Goal: Task Accomplishment & Management: Manage account settings

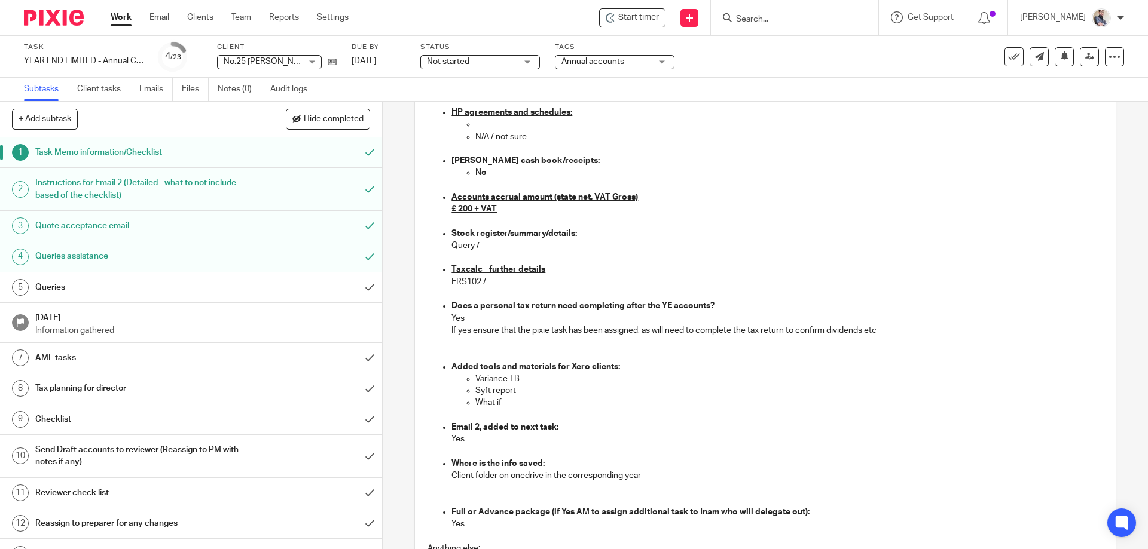
click at [81, 279] on h1 "Queries" at bounding box center [138, 288] width 207 height 18
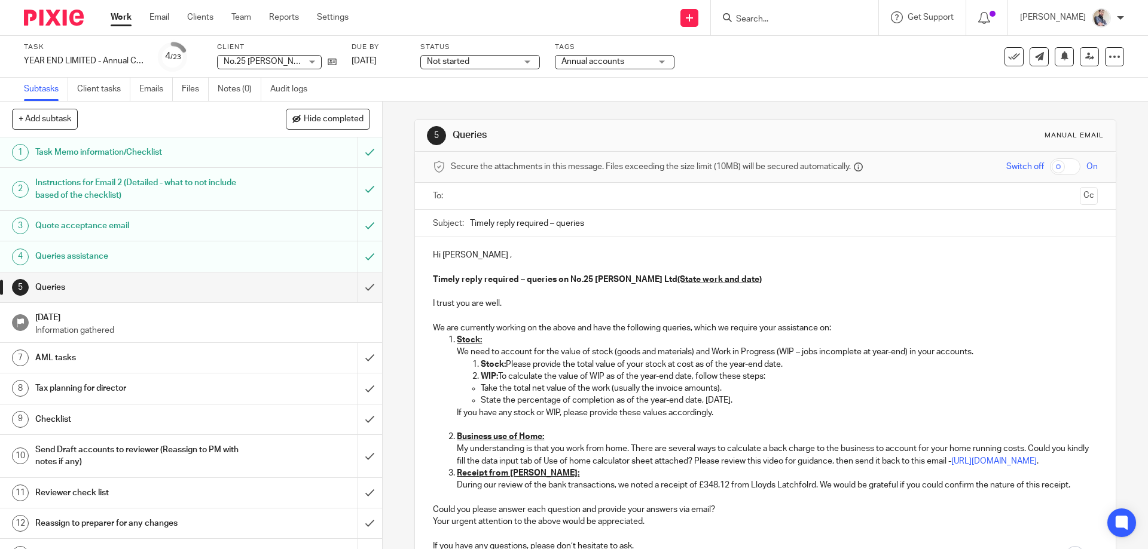
click at [472, 371] on li "Stock: We need to account for the value of stock (goods and materials) and Work…" at bounding box center [777, 382] width 640 height 97
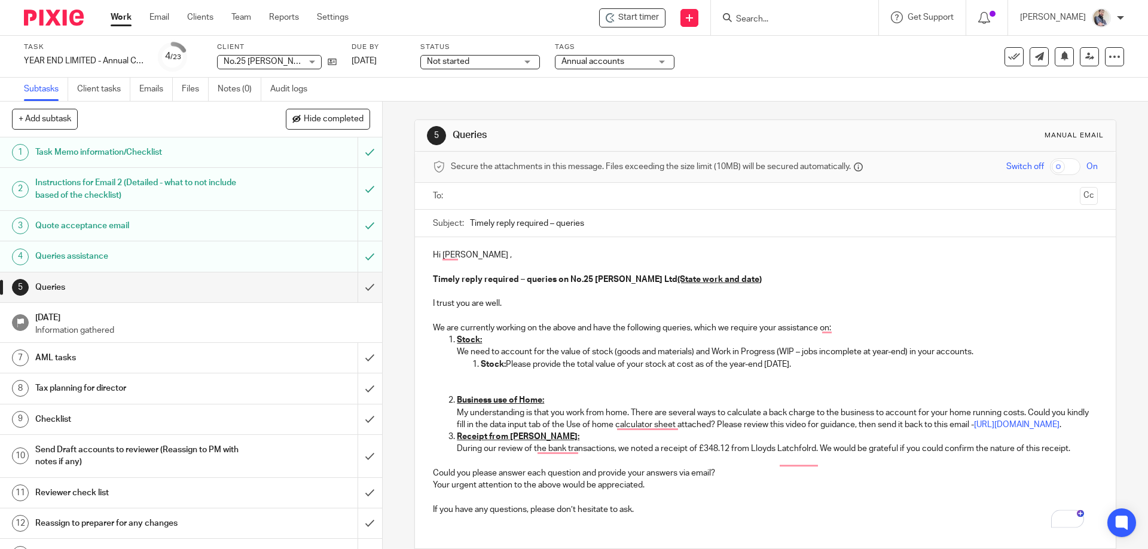
click at [593, 432] on p "My understanding is that you work from home. There are several ways to calculat…" at bounding box center [777, 419] width 640 height 25
click at [622, 432] on p "My understanding is that you work from home. There are several ways to calculat…" at bounding box center [777, 419] width 640 height 25
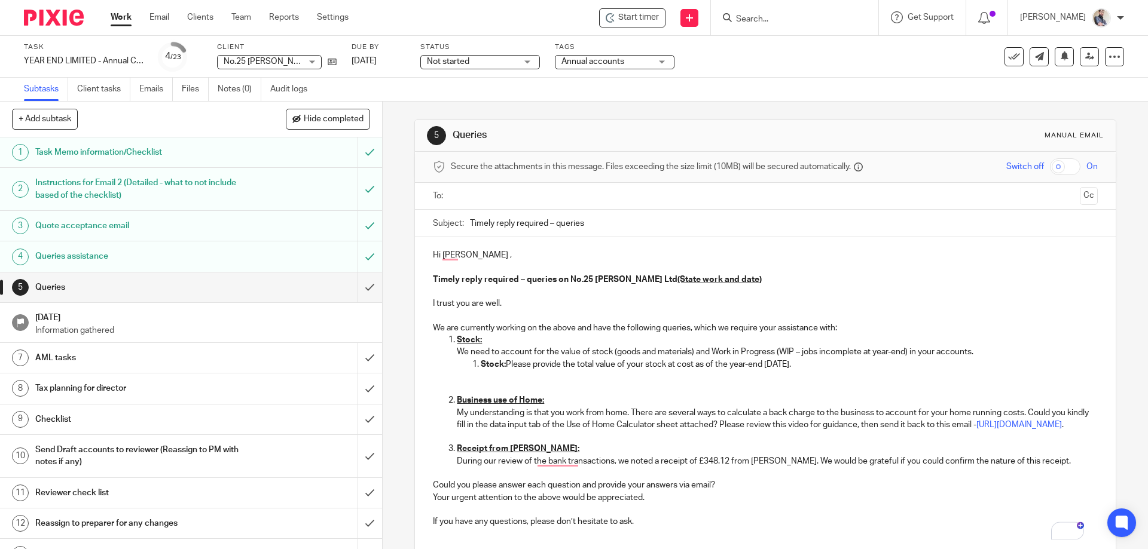
scroll to position [107, 0]
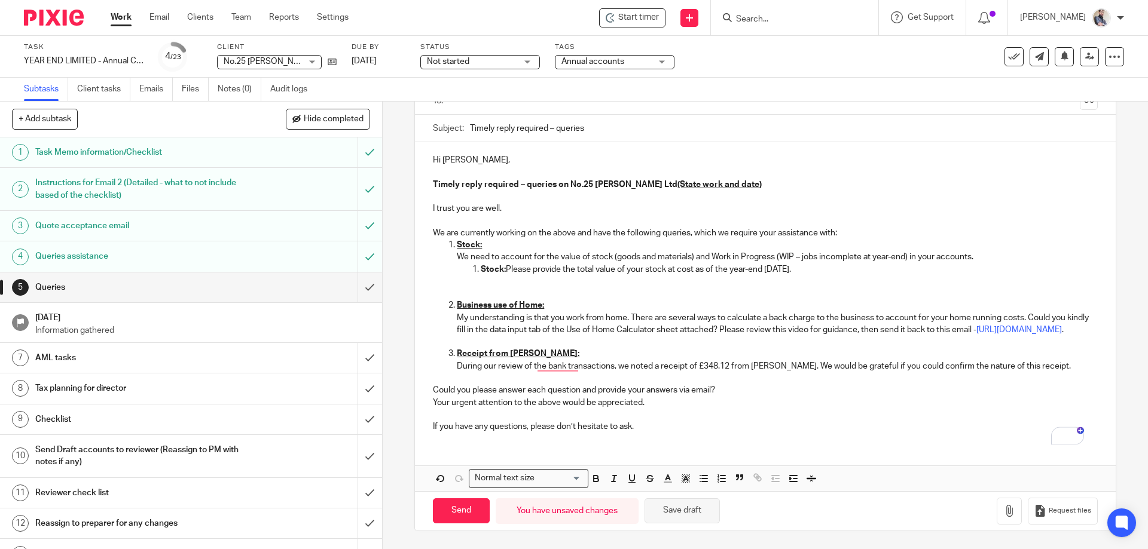
click at [677, 510] on button "Save draft" at bounding box center [682, 512] width 75 height 26
click at [658, 515] on button "Save draft" at bounding box center [682, 512] width 75 height 26
click at [117, 356] on h1 "AML tasks" at bounding box center [138, 358] width 207 height 18
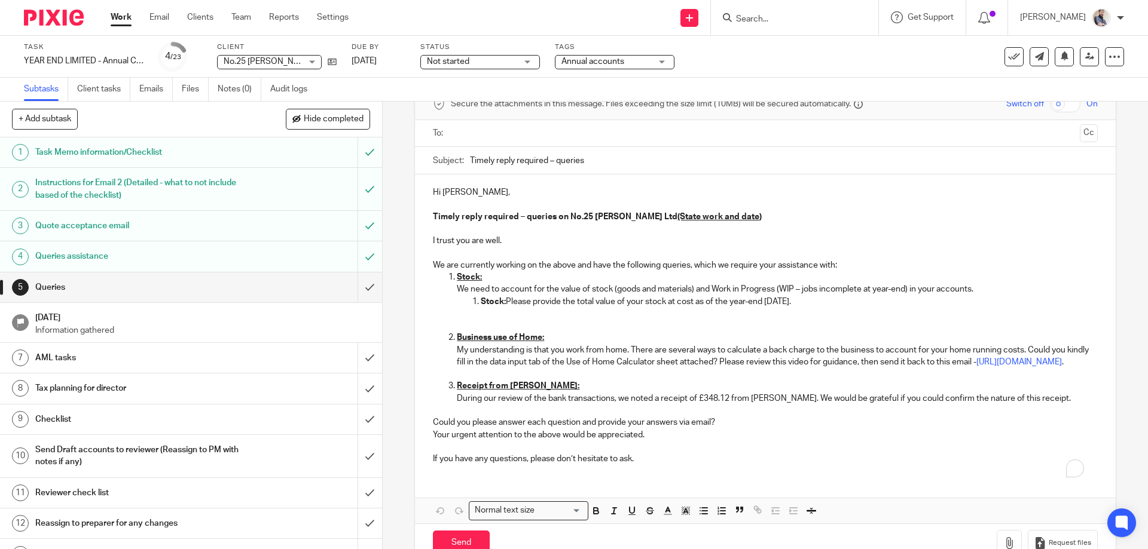
scroll to position [107, 0]
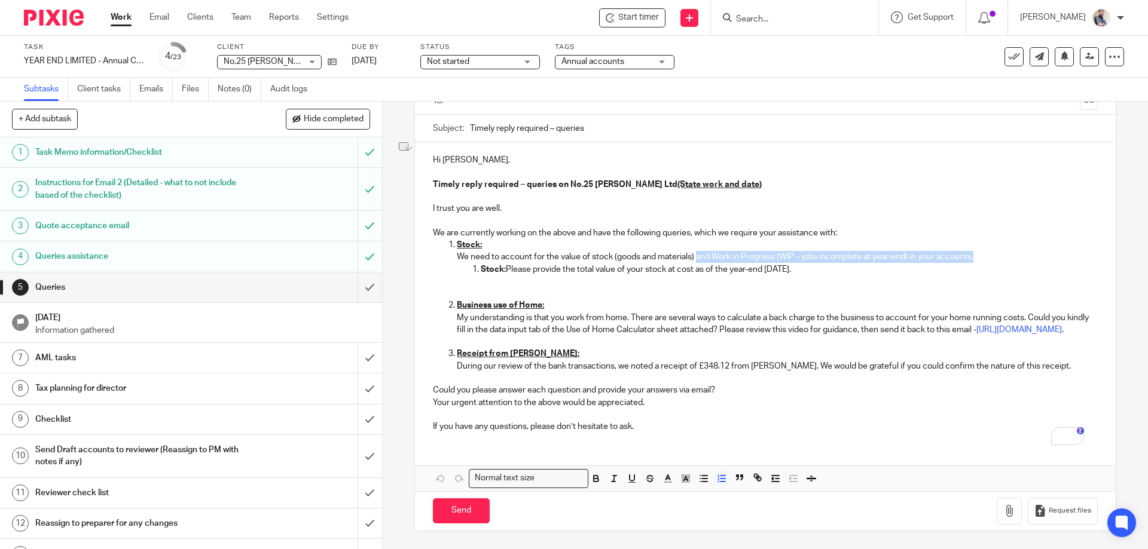
drag, startPoint x: 696, startPoint y: 246, endPoint x: 975, endPoint y: 244, distance: 278.6
click at [975, 251] on p "We need to account for the value of stock (goods and materials) and Work in Pro…" at bounding box center [777, 257] width 640 height 12
click at [807, 59] on div "Task YEAR END LIMITED - Annual COMPANY accounts and CT600 return Save YEAR END …" at bounding box center [482, 56] width 917 height 29
click at [1080, 64] on link at bounding box center [1089, 56] width 19 height 19
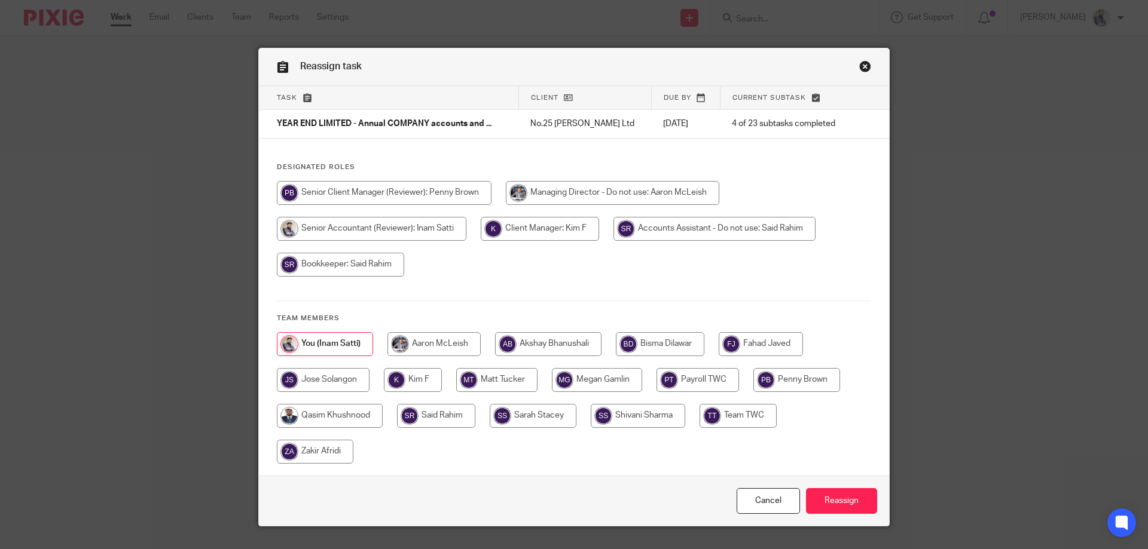
click at [304, 450] on input "radio" at bounding box center [315, 452] width 77 height 24
radio input "true"
click at [834, 500] on input "Reassign" at bounding box center [841, 501] width 71 height 26
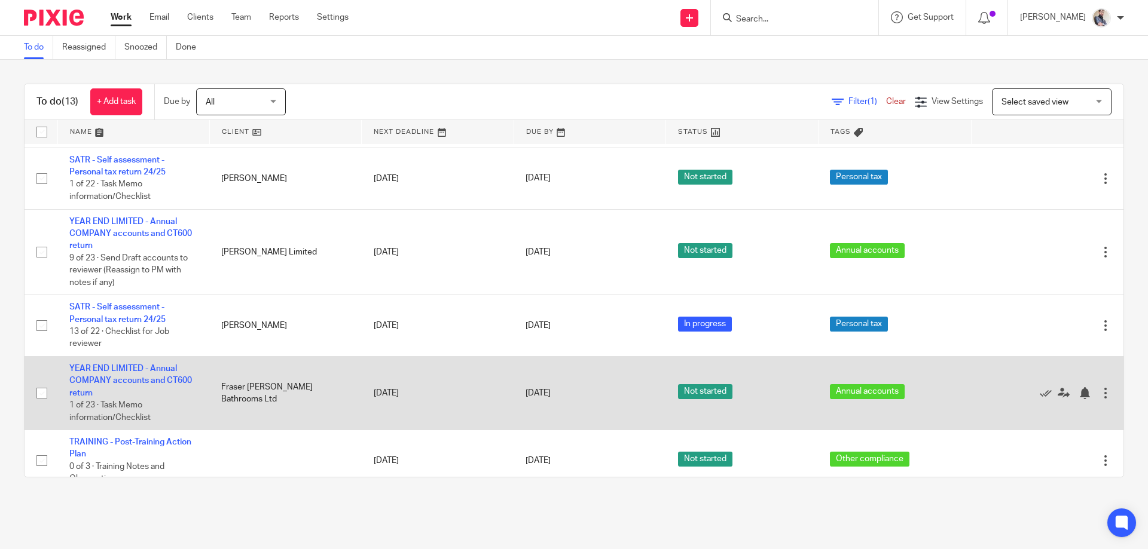
scroll to position [575, 0]
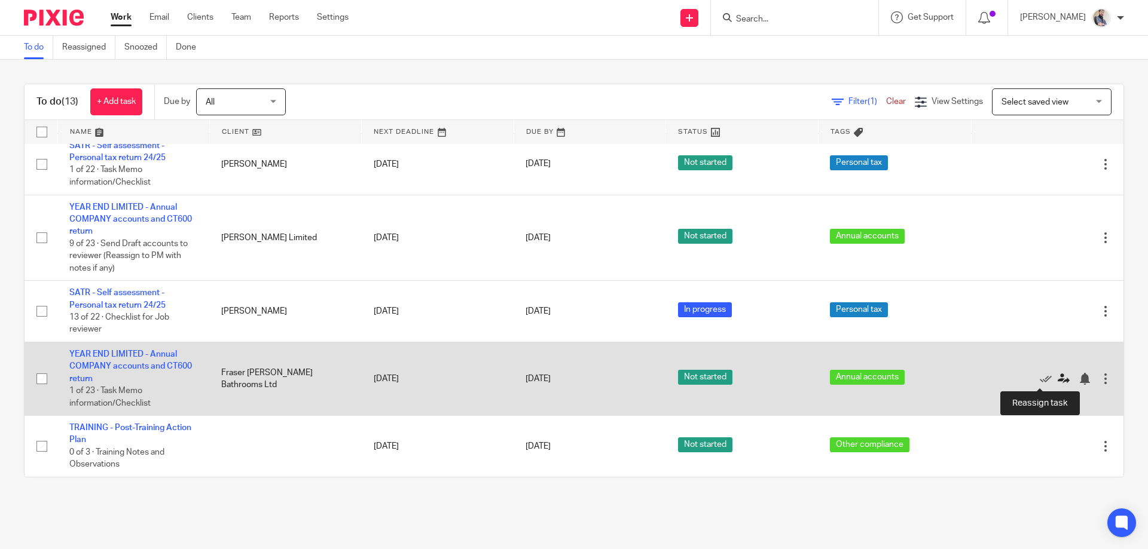
click at [1058, 384] on icon at bounding box center [1064, 379] width 12 height 12
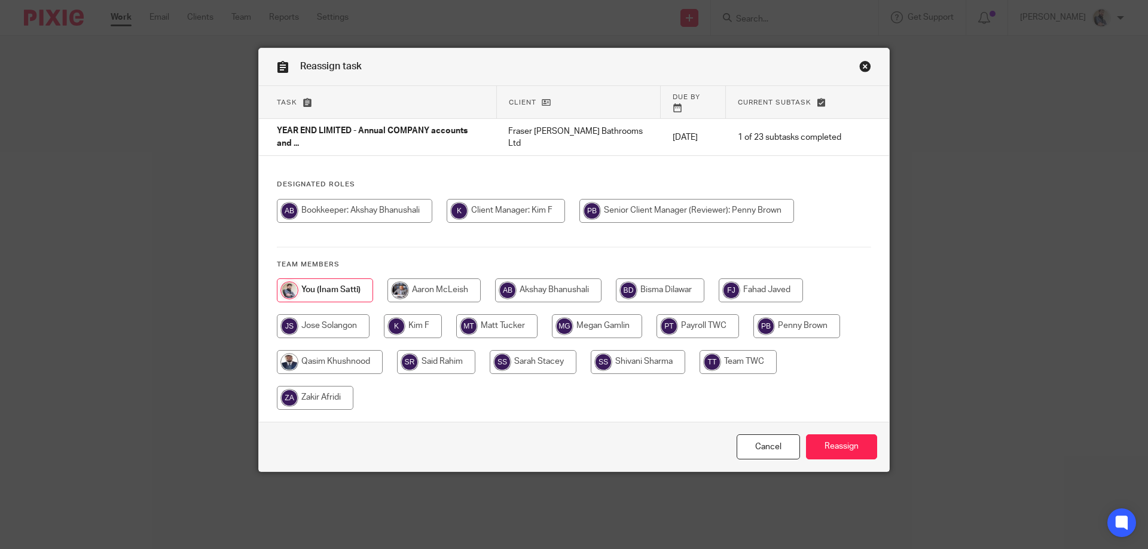
click at [320, 350] on input "radio" at bounding box center [330, 362] width 106 height 24
radio input "true"
click at [852, 435] on input "Reassign" at bounding box center [841, 448] width 71 height 26
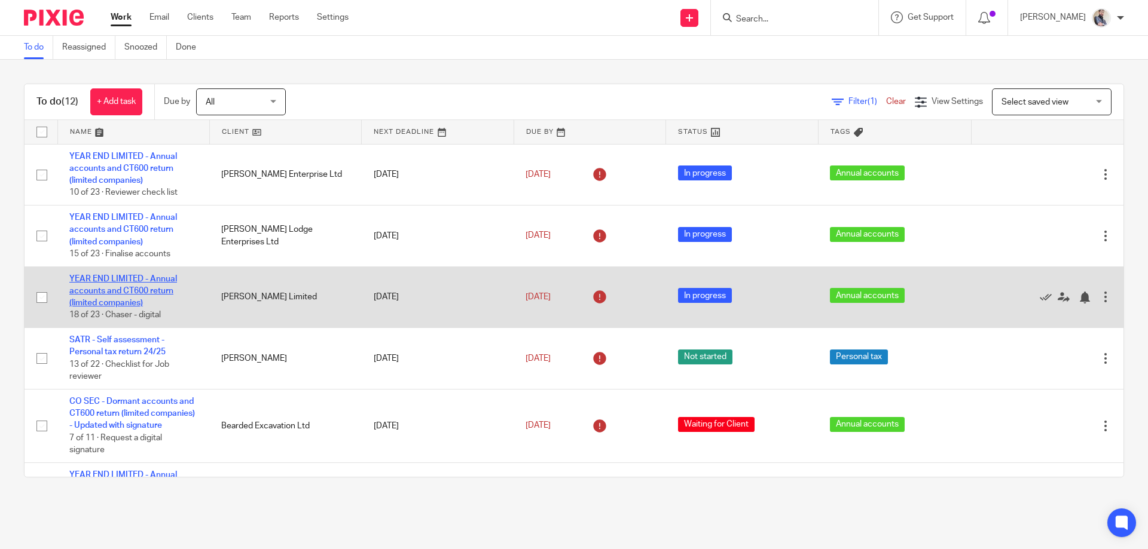
click at [127, 288] on link "YEAR END LIMITED - Annual accounts and CT600 return (limited companies)" at bounding box center [123, 291] width 108 height 33
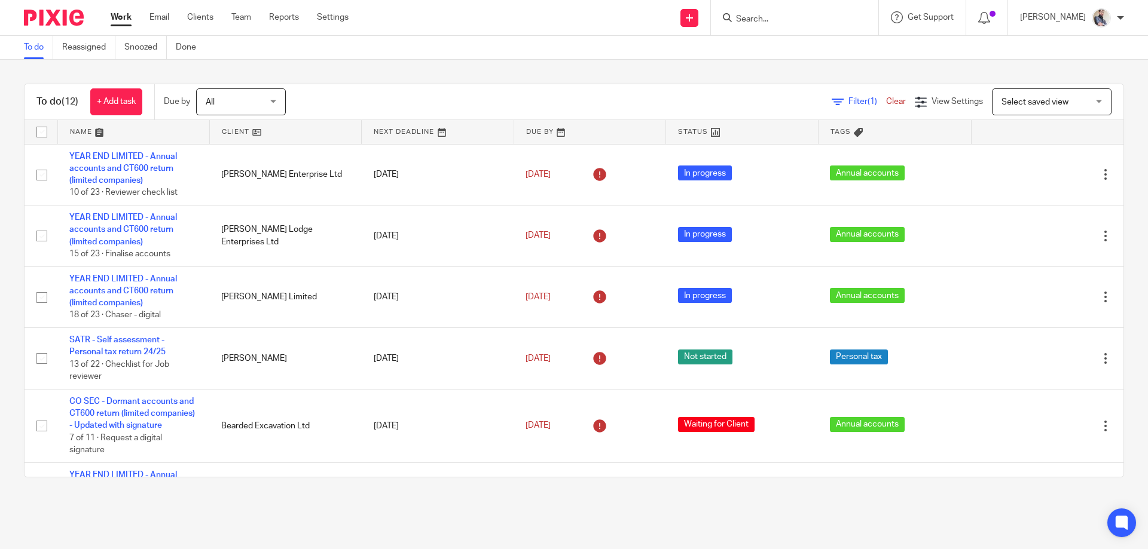
click at [813, 17] on input "Search" at bounding box center [789, 19] width 108 height 11
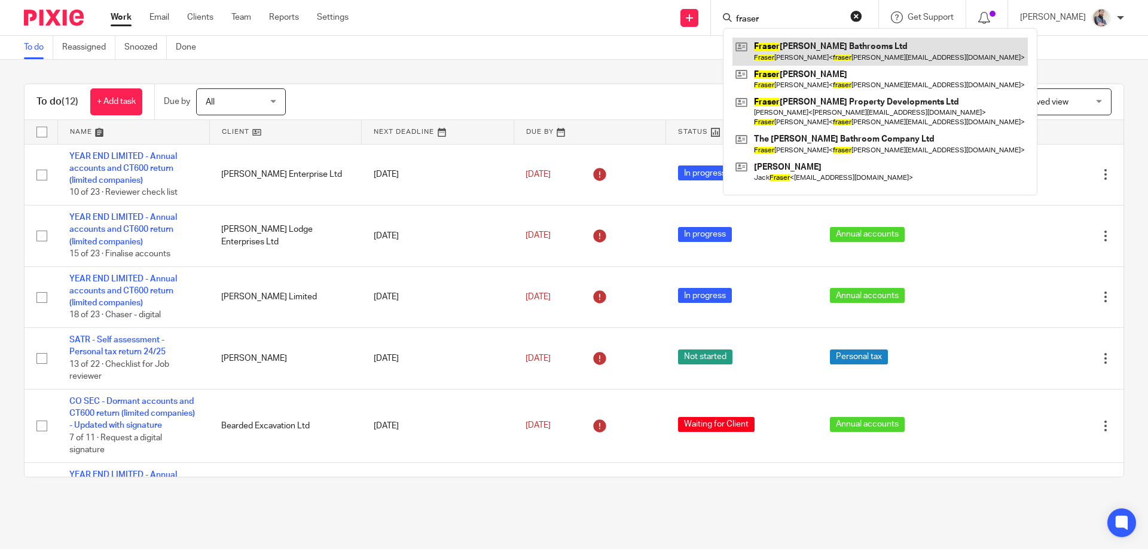
type input "fraser"
click at [835, 51] on link at bounding box center [879, 52] width 295 height 28
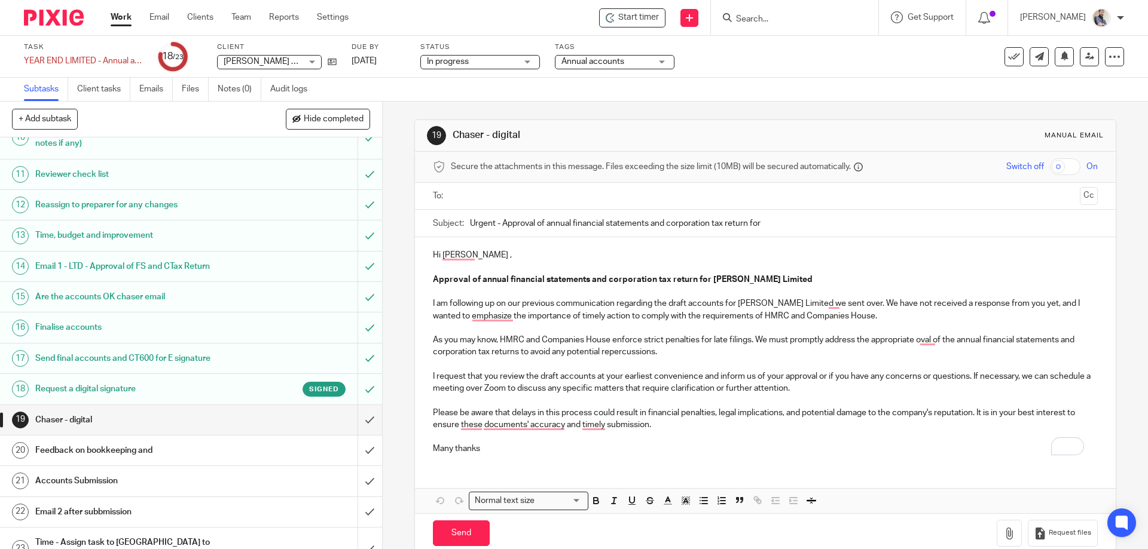
scroll to position [328, 0]
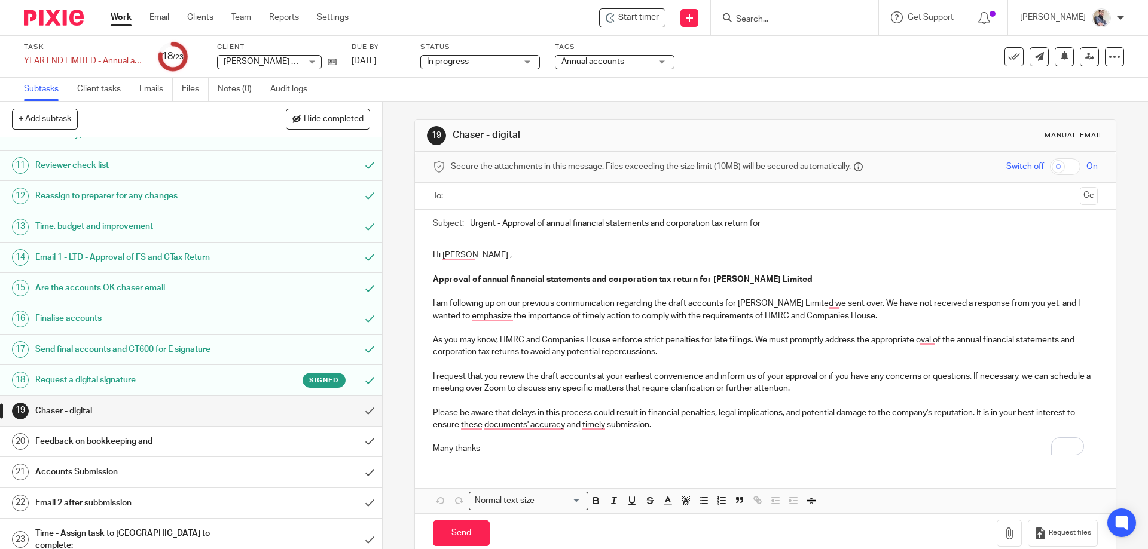
click at [117, 381] on h1 "Request a digital signature" at bounding box center [138, 380] width 207 height 18
click at [335, 60] on icon at bounding box center [332, 61] width 9 height 9
click at [360, 407] on input "submit" at bounding box center [191, 411] width 382 height 30
click at [360, 441] on input "submit" at bounding box center [191, 442] width 382 height 30
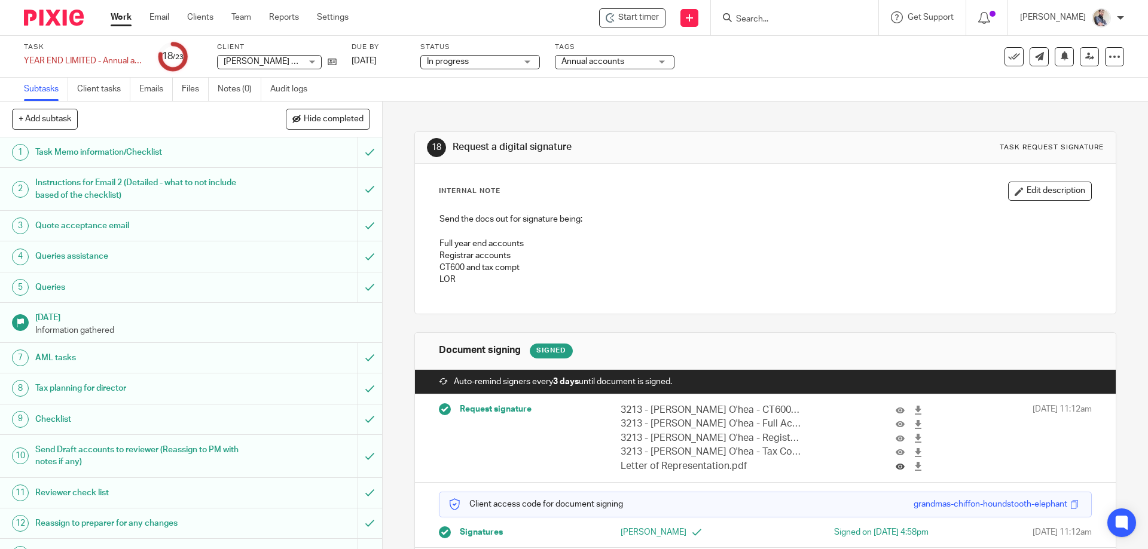
scroll to position [42, 0]
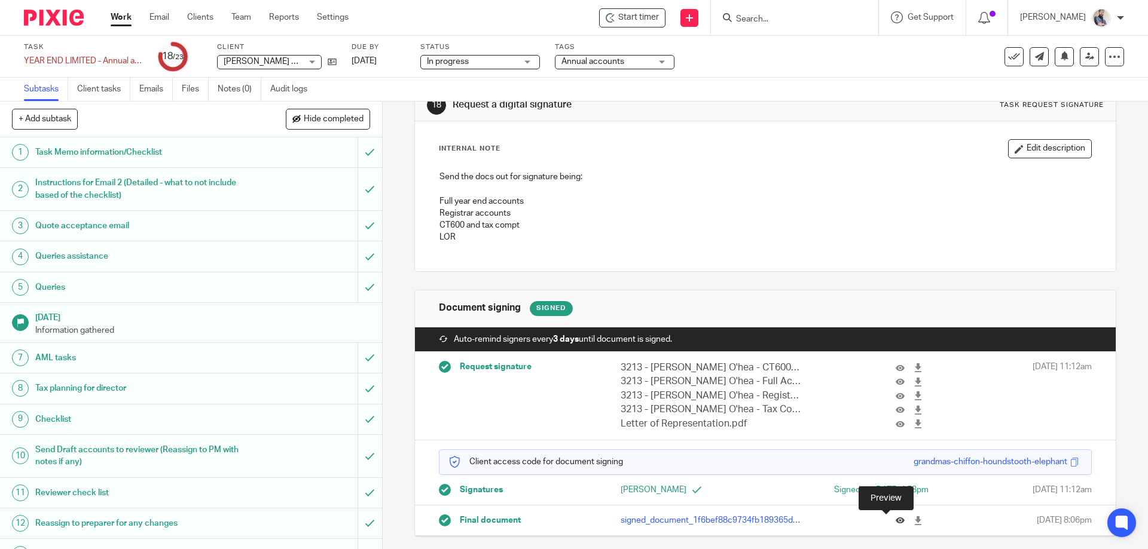
click at [896, 521] on icon at bounding box center [900, 521] width 9 height 9
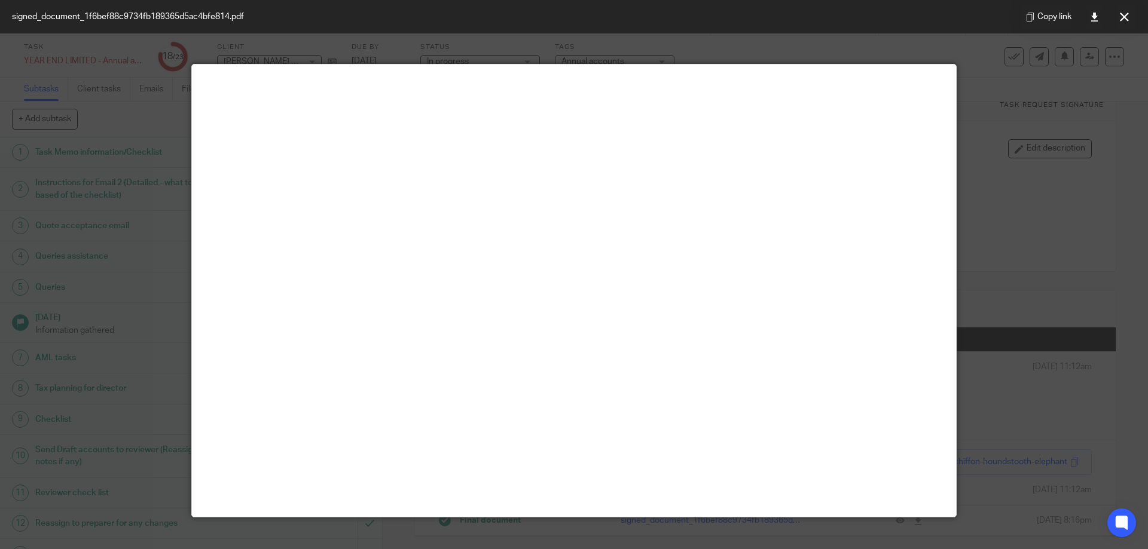
scroll to position [25, 0]
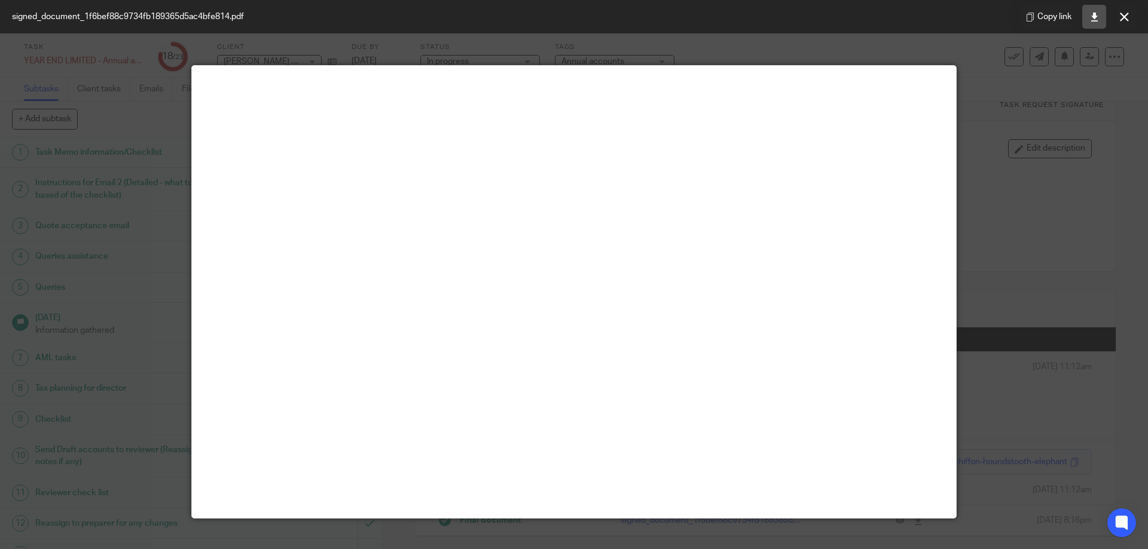
click at [1093, 20] on icon at bounding box center [1094, 17] width 9 height 9
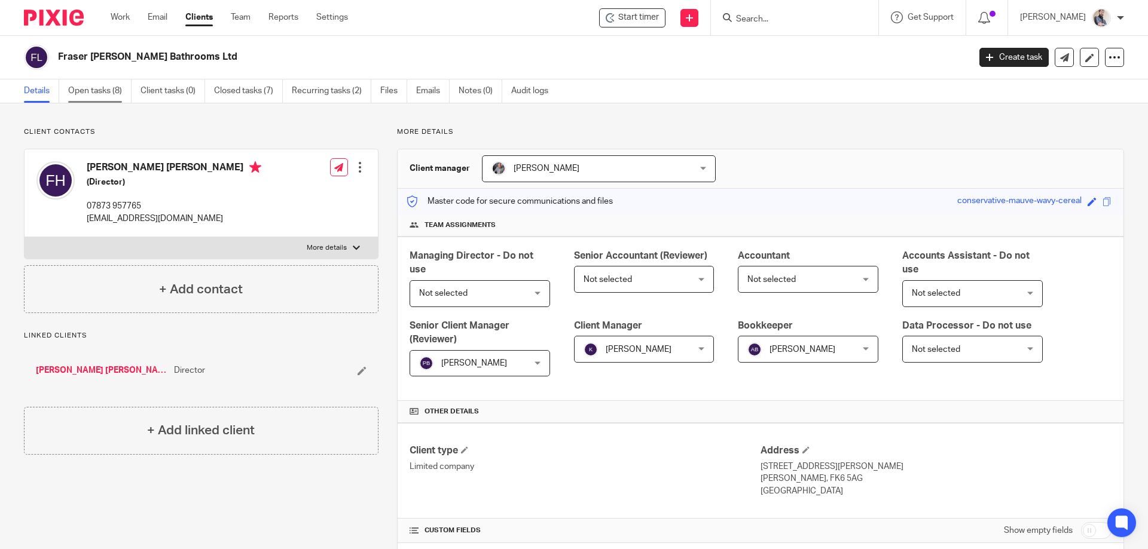
click at [100, 86] on link "Open tasks (8)" at bounding box center [99, 91] width 63 height 23
click at [431, 91] on link "Emails" at bounding box center [432, 91] width 33 height 23
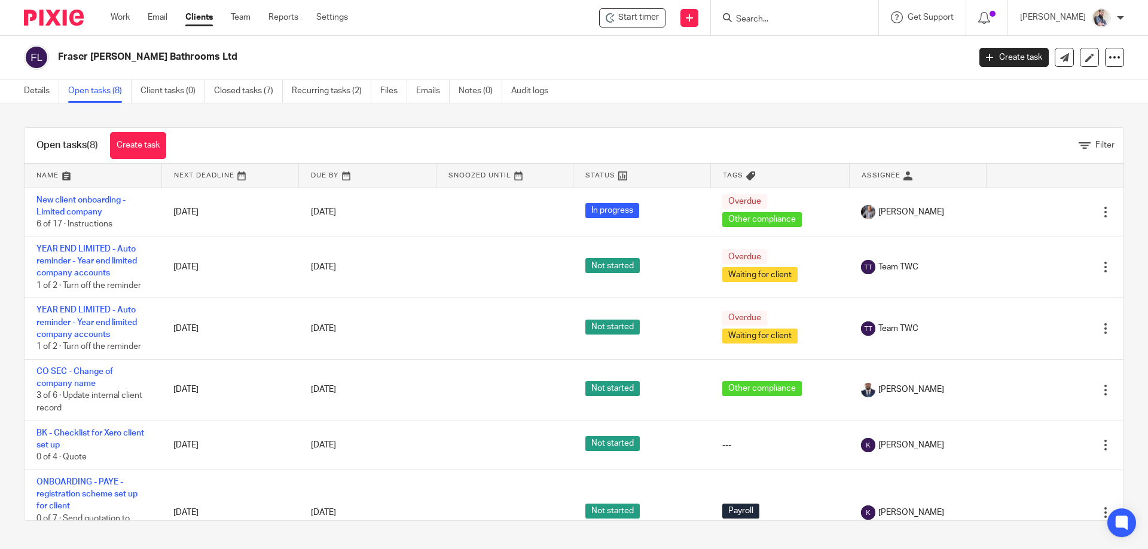
click at [72, 203] on link "New client onboarding - Limited company" at bounding box center [80, 206] width 89 height 20
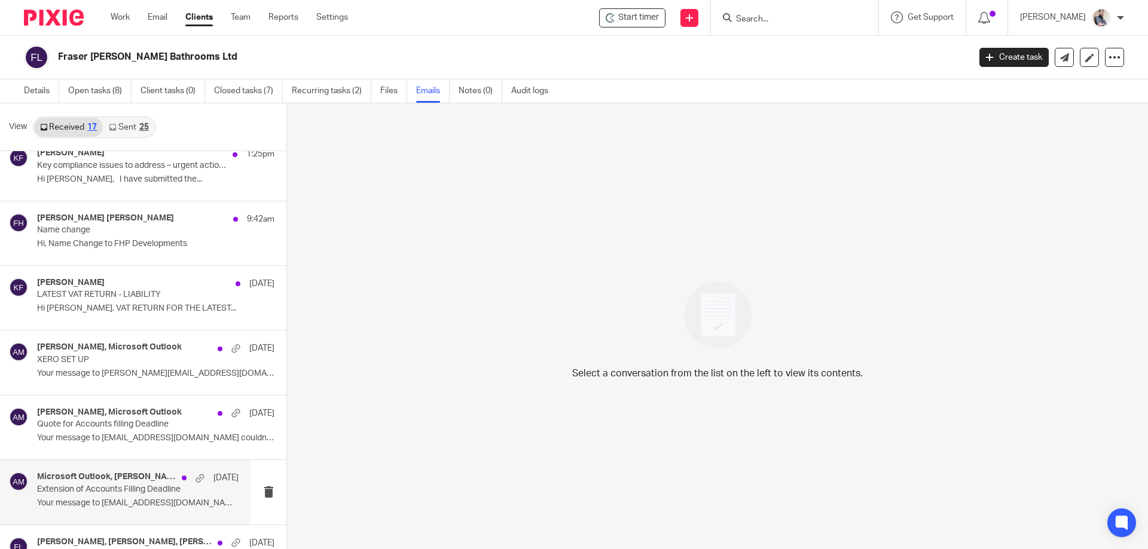
scroll to position [160, 0]
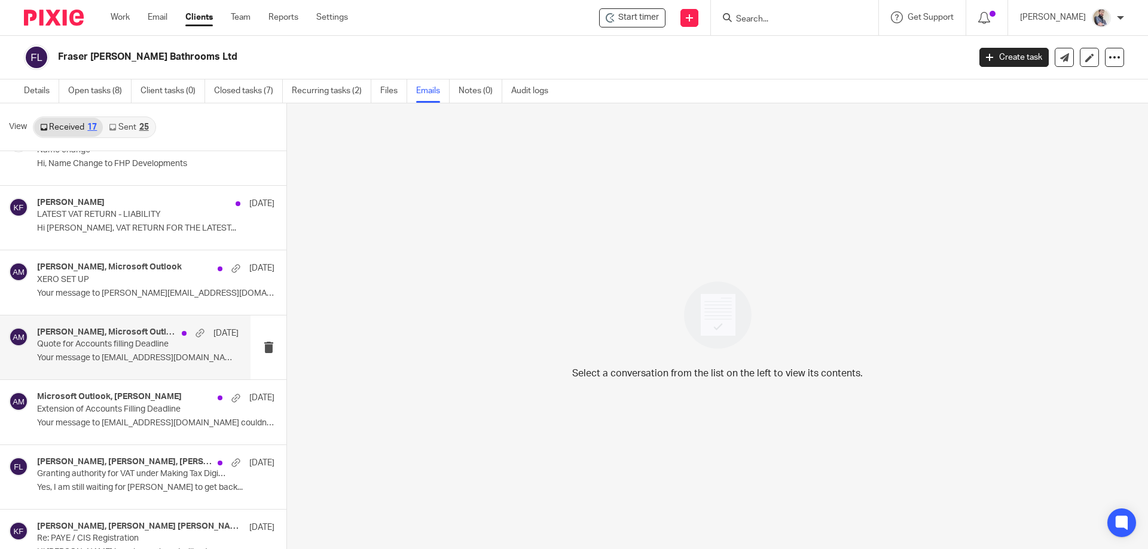
click at [108, 353] on div "Aaron Mcleish, Microsoft Outlook 21 Aug Quote for Accounts filling Deadline You…" at bounding box center [137, 348] width 201 height 40
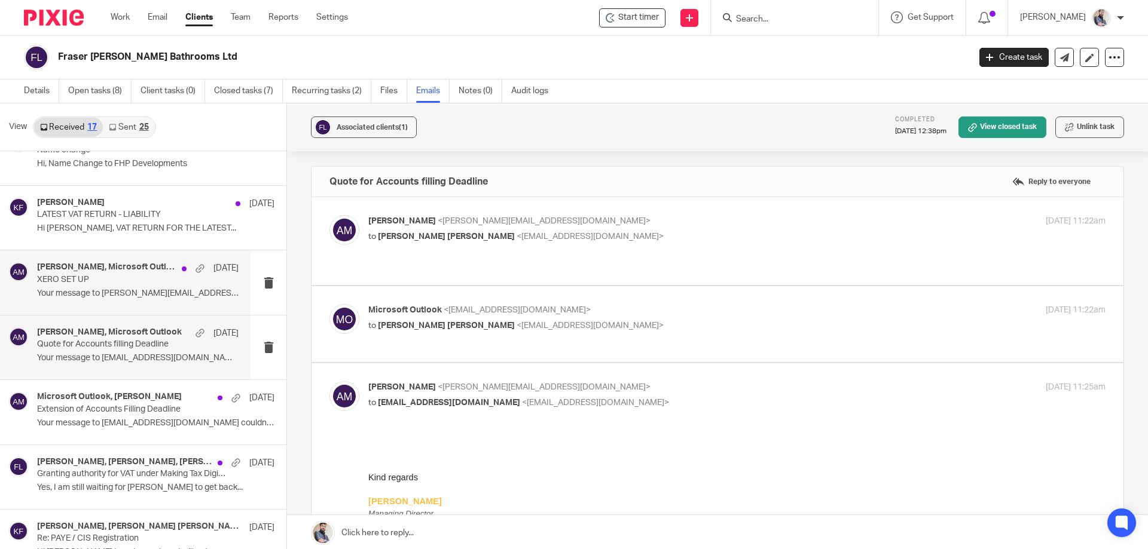
scroll to position [0, 0]
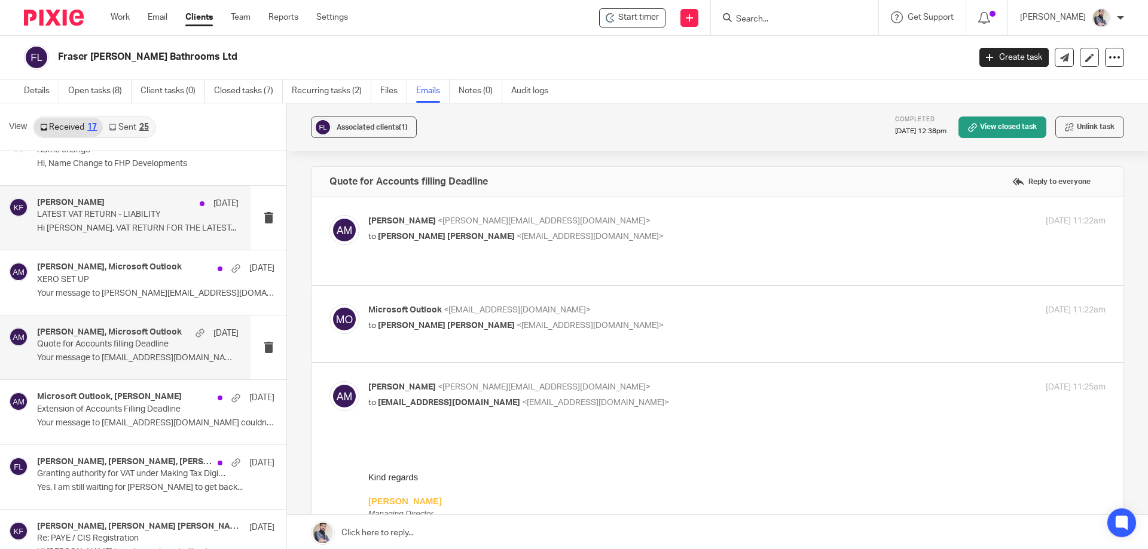
click at [114, 230] on p "Hi Fraser, VAT RETURN FOR THE LATEST..." at bounding box center [137, 229] width 201 height 10
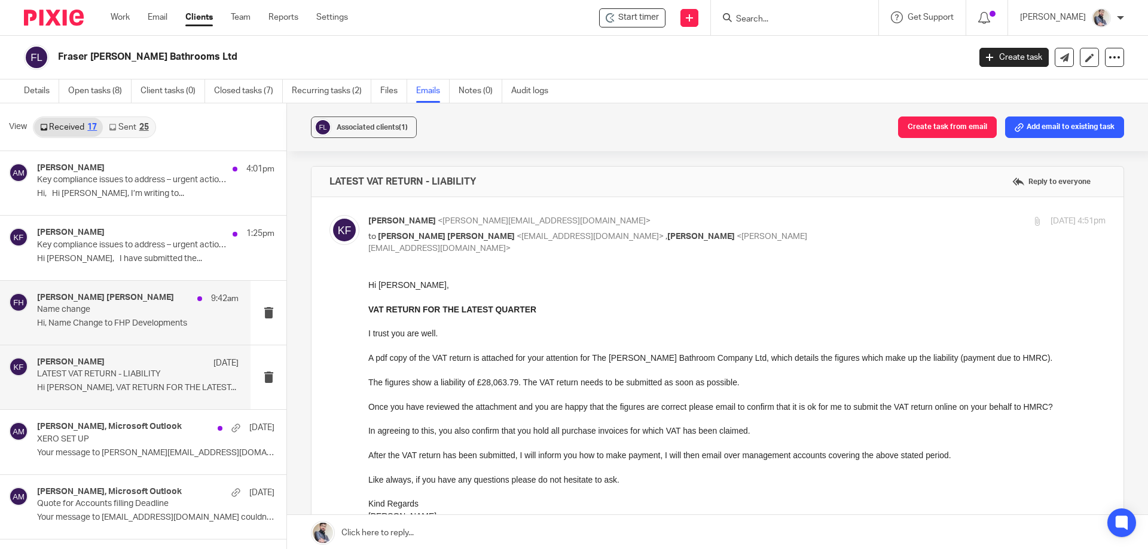
click at [121, 313] on p "Name change" at bounding box center [117, 310] width 161 height 10
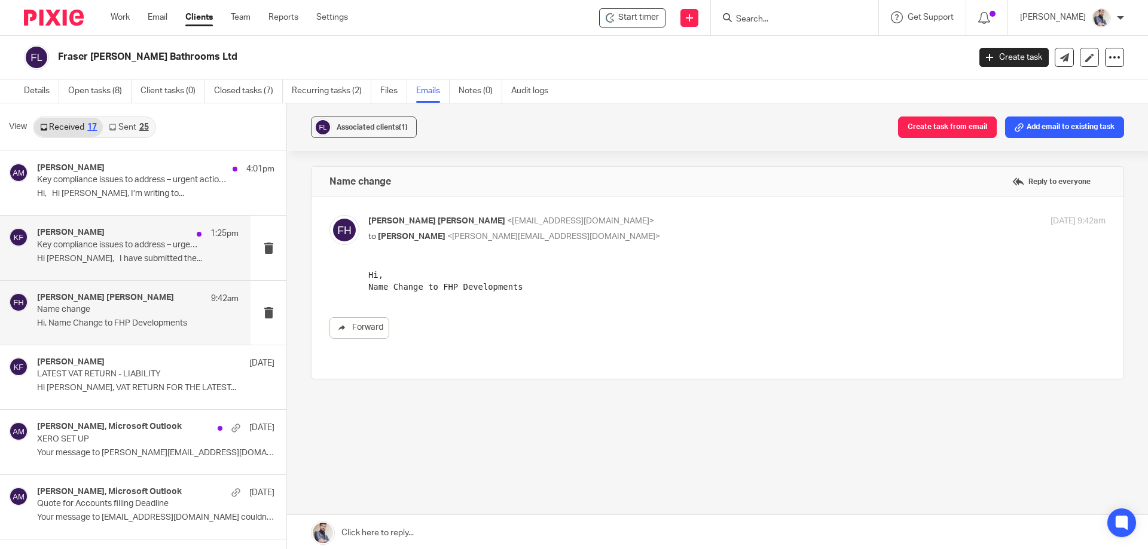
click at [115, 264] on p "Hi Kim, I have submitted the..." at bounding box center [137, 259] width 201 height 10
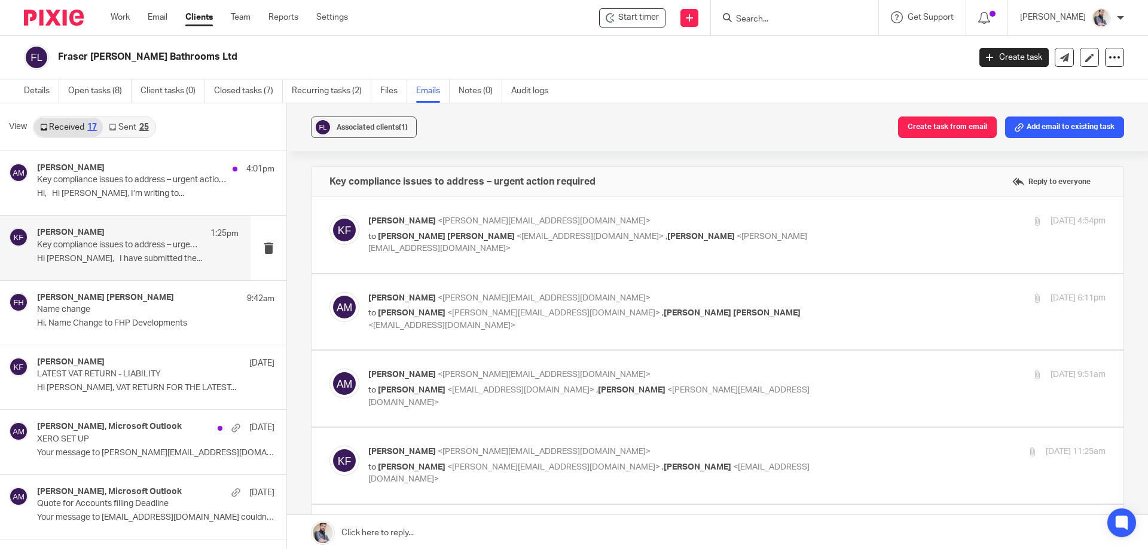
click at [459, 242] on p "to Fraser Hoehle <fraserhoehle@icloud.com> , Aaron Mcleish <aaron@togetherwecou…" at bounding box center [613, 243] width 491 height 25
checkbox input "true"
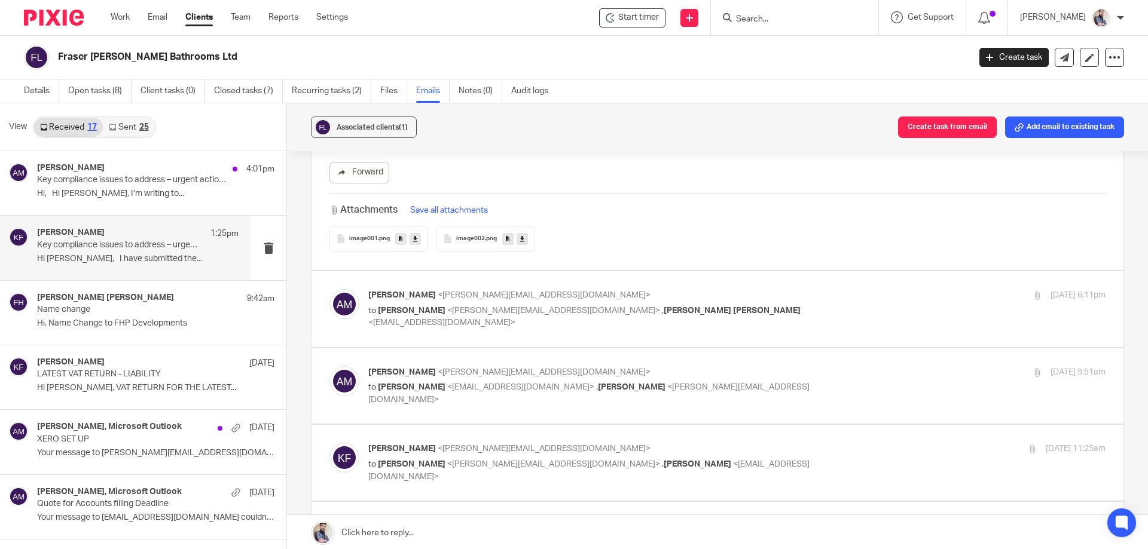
scroll to position [717, 0]
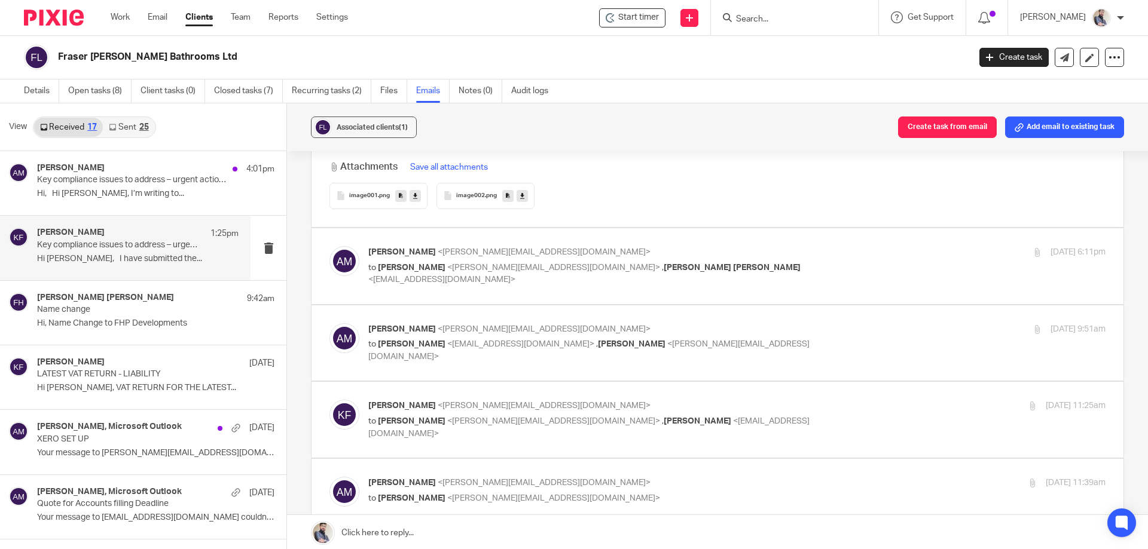
click at [466, 271] on span "<kim@togetherwecount.co.uk>" at bounding box center [553, 268] width 213 height 8
checkbox input "true"
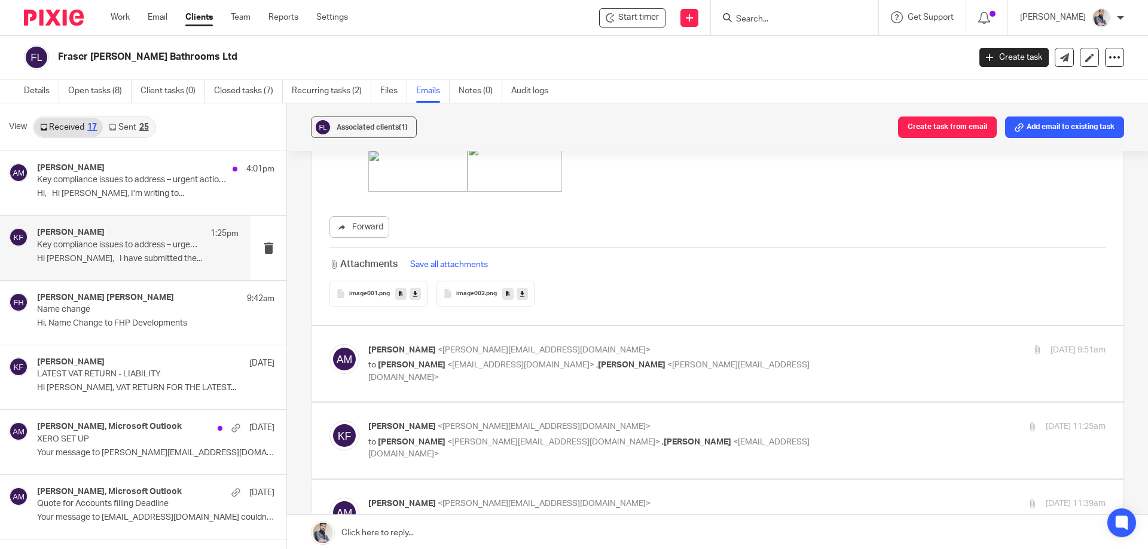
scroll to position [1834, 0]
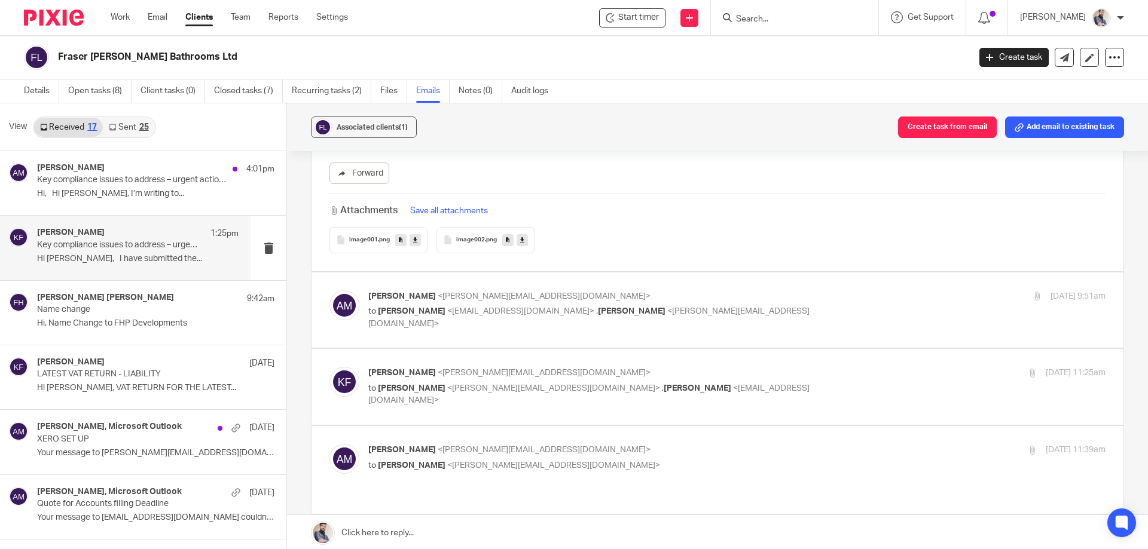
click at [502, 326] on div "Aaron Mcleish <aaron@togetherwecount.co.uk> to Bisma Dilawar <bisma@togetherwec…" at bounding box center [717, 311] width 776 height 40
click at [548, 316] on p "to Bisma Dilawar <bisma@togetherwecount.co.uk> , Kim Faulkner <kim@togetherweco…" at bounding box center [613, 318] width 491 height 25
checkbox input "true"
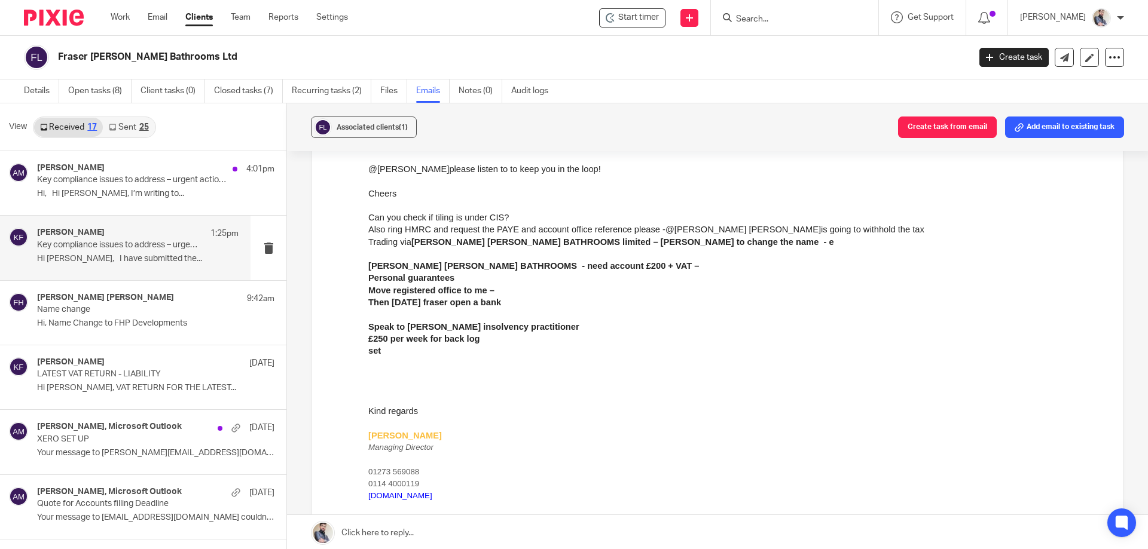
scroll to position [1993, 0]
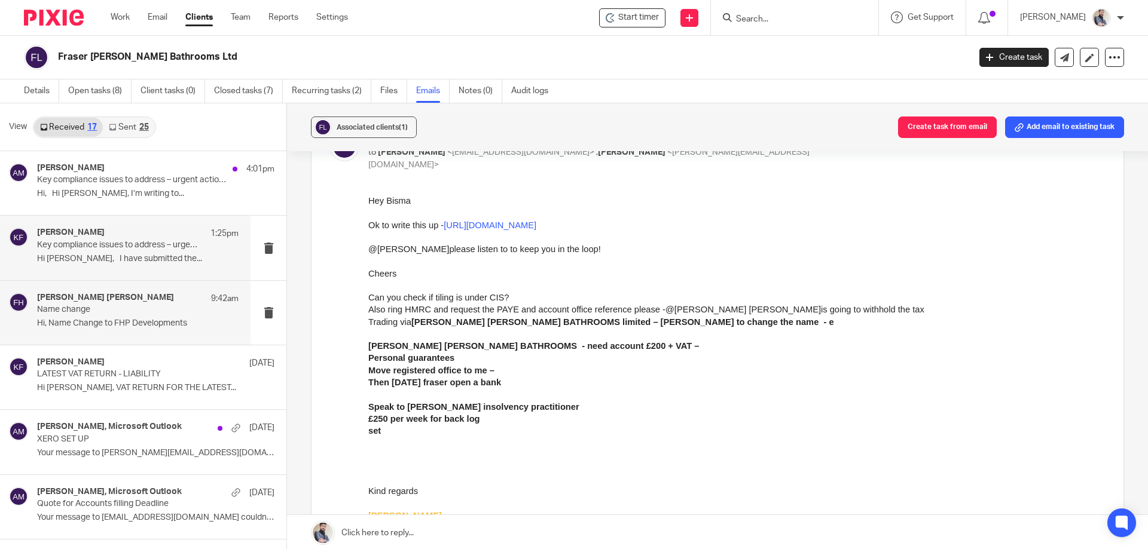
click at [101, 321] on p "Hi, Name Change to FHP Developments" at bounding box center [137, 324] width 201 height 10
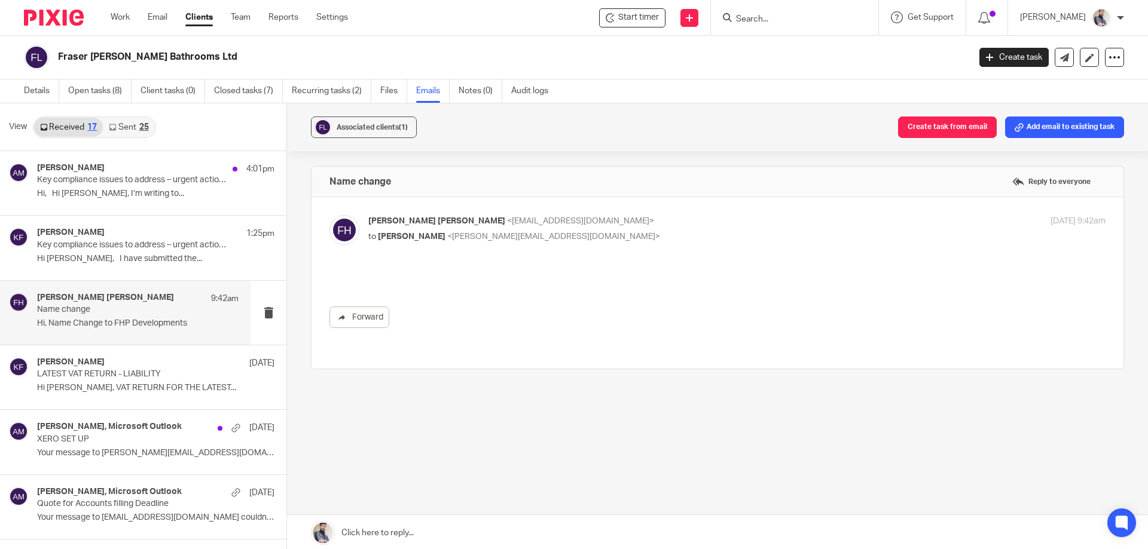
scroll to position [0, 0]
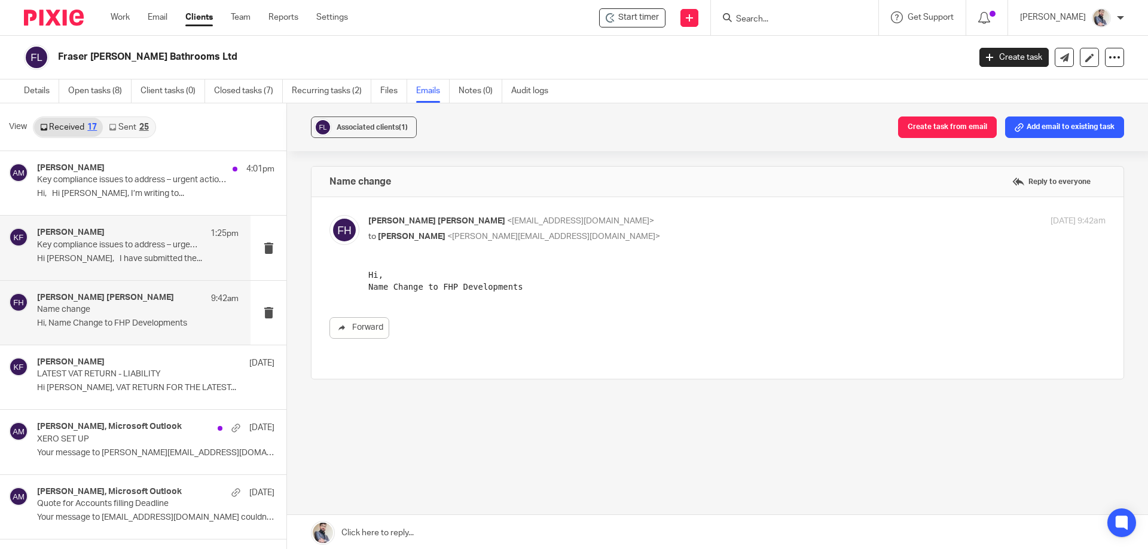
click at [112, 258] on p "Hi Kim, I have submitted the..." at bounding box center [137, 259] width 201 height 10
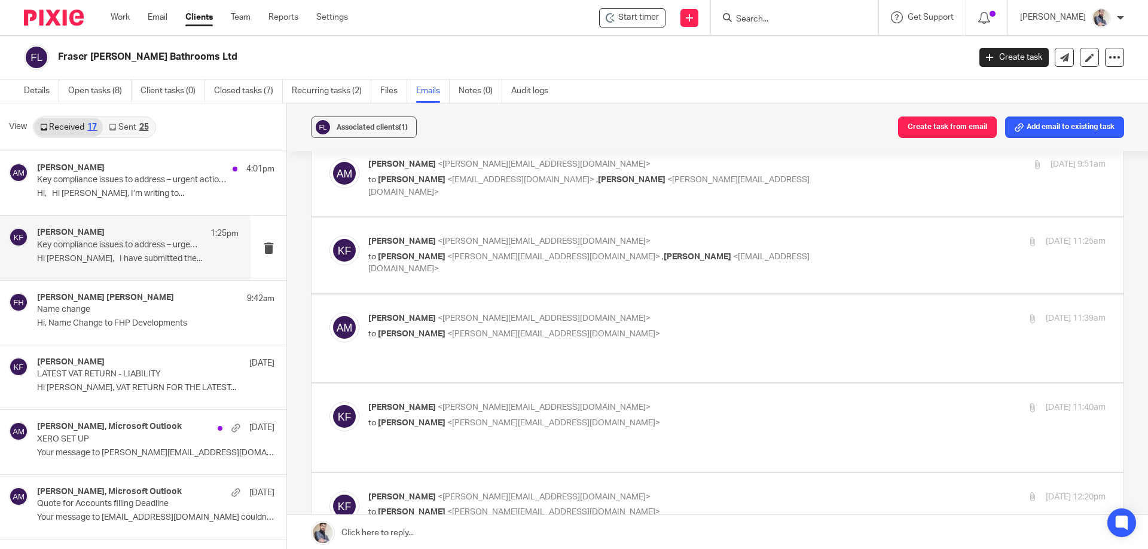
scroll to position [319, 0]
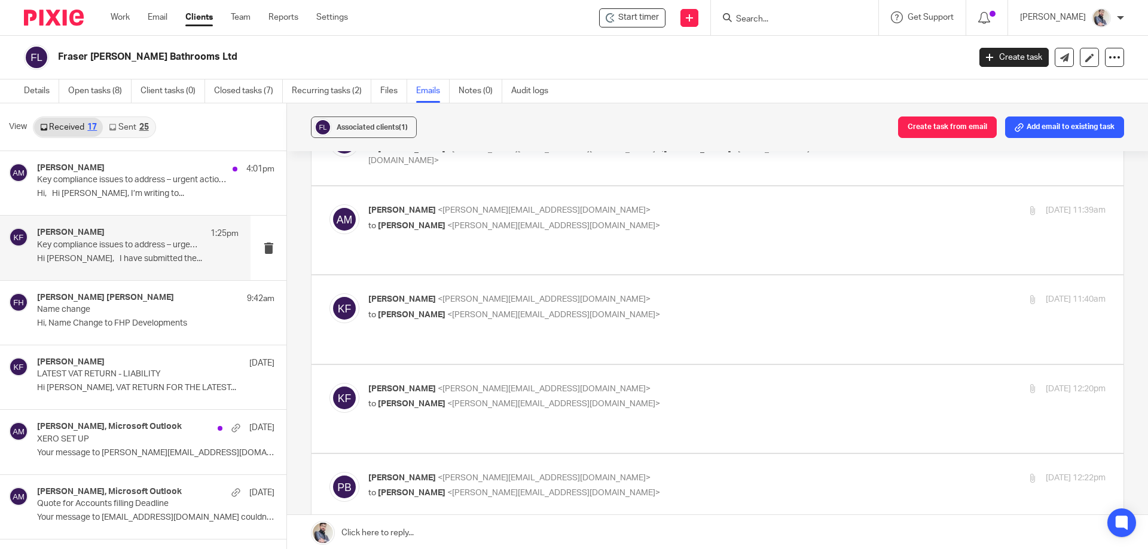
click at [416, 385] on span "Kim Faulkner" at bounding box center [402, 389] width 68 height 8
checkbox input "true"
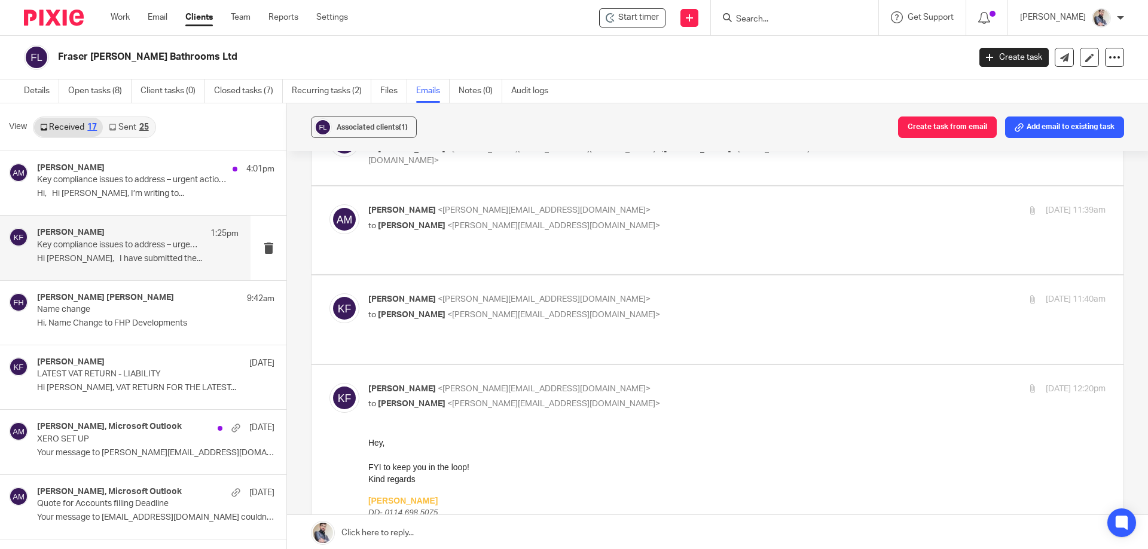
scroll to position [0, 0]
click at [444, 294] on p "Kim Faulkner <kim@togetherwecount.co.uk>" at bounding box center [613, 300] width 491 height 13
checkbox input "true"
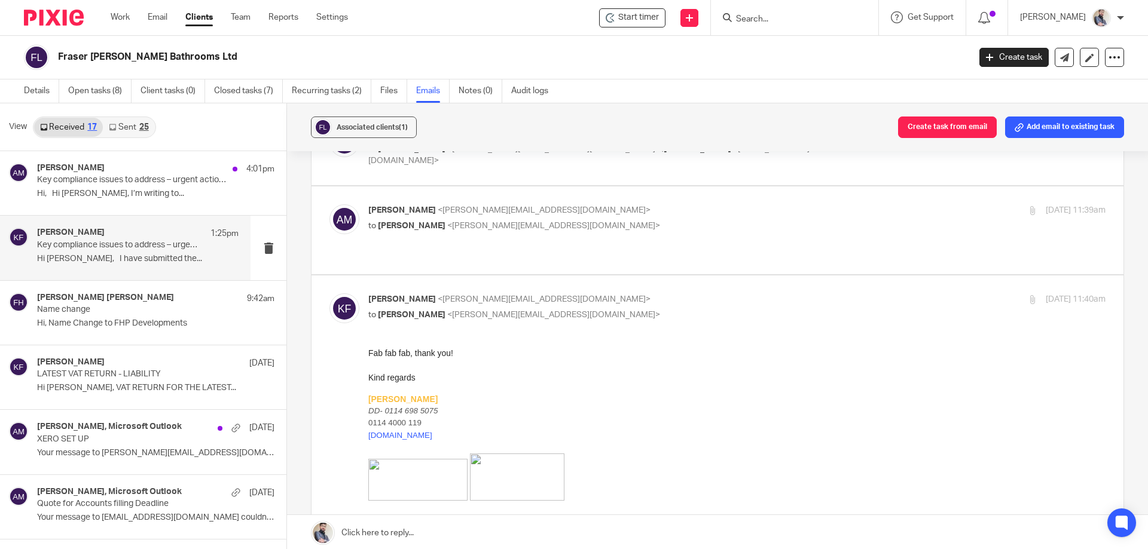
click at [447, 227] on span "<kim@togetherwecount.co.uk>" at bounding box center [553, 226] width 213 height 8
checkbox input "true"
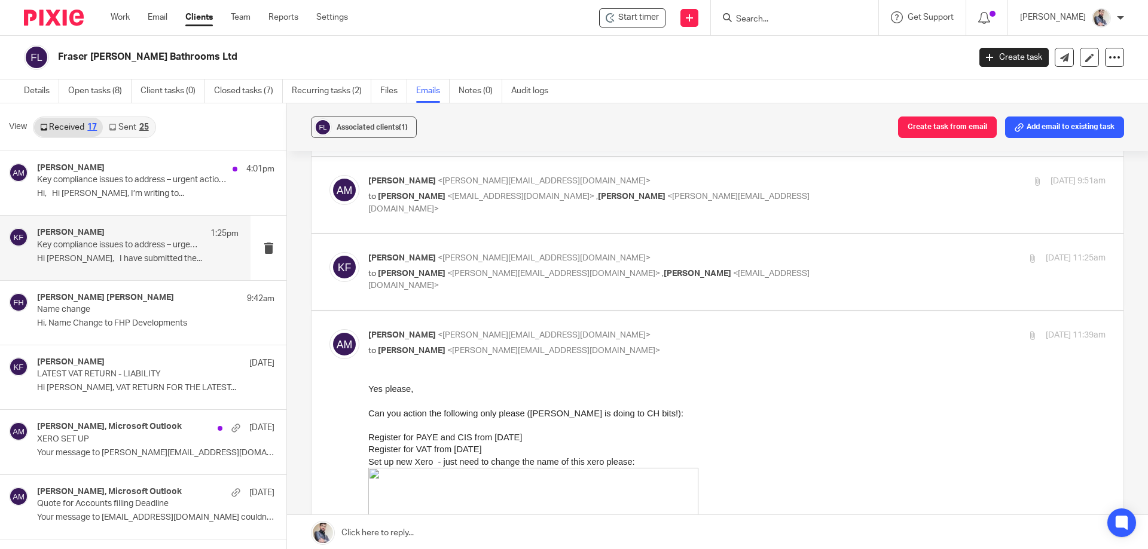
scroll to position [160, 0]
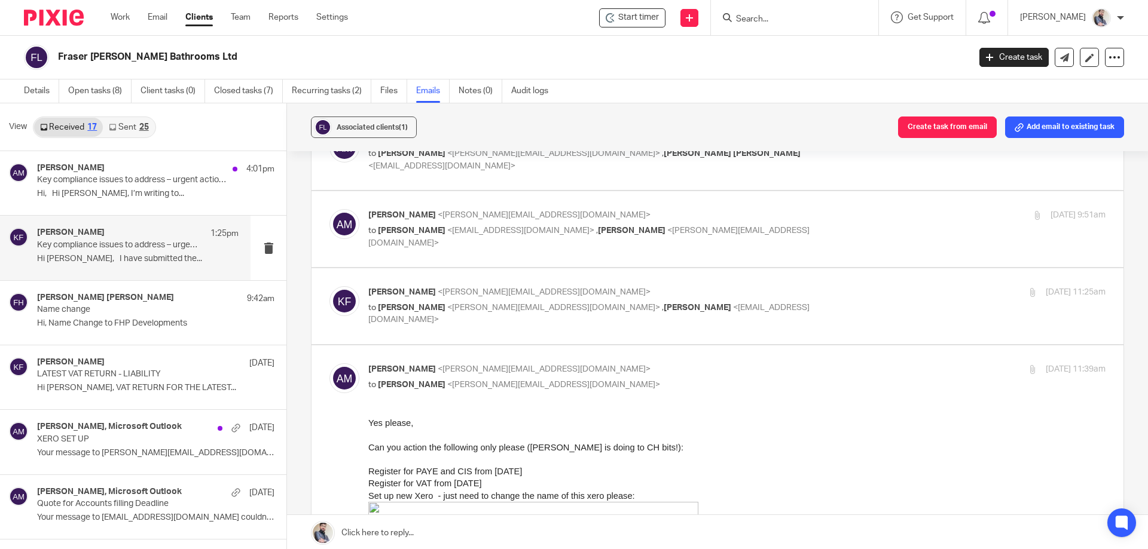
click at [469, 307] on span "<aaron@togetherwecount.co.uk>" at bounding box center [553, 308] width 213 height 8
checkbox input "true"
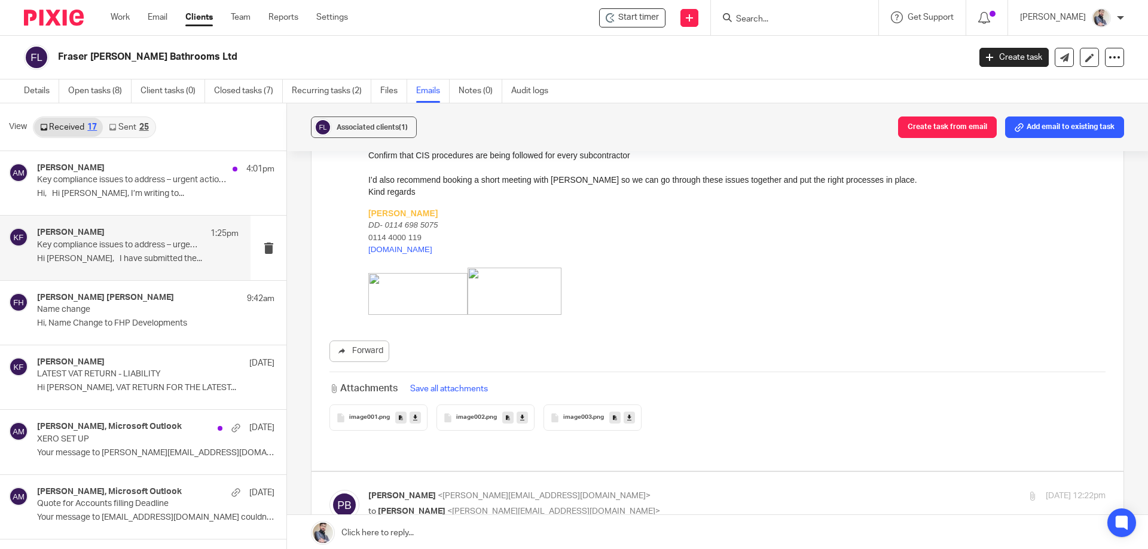
scroll to position [8291, 0]
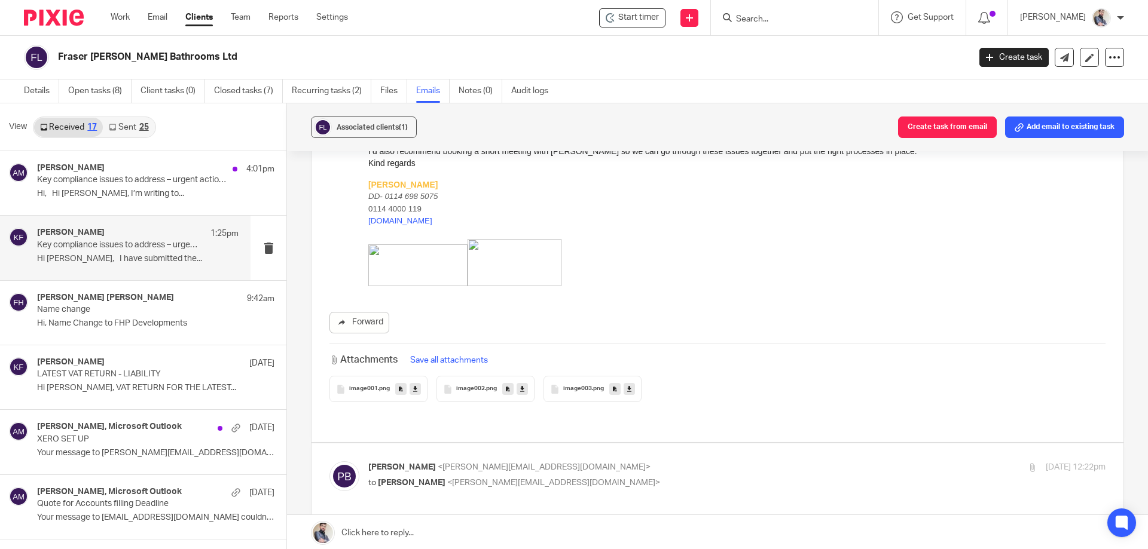
click at [443, 444] on label at bounding box center [718, 488] width 812 height 88
click at [329, 461] on input "checkbox" at bounding box center [329, 461] width 1 height 1
checkbox input "true"
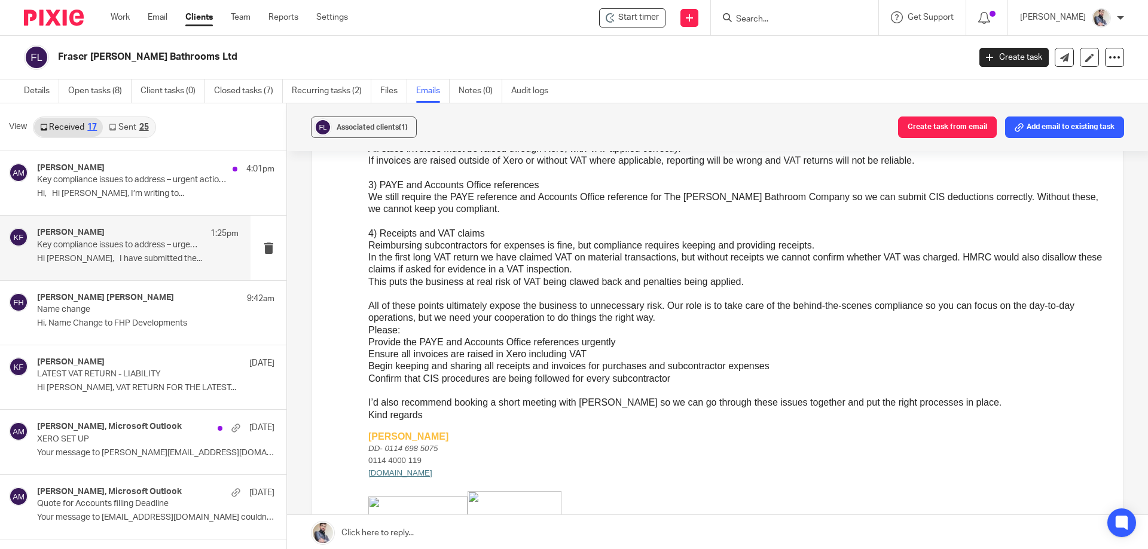
scroll to position [10842, 0]
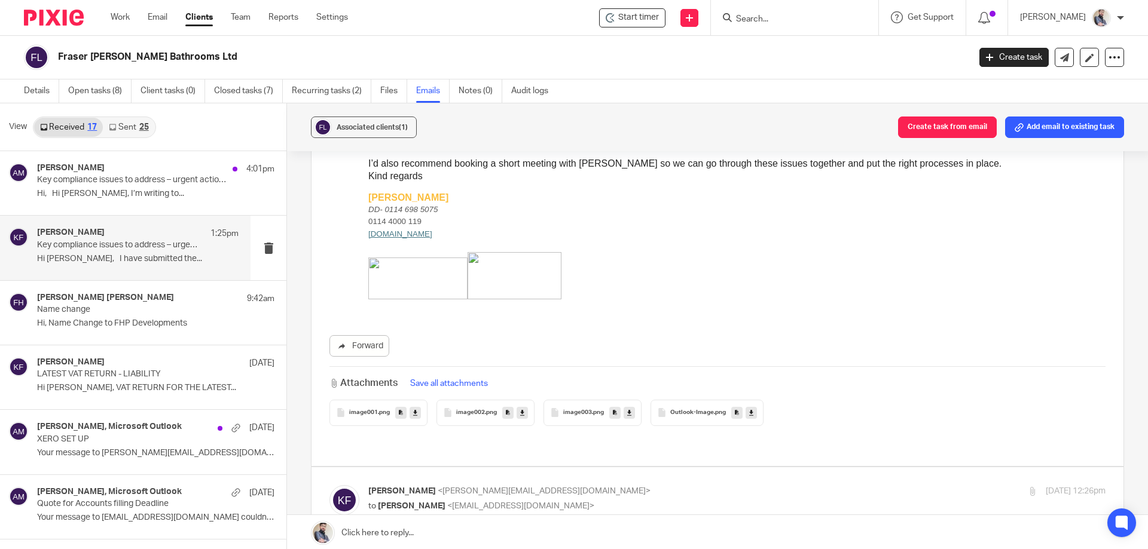
click at [581, 500] on p "to Qasim Khushnood <qasim@togetherwecount.co.uk>" at bounding box center [613, 506] width 491 height 13
checkbox input "true"
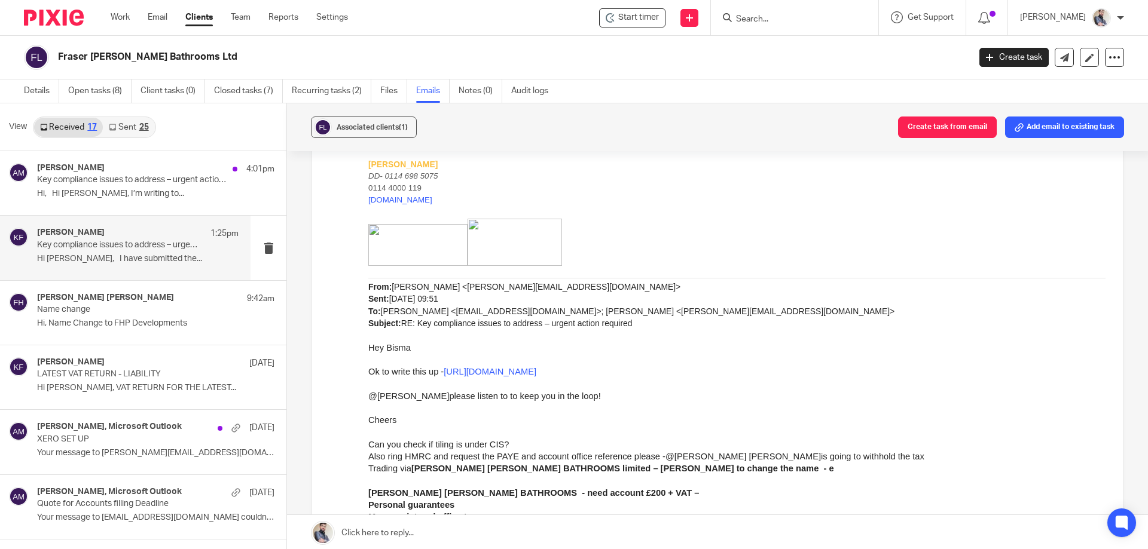
scroll to position [14828, 0]
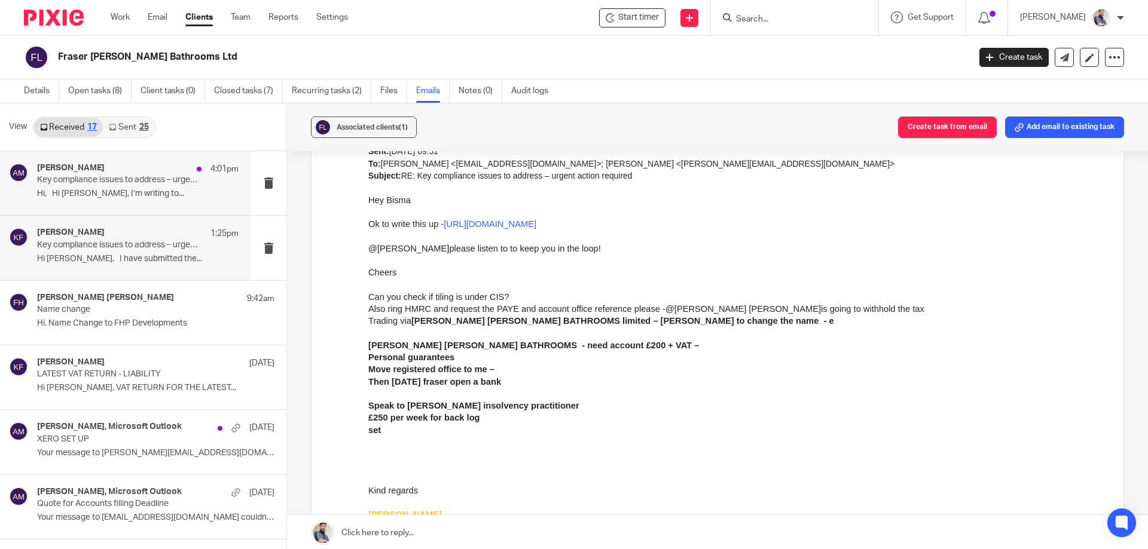
click at [121, 192] on p "Hi, Hi Fraser, I’m writing to..." at bounding box center [137, 194] width 201 height 10
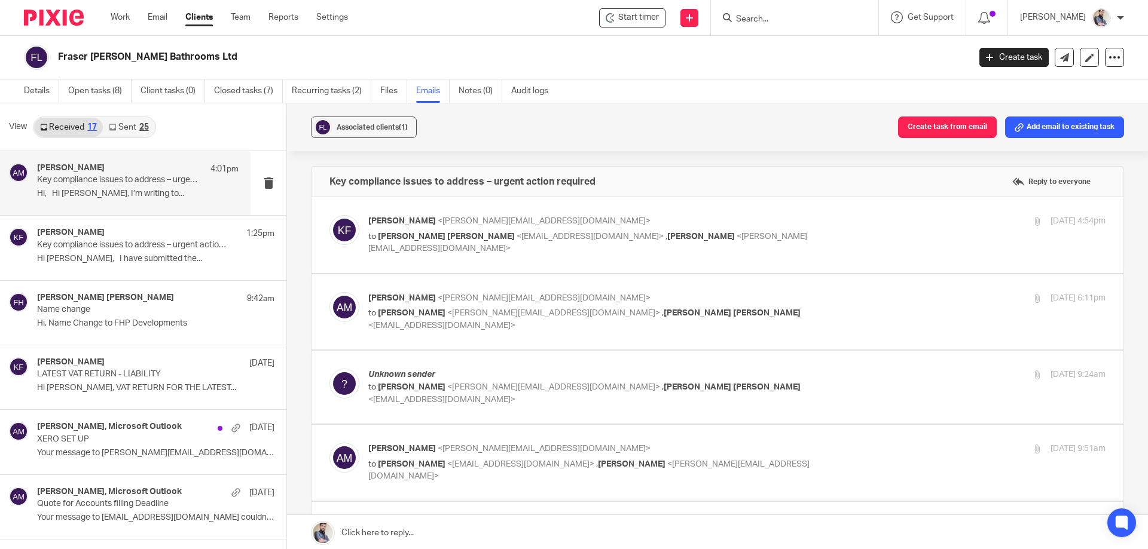
scroll to position [0, 0]
click at [424, 240] on span "Fraser Hoehle" at bounding box center [446, 237] width 137 height 8
checkbox input "true"
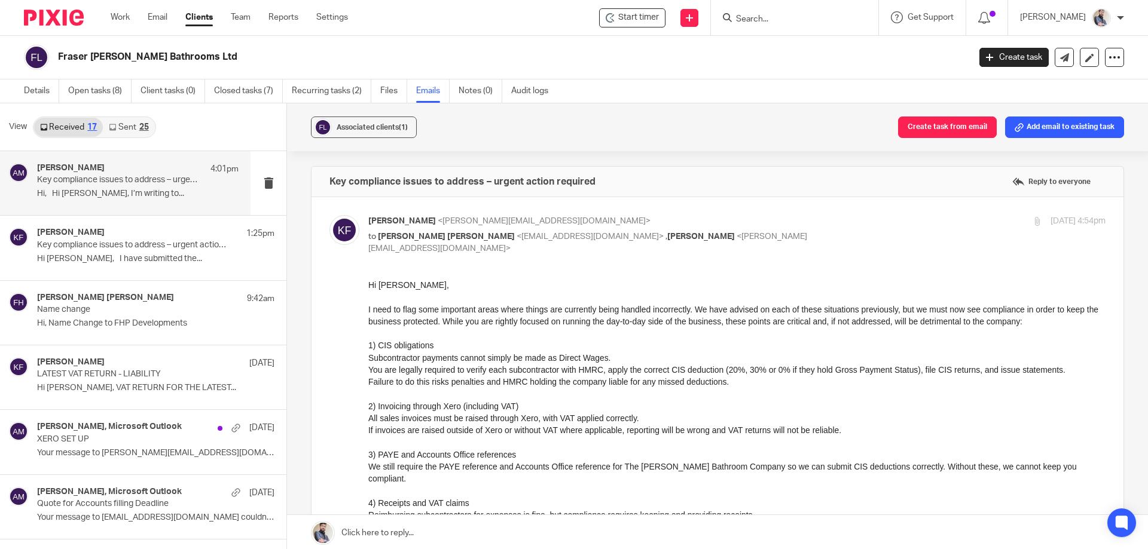
scroll to position [797, 0]
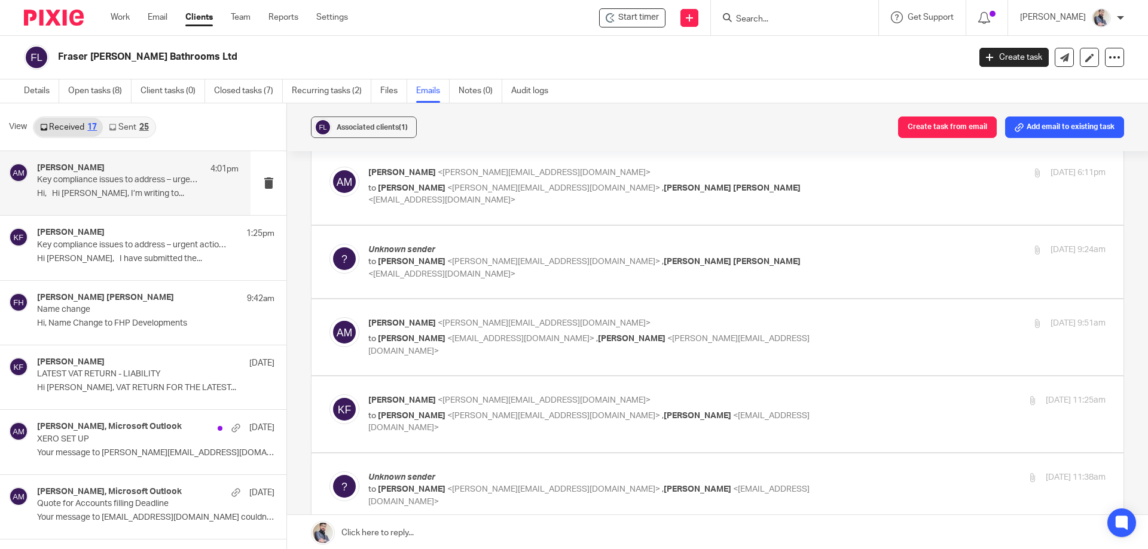
click at [477, 324] on span "<aaron@togetherwecount.co.uk>" at bounding box center [544, 323] width 213 height 8
checkbox input "true"
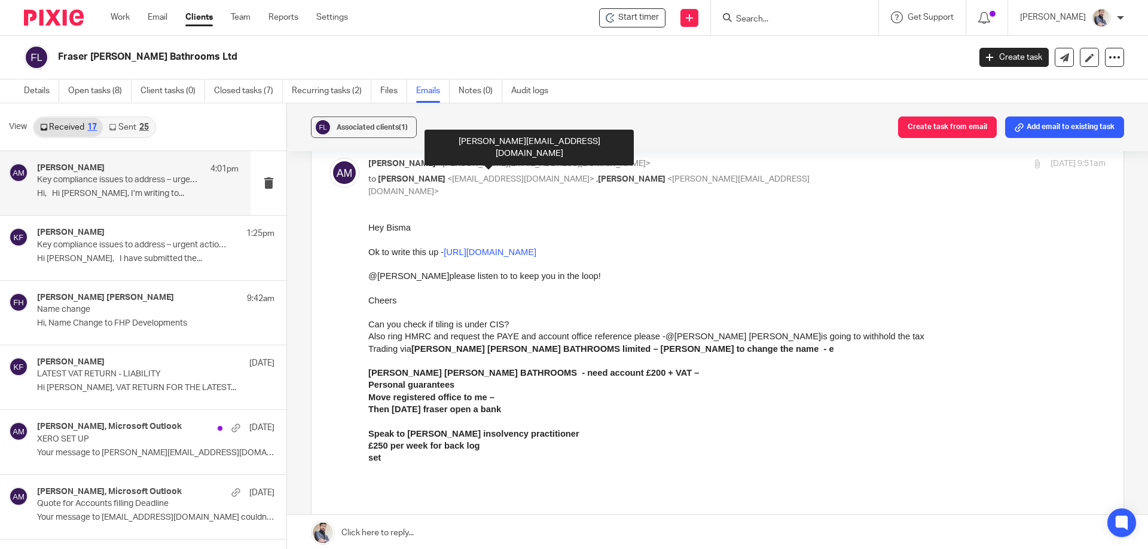
scroll to position [1993, 0]
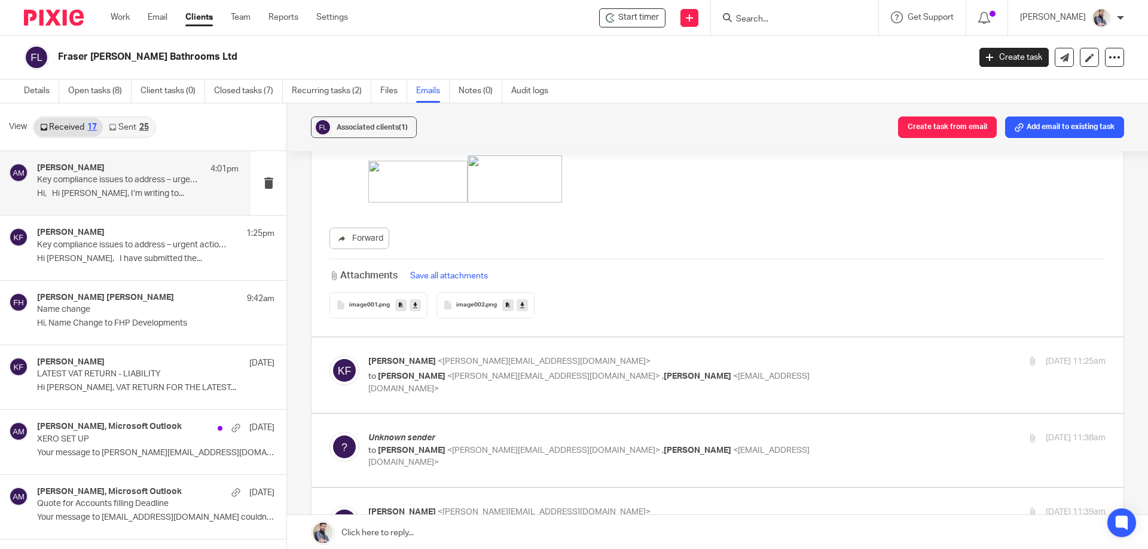
click at [478, 352] on label at bounding box center [718, 376] width 812 height 76
click at [329, 355] on input "checkbox" at bounding box center [329, 355] width 1 height 1
checkbox input "true"
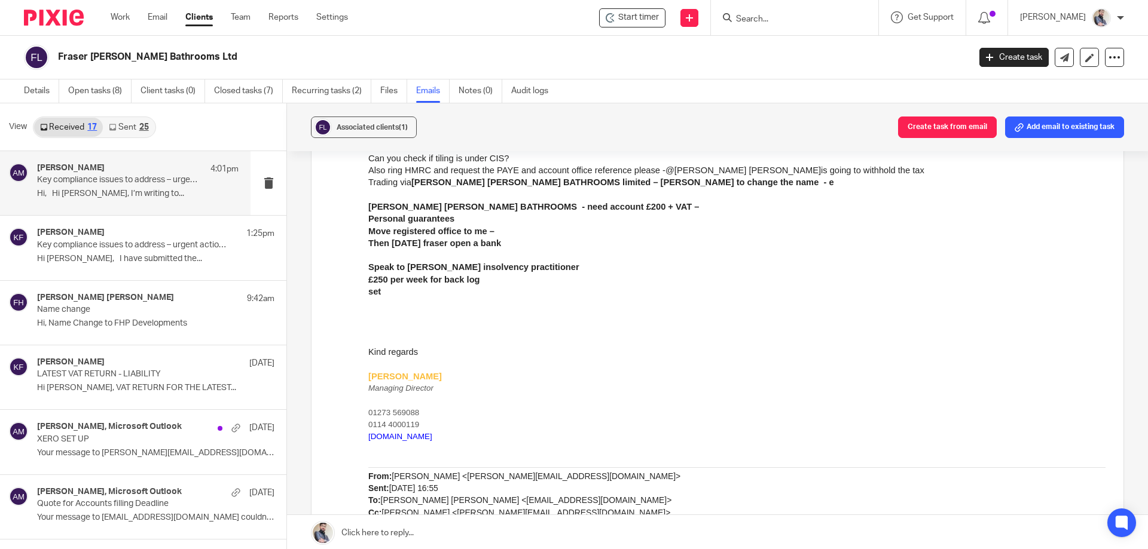
scroll to position [3189, 0]
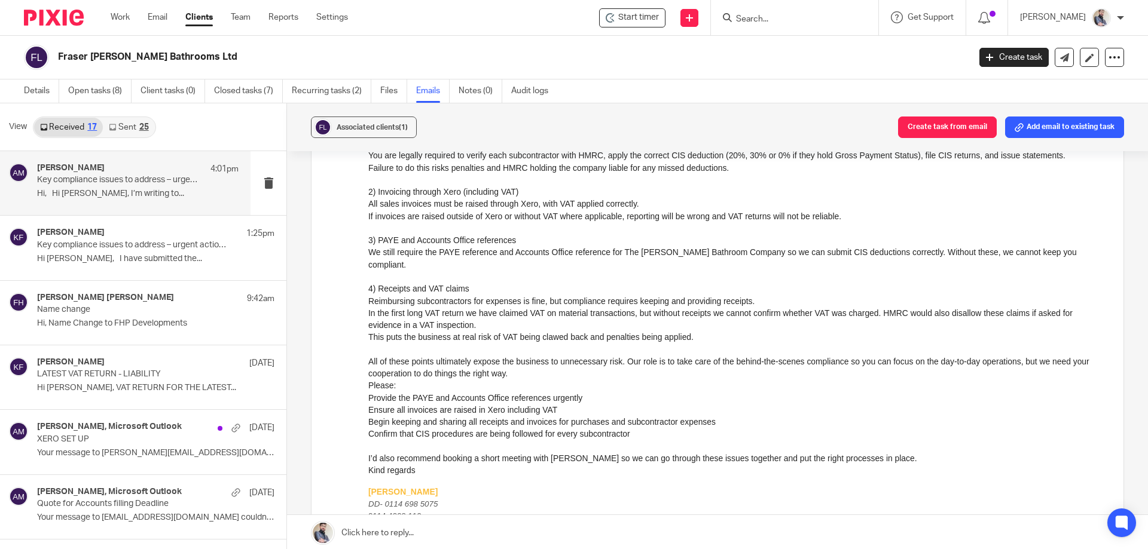
click at [480, 362] on p "All of these points ultimately expose the business to unnecessary risk. Our rol…" at bounding box center [736, 368] width 737 height 25
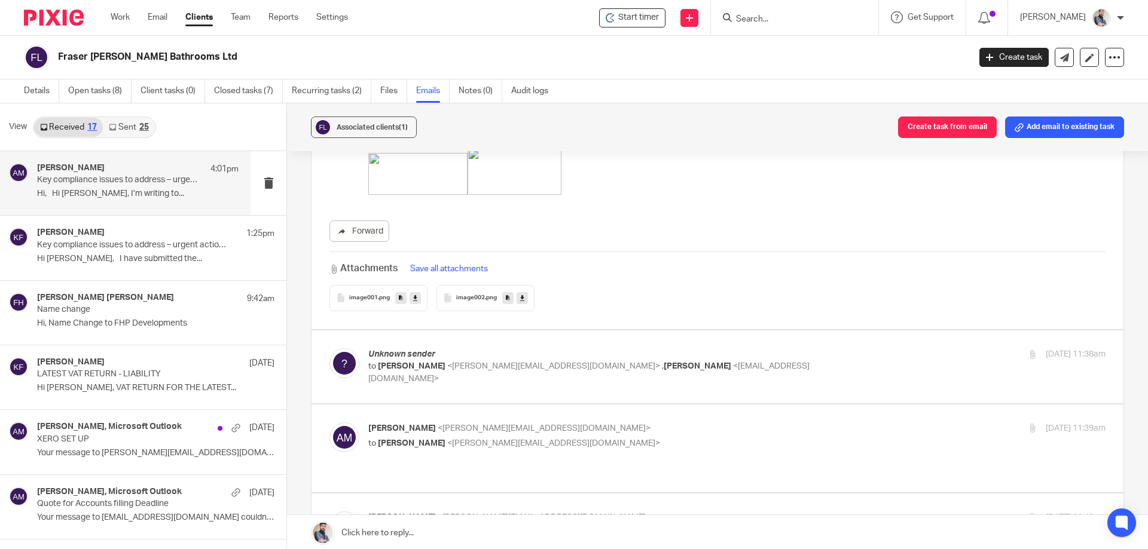
click at [478, 352] on p "Unknown sender" at bounding box center [613, 355] width 491 height 13
checkbox input "true"
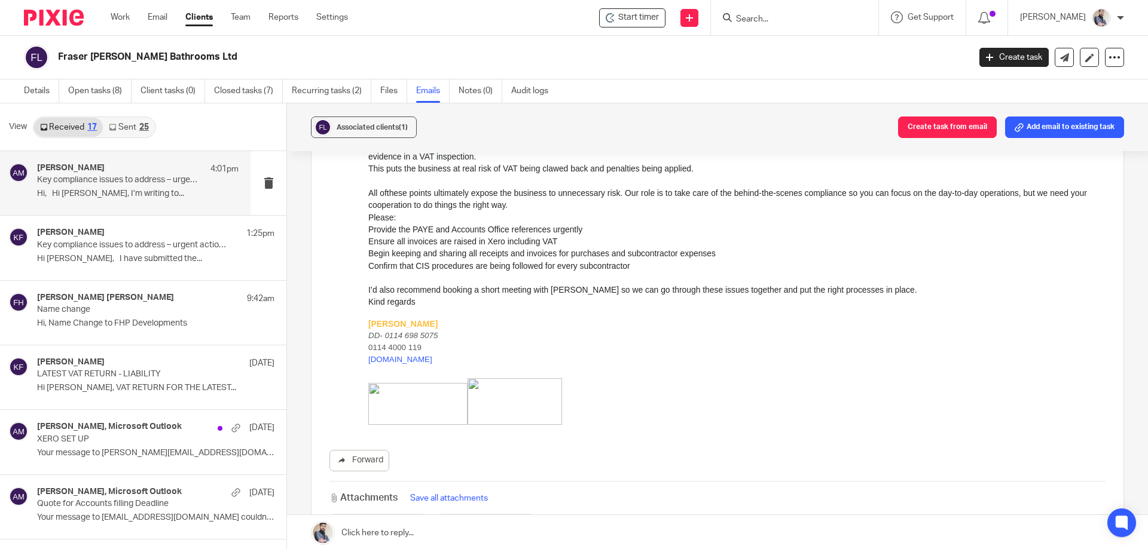
scroll to position [5261, 0]
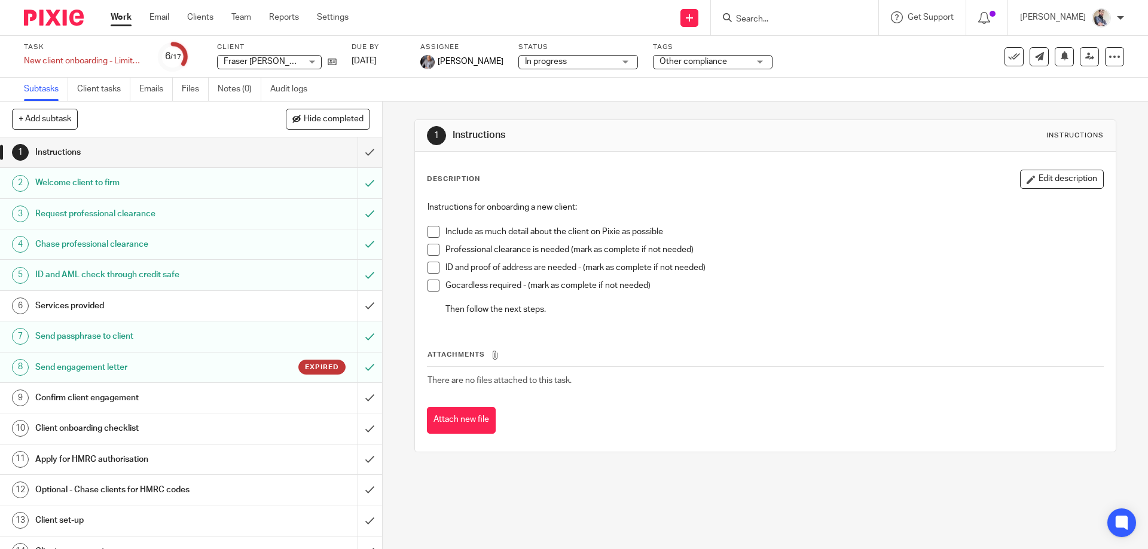
scroll to position [80, 0]
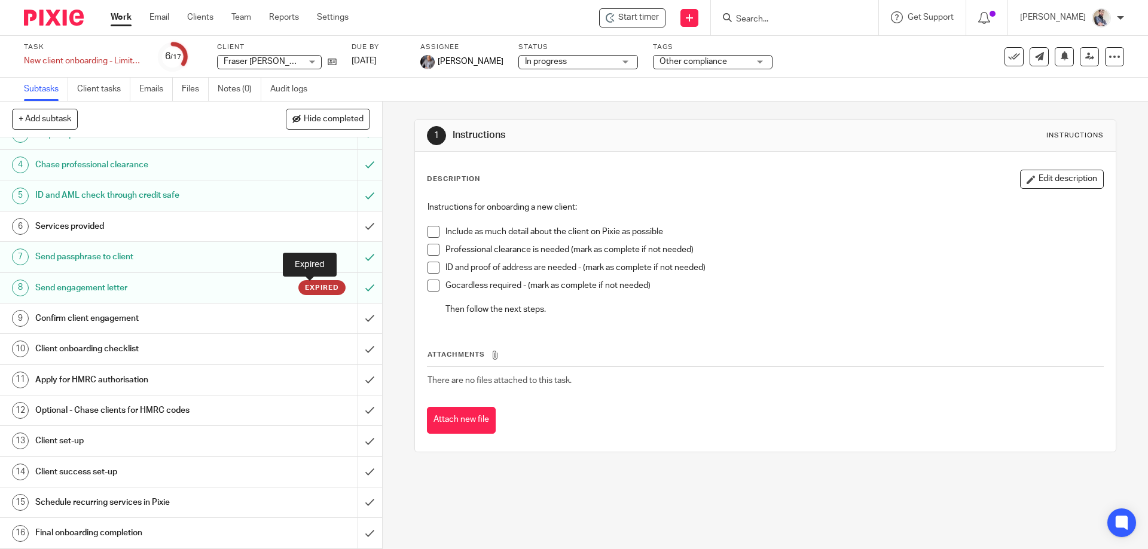
click at [305, 289] on span "Expired" at bounding box center [322, 288] width 34 height 10
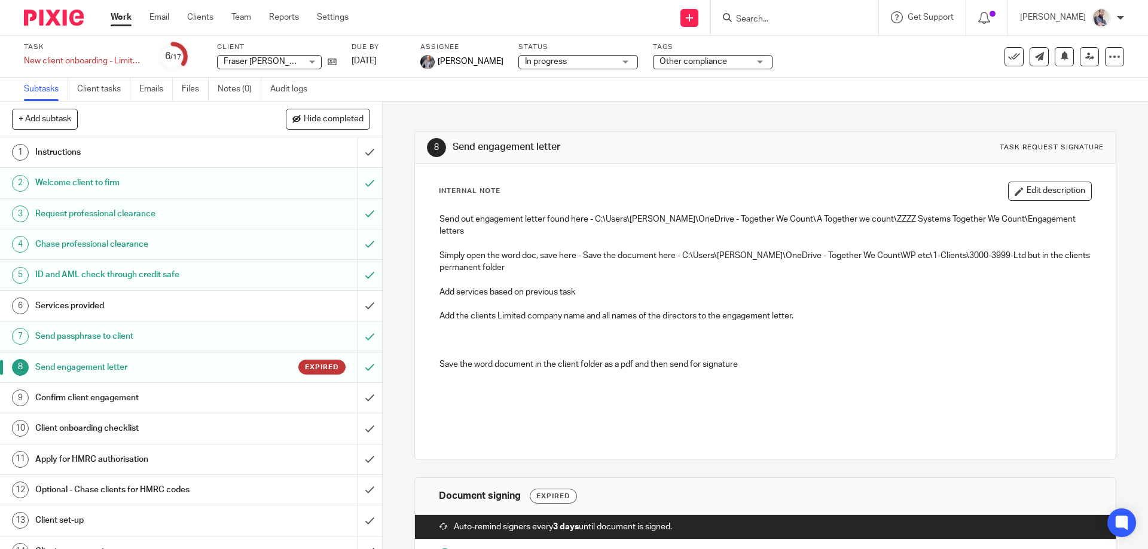
scroll to position [120, 0]
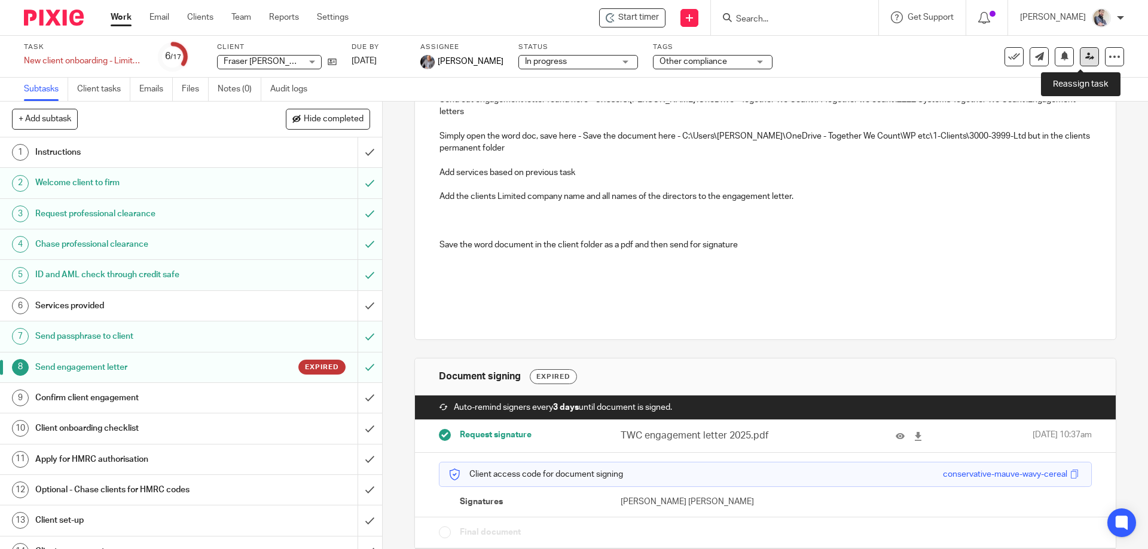
click at [1080, 51] on link at bounding box center [1089, 56] width 19 height 19
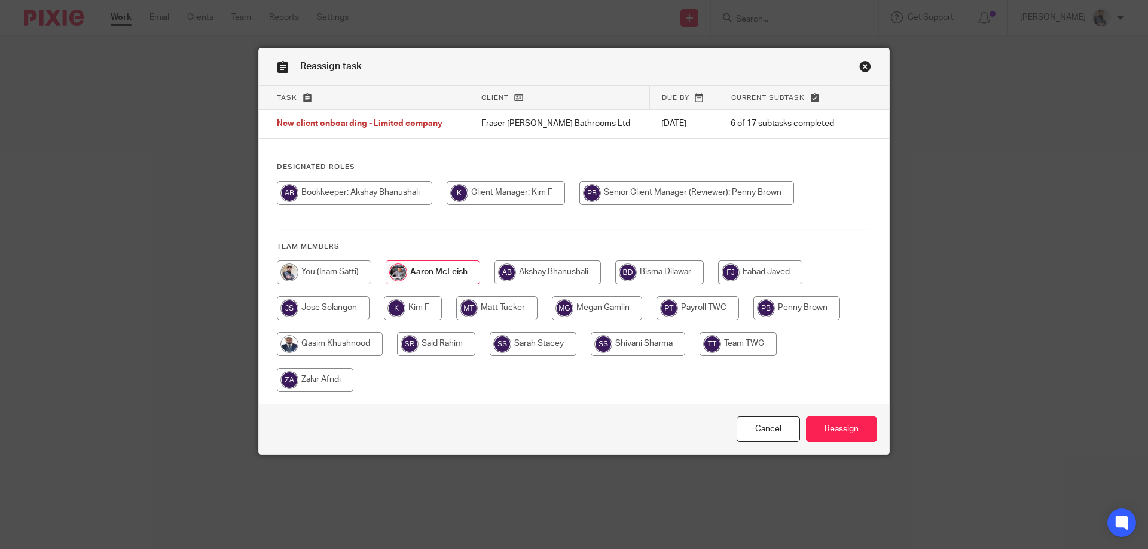
click at [329, 340] on input "radio" at bounding box center [330, 344] width 106 height 24
radio input "true"
click at [829, 427] on input "Reassign" at bounding box center [841, 430] width 71 height 26
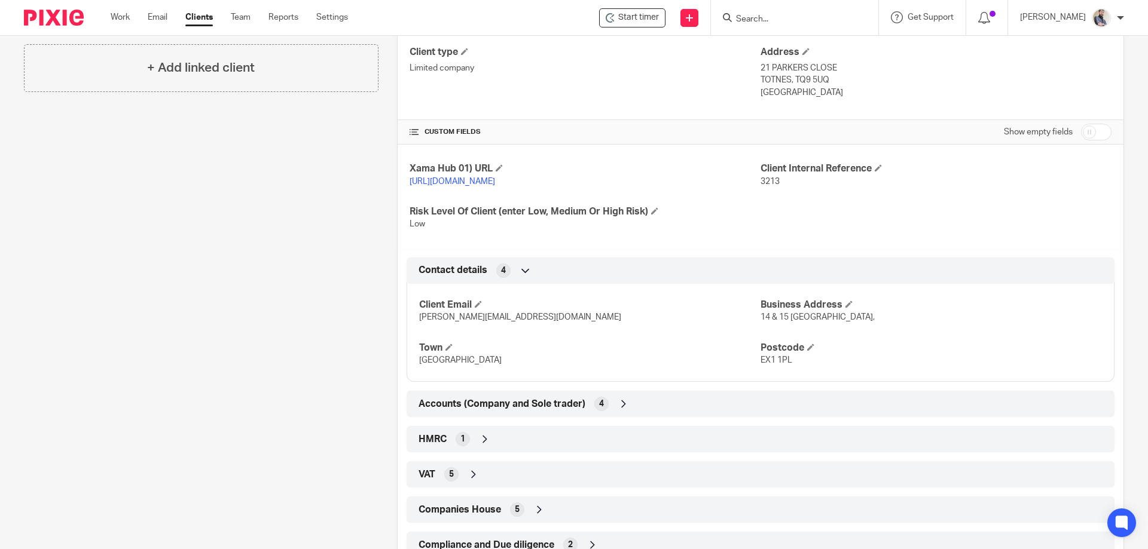
scroll to position [454, 0]
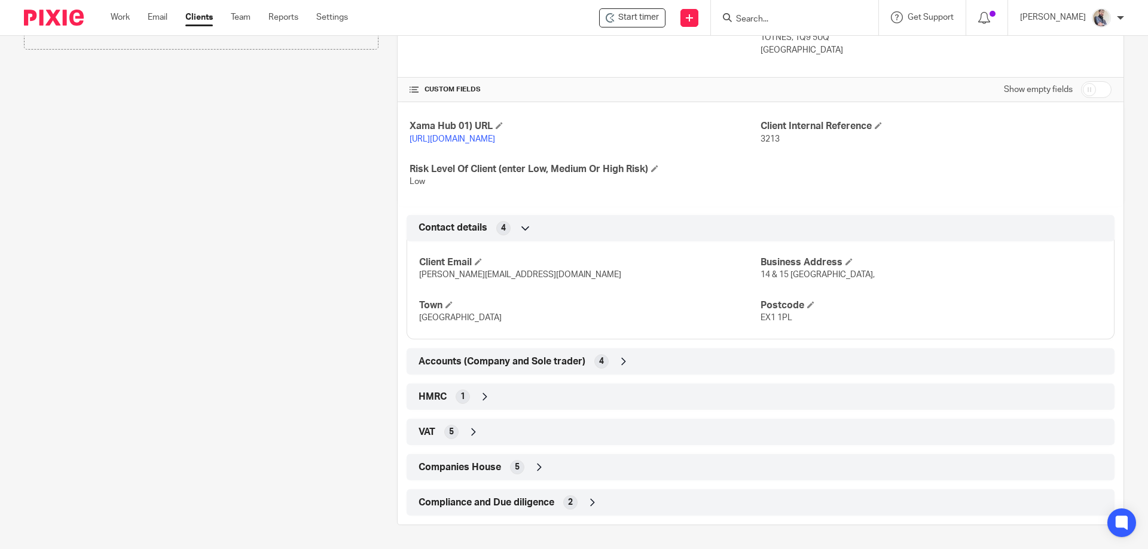
click at [476, 358] on span "Accounts (Company and Sole trader)" at bounding box center [502, 362] width 167 height 13
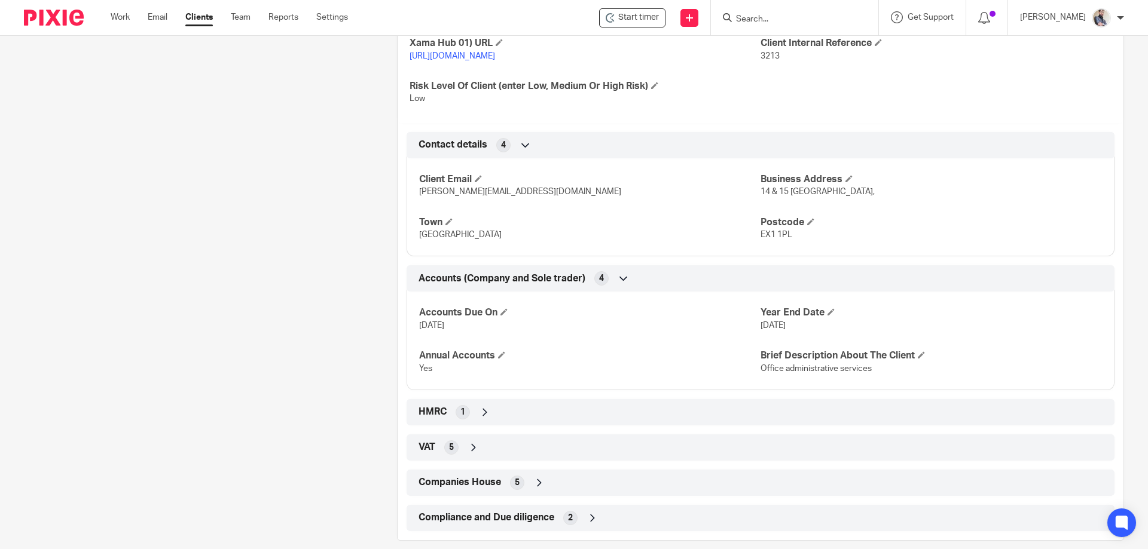
scroll to position [552, 0]
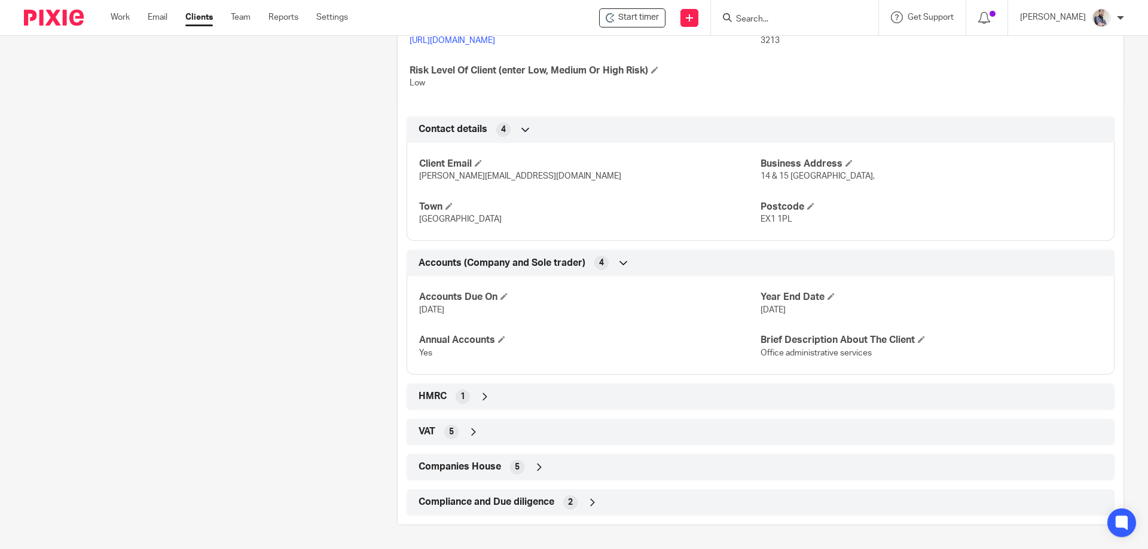
click at [469, 478] on div "Companies House 5" at bounding box center [761, 467] width 690 height 20
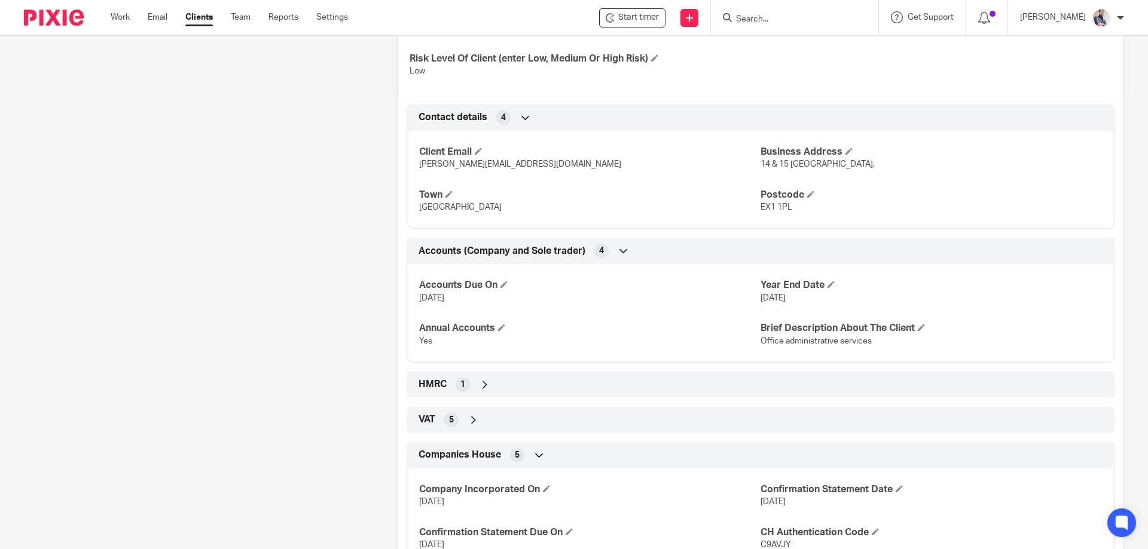
scroll to position [631, 0]
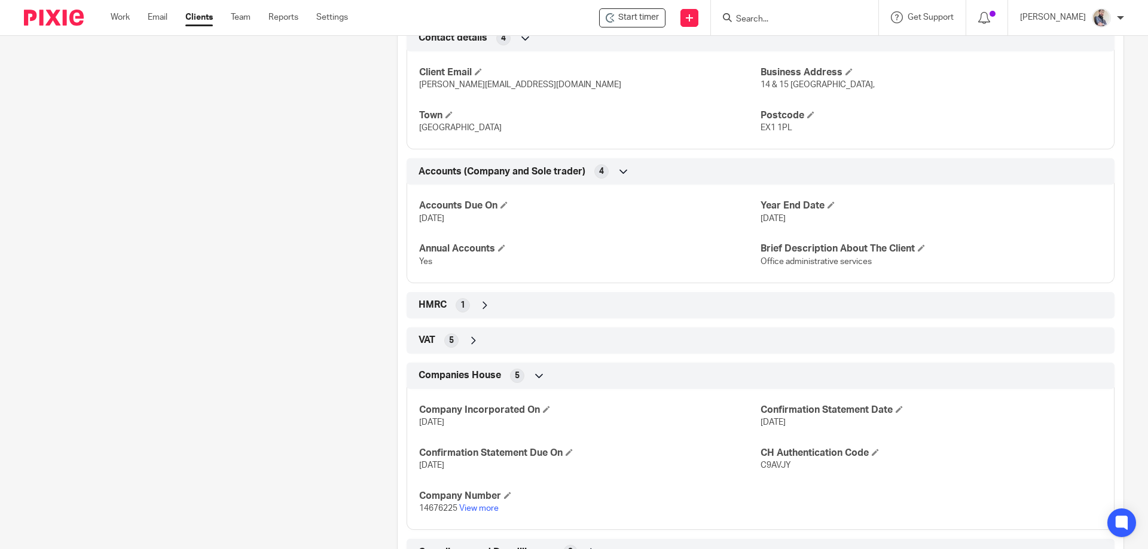
click at [773, 470] on span "C9AVJY" at bounding box center [776, 466] width 30 height 8
copy span "C9AVJY"
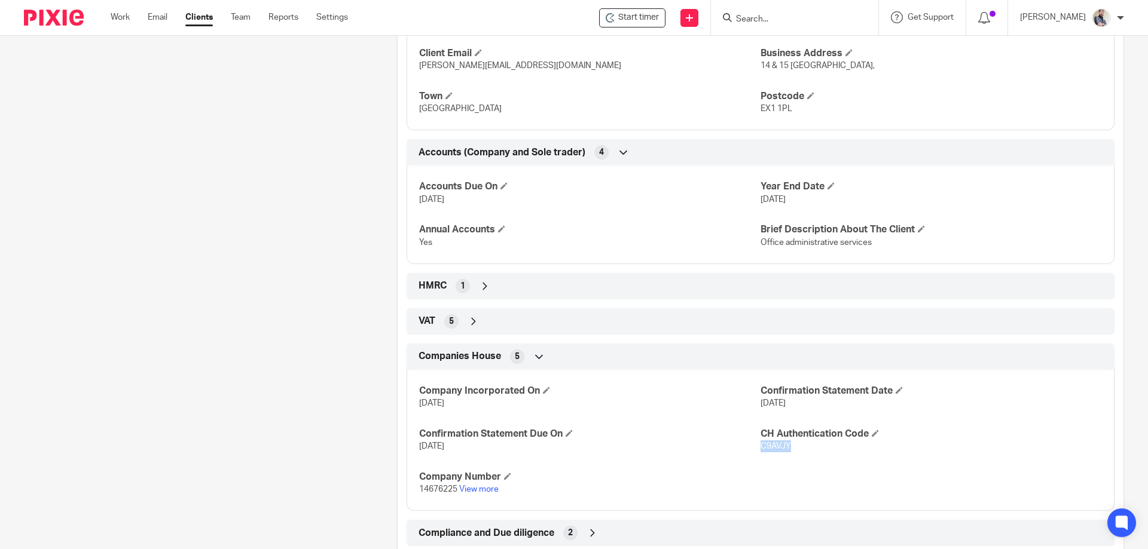
scroll to position [694, 0]
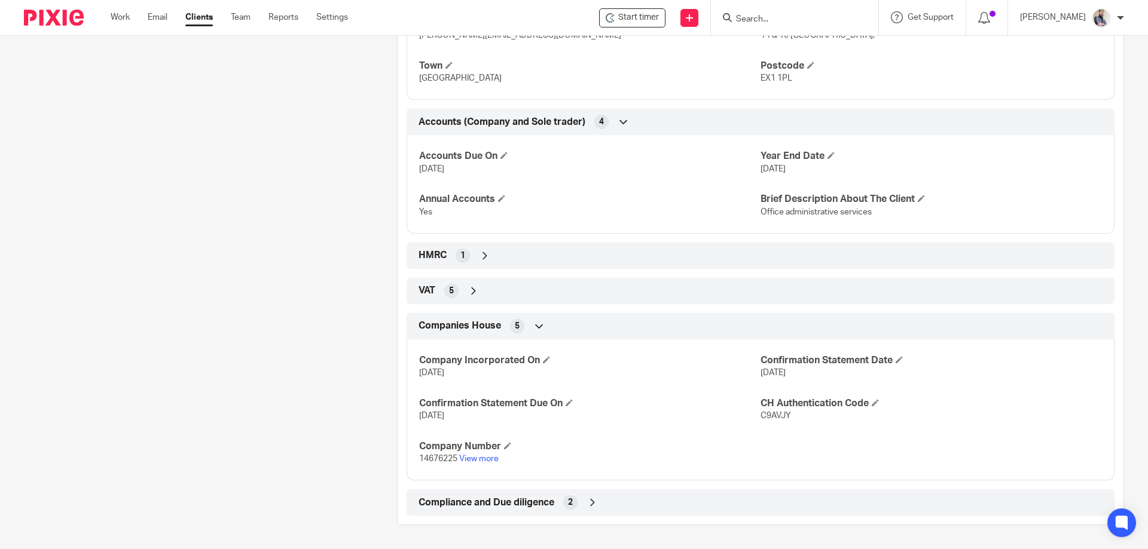
click at [427, 455] on span "14676225" at bounding box center [438, 459] width 38 height 8
copy p "14676225"
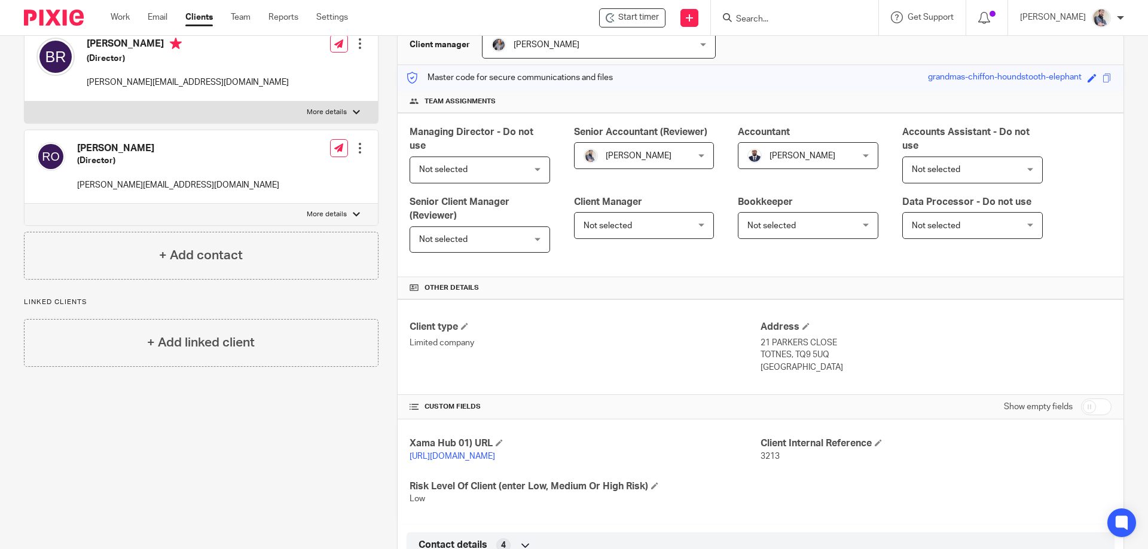
scroll to position [0, 0]
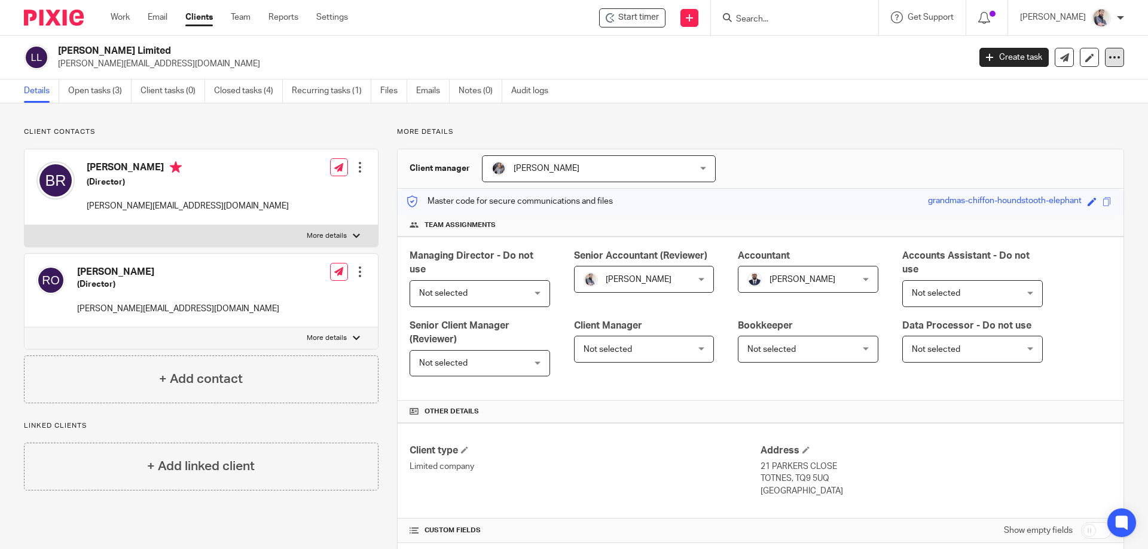
click at [1108, 56] on icon at bounding box center [1114, 57] width 12 height 12
click at [1068, 88] on link "Update from Companies House" at bounding box center [1040, 87] width 132 height 17
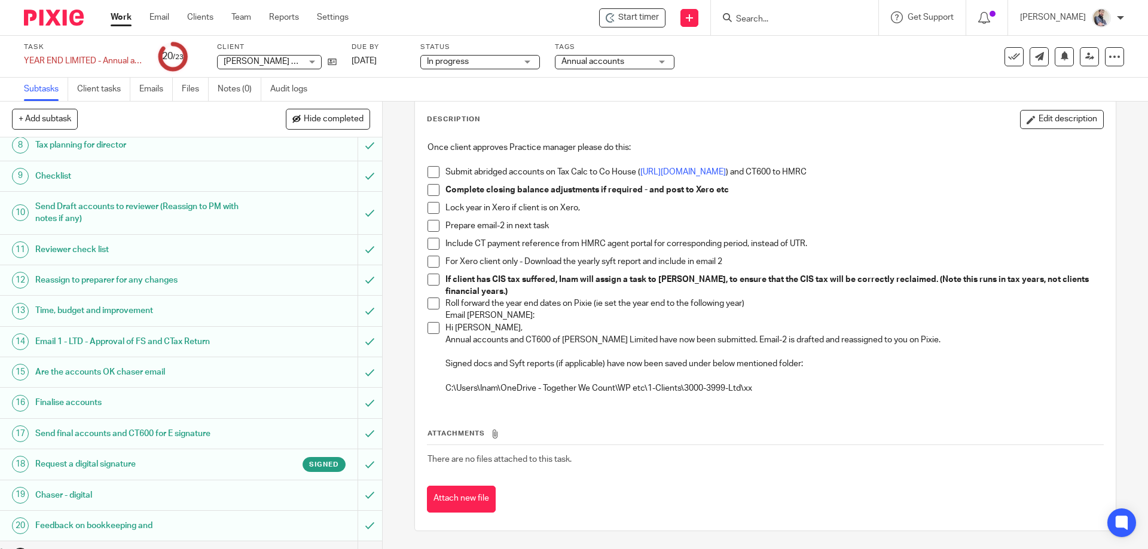
scroll to position [328, 0]
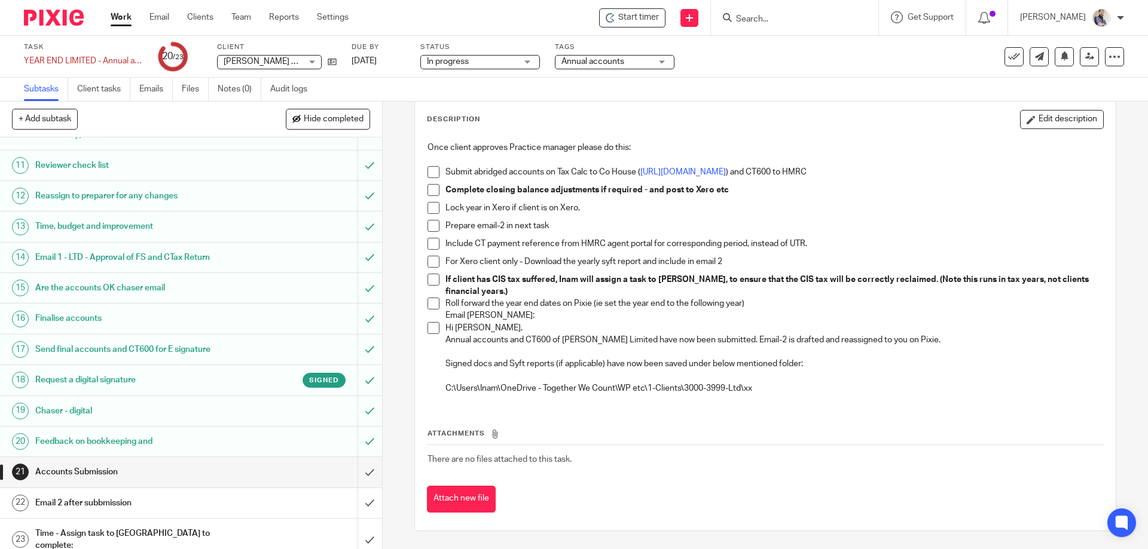
click at [127, 505] on h1 "Email 2 after subbmission" at bounding box center [138, 503] width 207 height 18
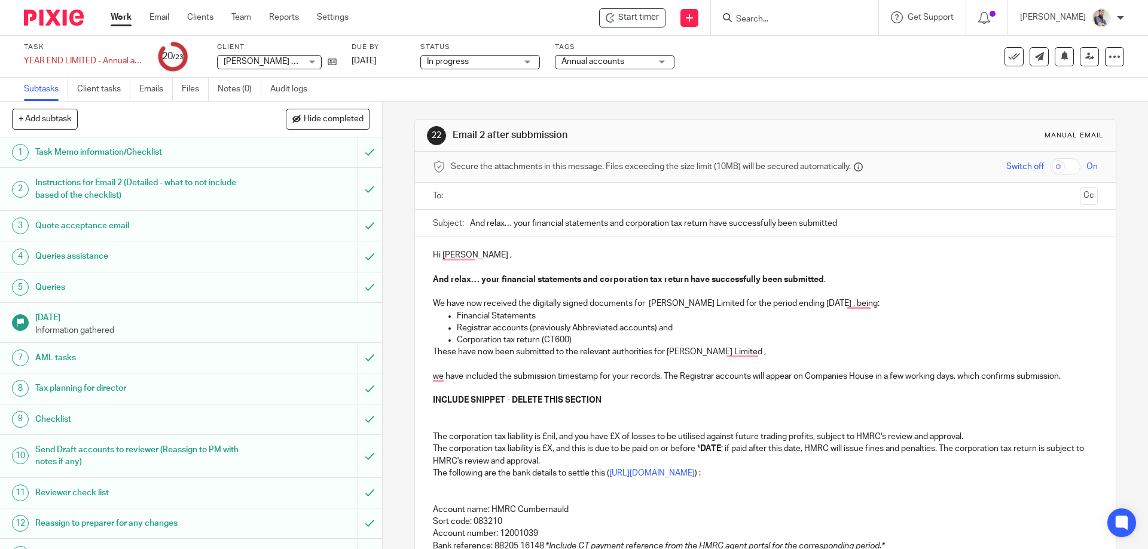
click at [494, 262] on p "To enrich screen reader interactions, please activate Accessibility in Grammarl…" at bounding box center [765, 267] width 664 height 12
click at [457, 381] on p "We have included the submission timestamp for your records. The Registrar accou…" at bounding box center [765, 377] width 664 height 12
click at [456, 386] on p "To enrich screen reader interactions, please activate Accessibility in Grammarl…" at bounding box center [765, 389] width 664 height 12
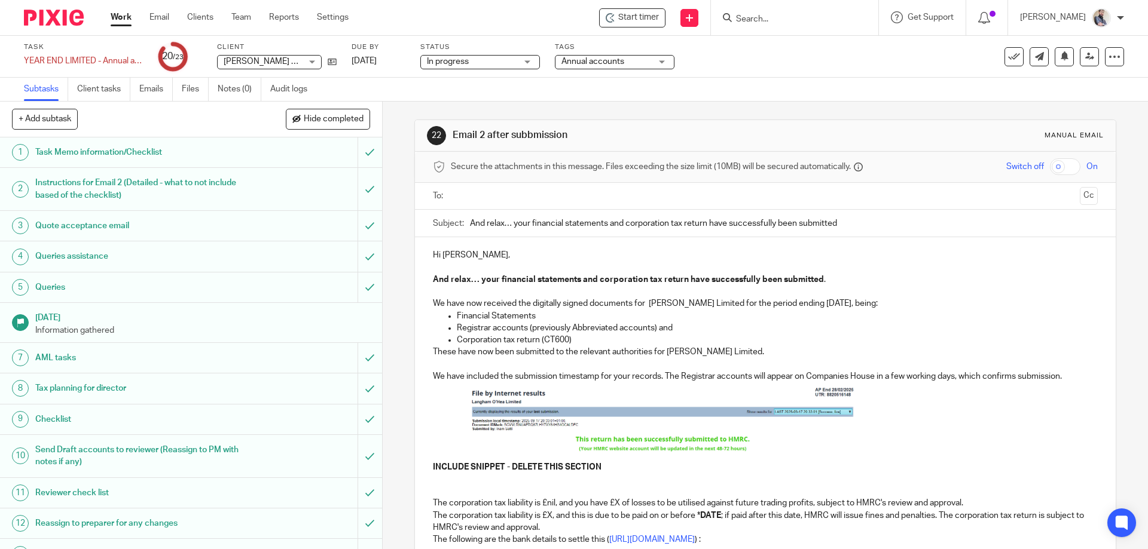
scroll to position [160, 0]
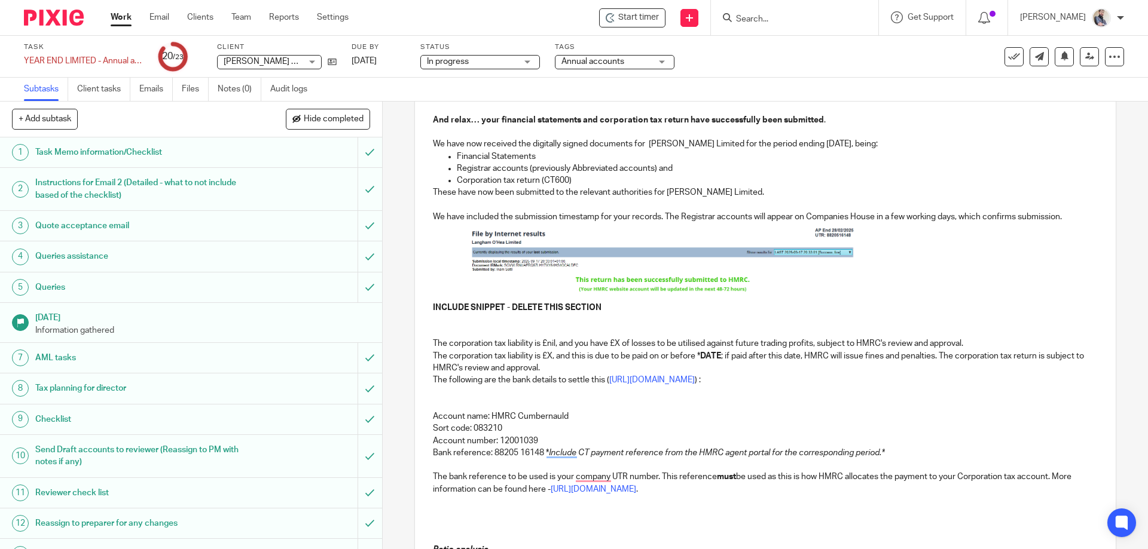
click at [433, 317] on p "To enrich screen reader interactions, please activate Accessibility in Grammarl…" at bounding box center [765, 320] width 664 height 12
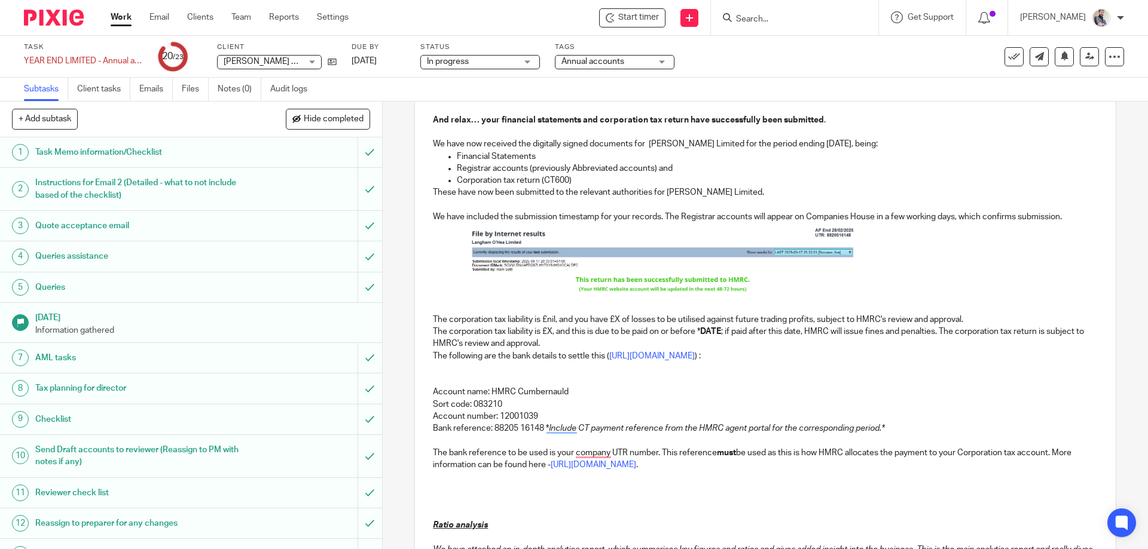
click at [615, 233] on img "To enrich screen reader interactions, please activate Accessibility in Grammarl…" at bounding box center [661, 260] width 389 height 75
drag, startPoint x: 665, startPoint y: 301, endPoint x: 676, endPoint y: 348, distance: 47.9
click at [676, 348] on div "Hi Bradley, And relax… your financial statements and corporation tax return hav…" at bounding box center [765, 515] width 700 height 875
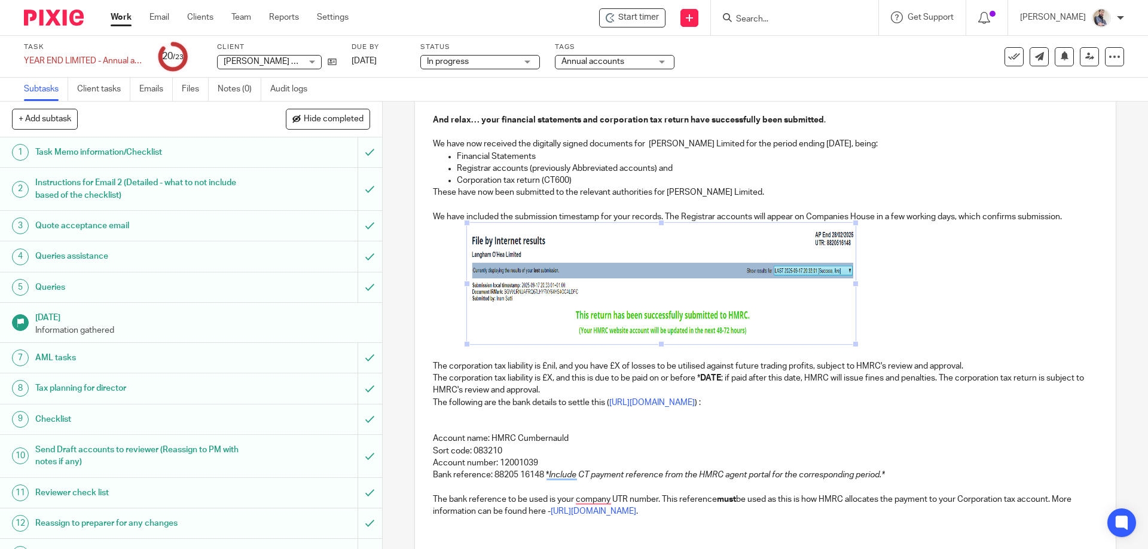
click at [437, 368] on p "The corporation tax liability is £nil, and you have £X of losses to be utilised…" at bounding box center [765, 367] width 664 height 12
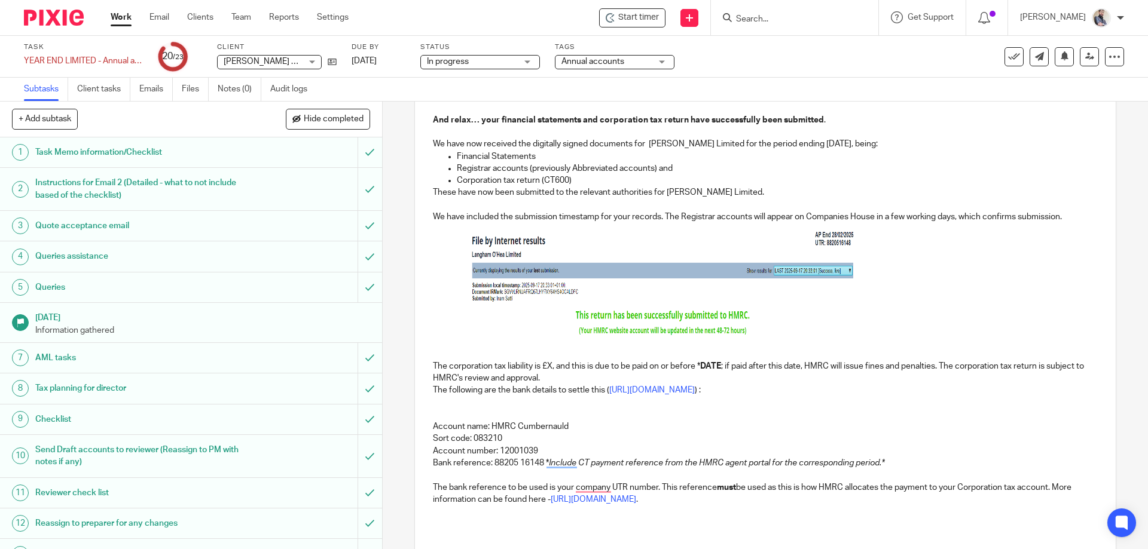
click at [546, 367] on p "The corporation tax liability is £X, and this is due to be paid on or before * …" at bounding box center [765, 373] width 664 height 25
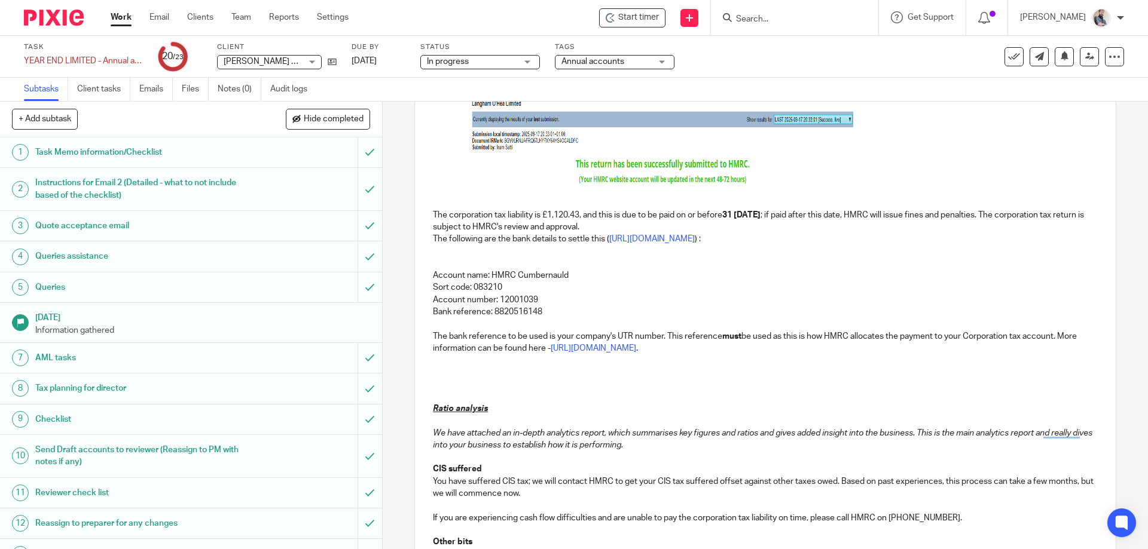
scroll to position [319, 0]
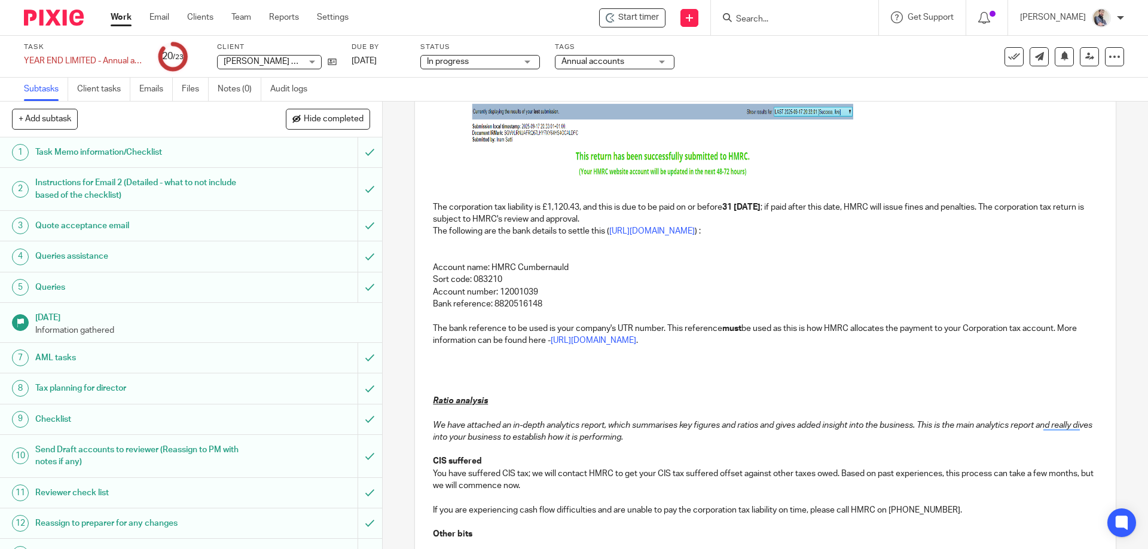
click at [542, 471] on p "You have suffered CIS tax; we will contact HMRC to get your CIS tax suffered of…" at bounding box center [765, 480] width 664 height 25
click at [480, 377] on p "To enrich screen reader interactions, please activate Accessibility in Grammarl…" at bounding box center [765, 377] width 664 height 12
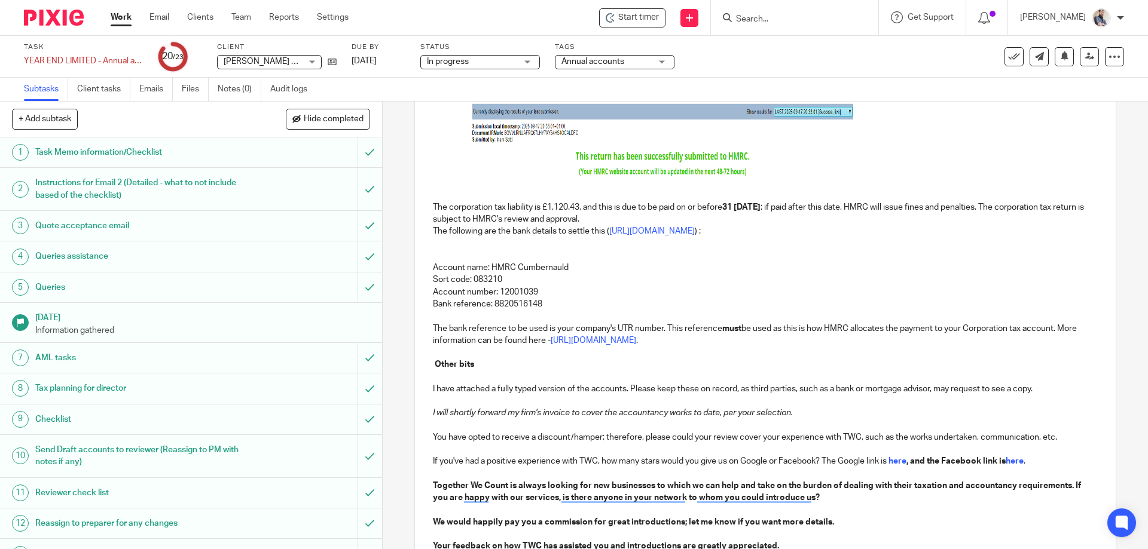
scroll to position [478, 0]
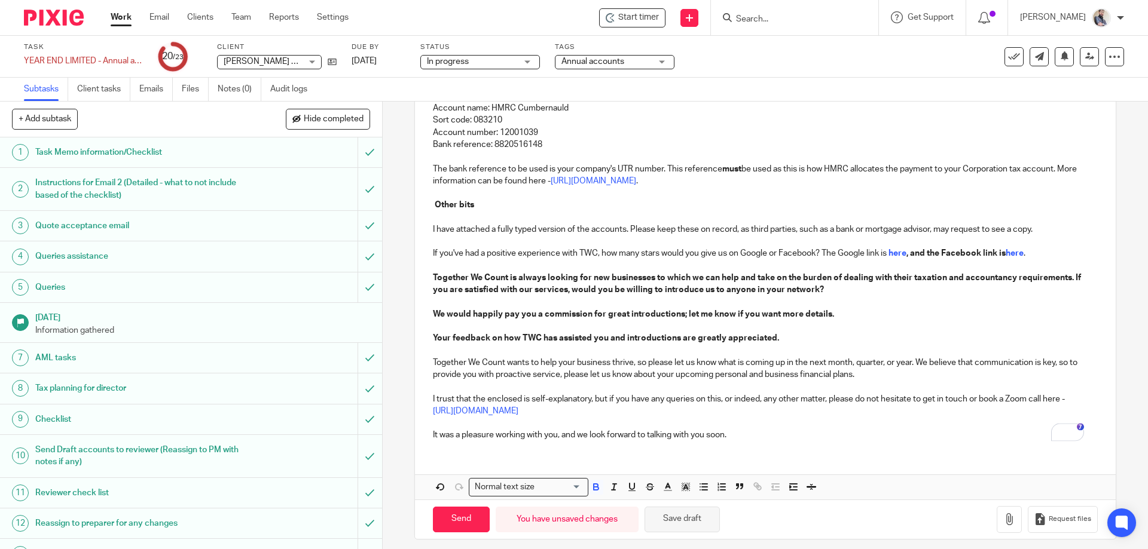
click at [670, 517] on button "Save draft" at bounding box center [682, 520] width 75 height 26
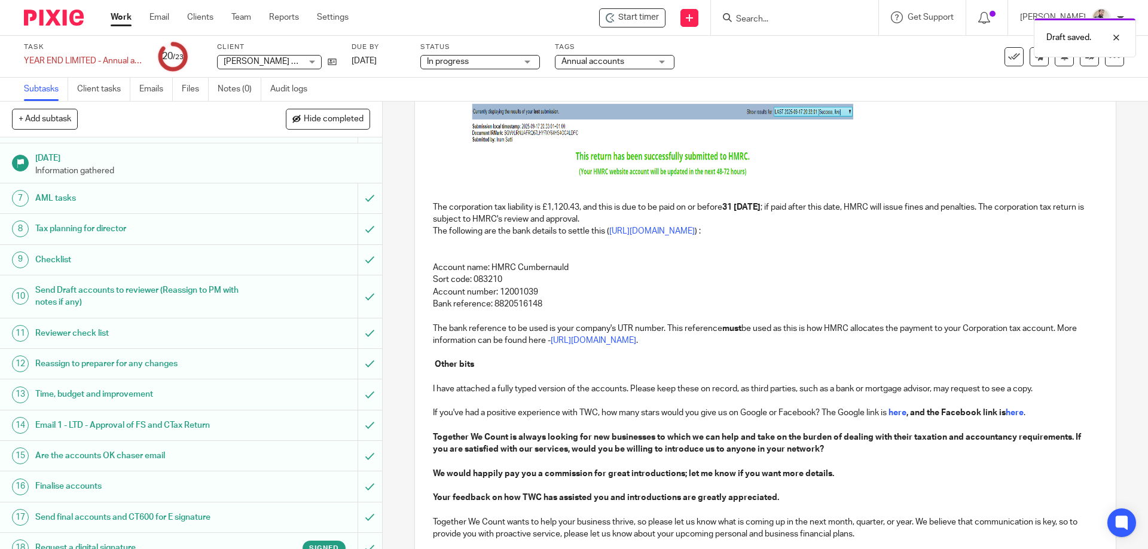
scroll to position [319, 0]
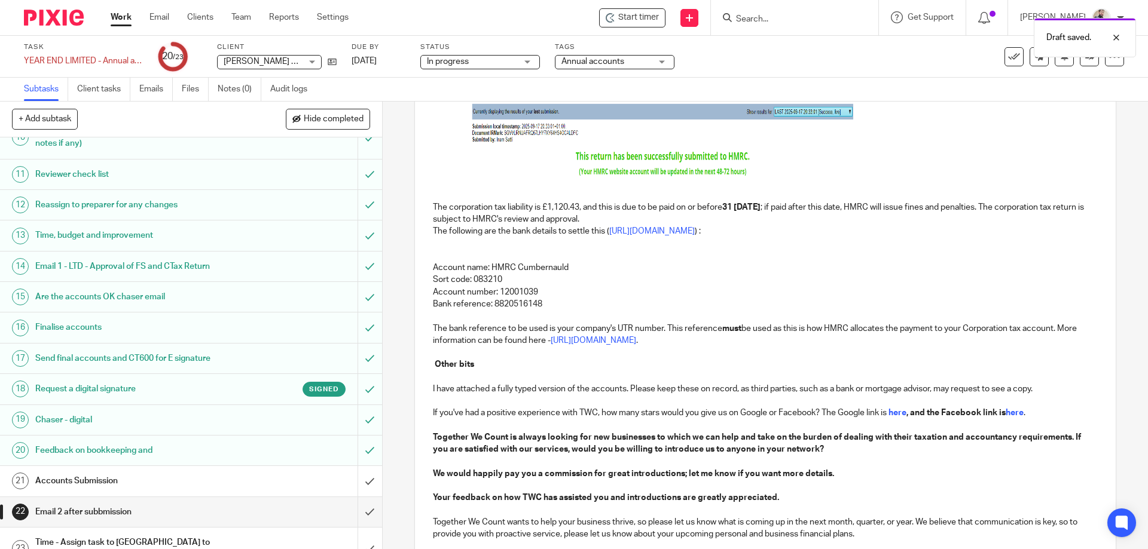
click at [97, 268] on h1 "Email 1 - LTD - Approval of FS and CTax Return" at bounding box center [138, 267] width 207 height 18
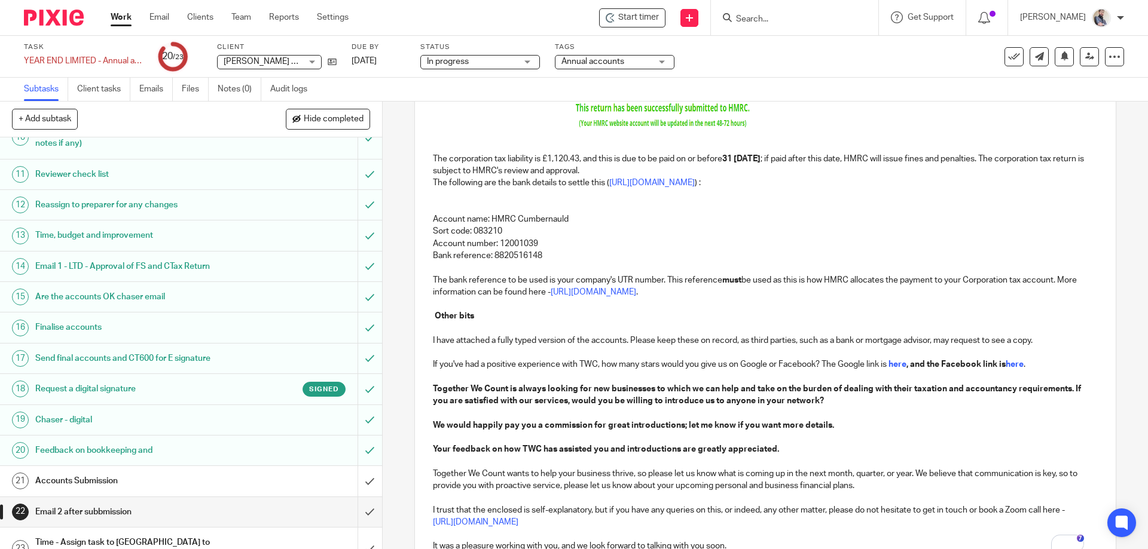
scroll to position [399, 0]
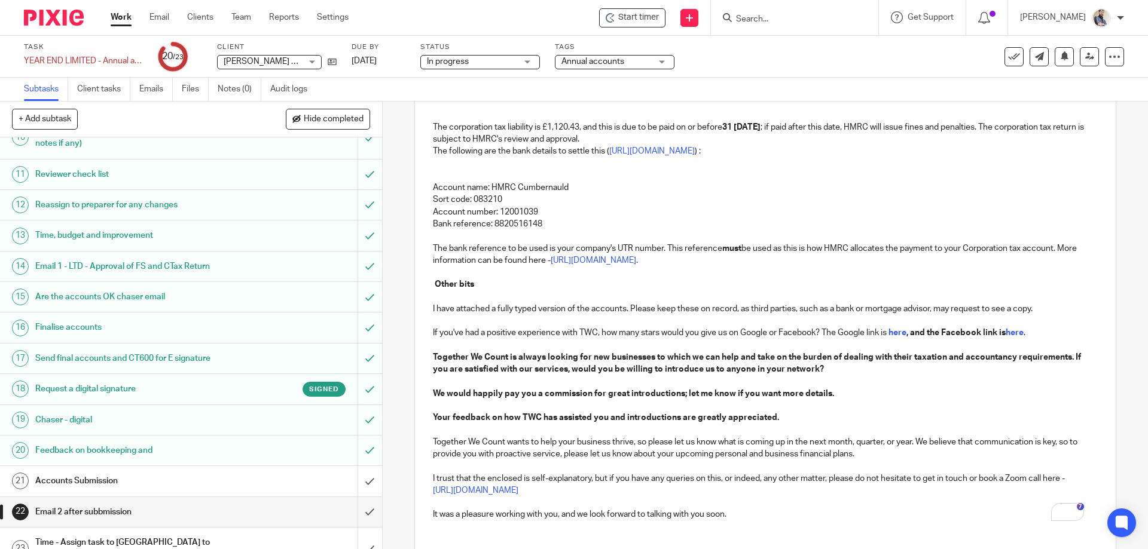
click at [454, 316] on p "To enrich screen reader interactions, please activate Accessibility in Grammarl…" at bounding box center [765, 321] width 664 height 12
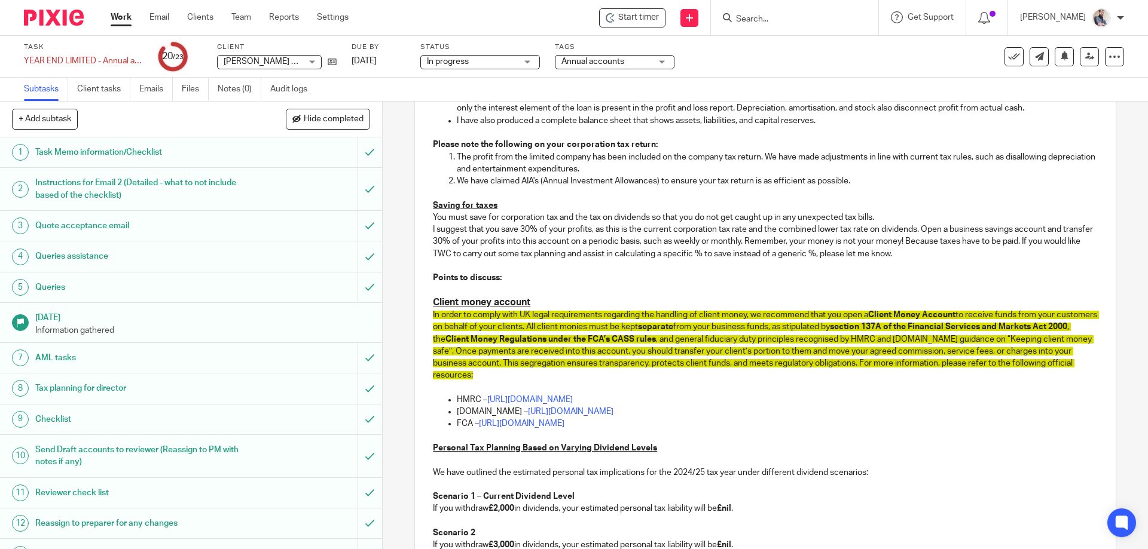
scroll to position [957, 0]
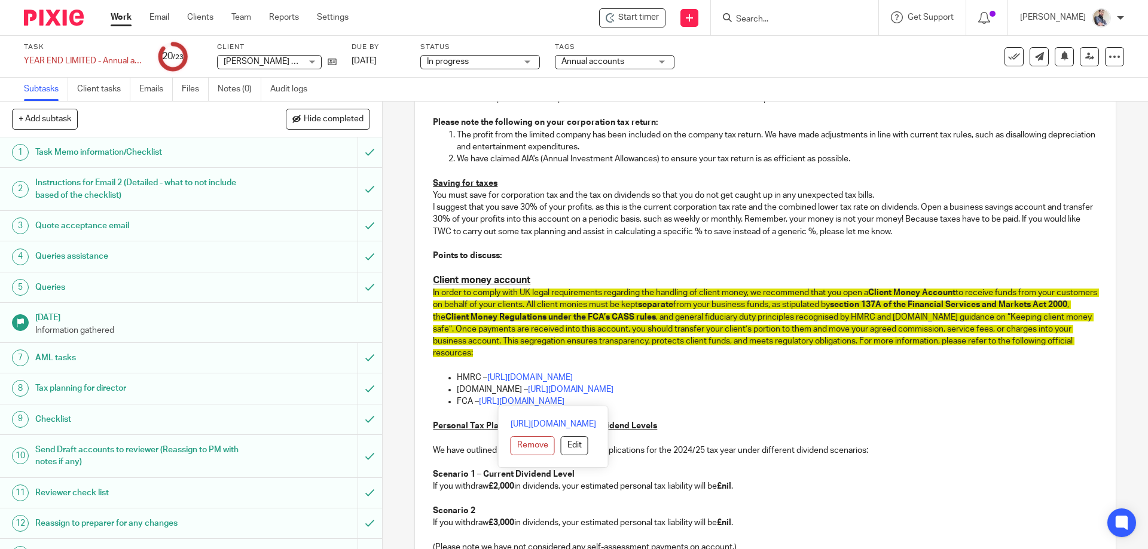
drag, startPoint x: 688, startPoint y: 403, endPoint x: 423, endPoint y: 286, distance: 288.8
click at [423, 286] on div "Hi [PERSON_NAME], Re: Approval of financial statements and corporation tax retu…" at bounding box center [765, 51] width 700 height 1540
copy div "Loremi dolor sitamet Co adipi el seddoe temp IN utlab etdoloremagn aliquaeni ad…"
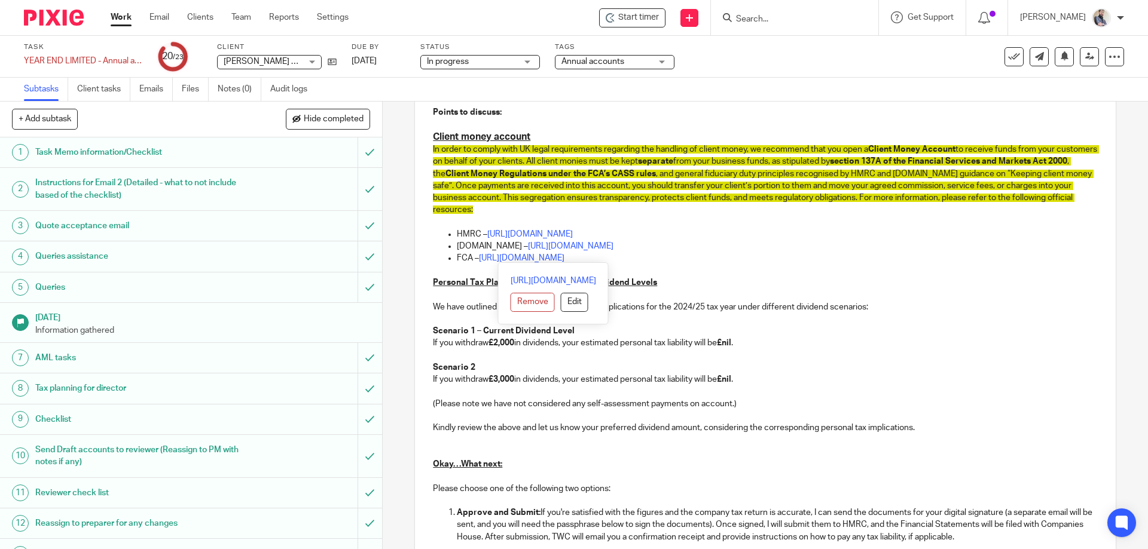
scroll to position [1116, 0]
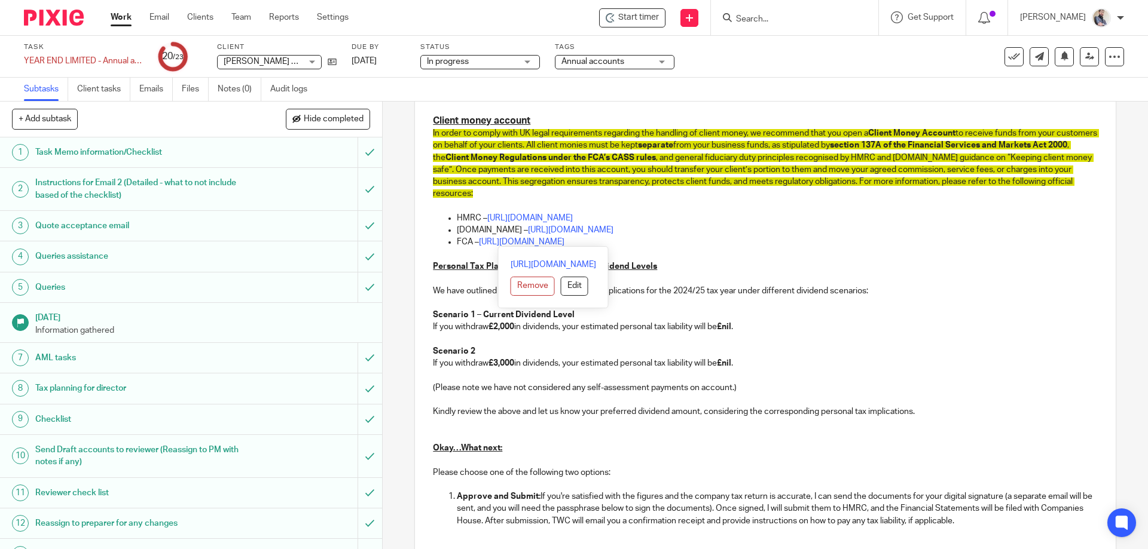
click at [794, 365] on p "If you withdraw £3,000 in dividends, your estimated personal tax liability will…" at bounding box center [765, 364] width 664 height 12
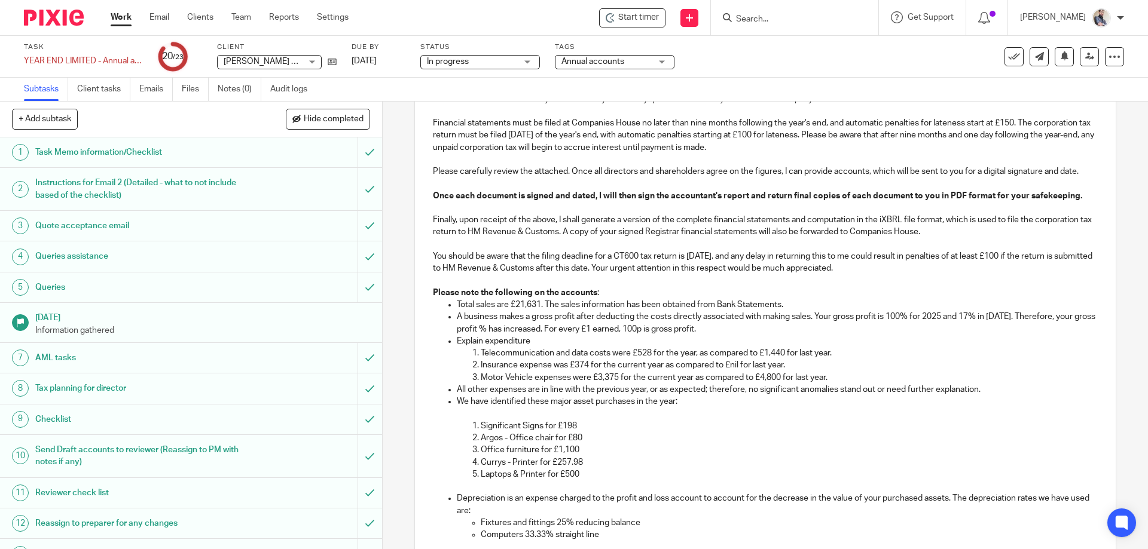
scroll to position [239, 0]
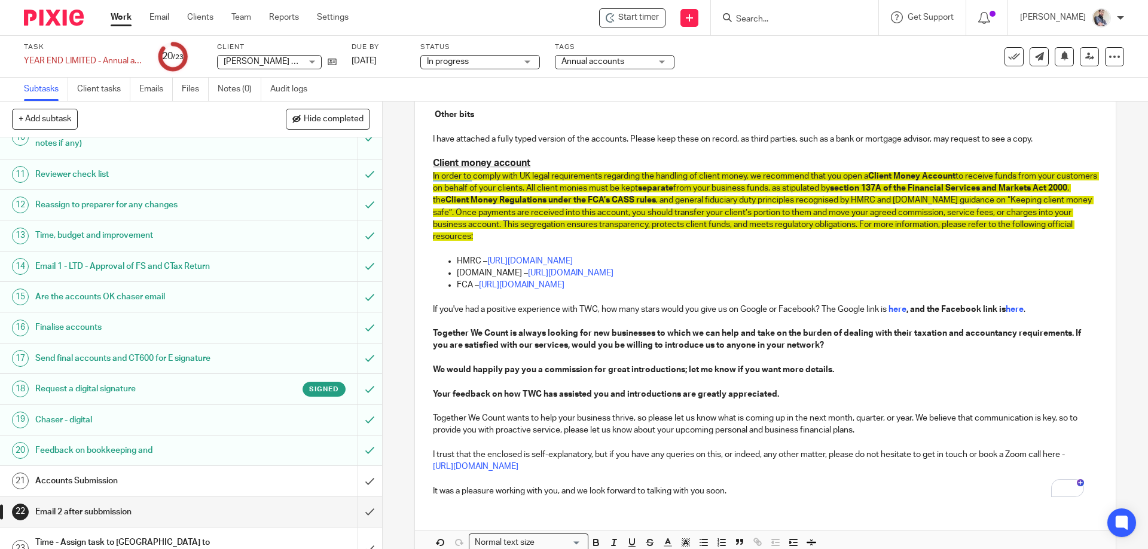
scroll to position [633, 0]
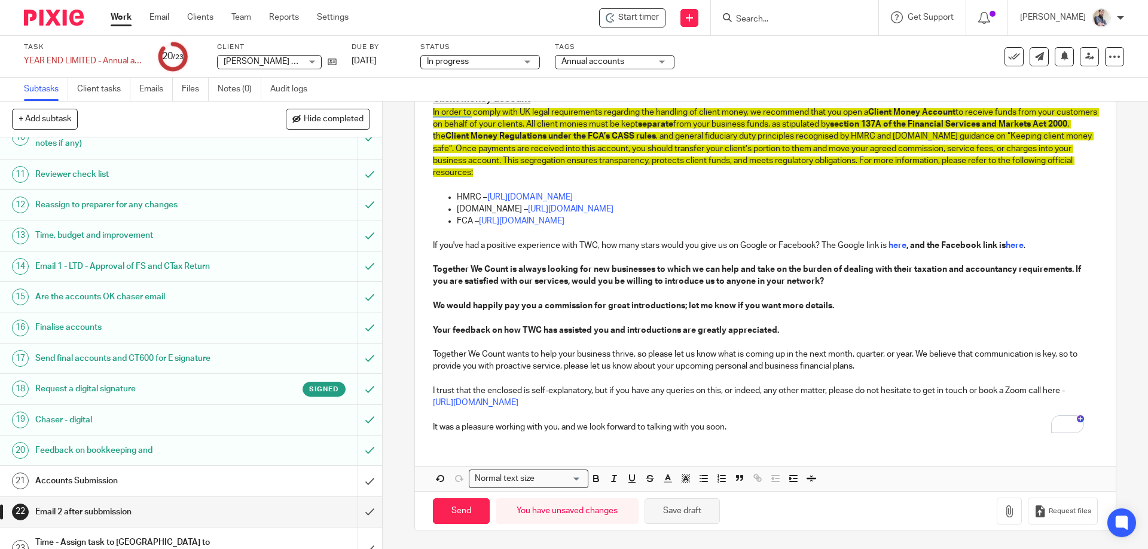
click at [695, 511] on button "Save draft" at bounding box center [682, 512] width 75 height 26
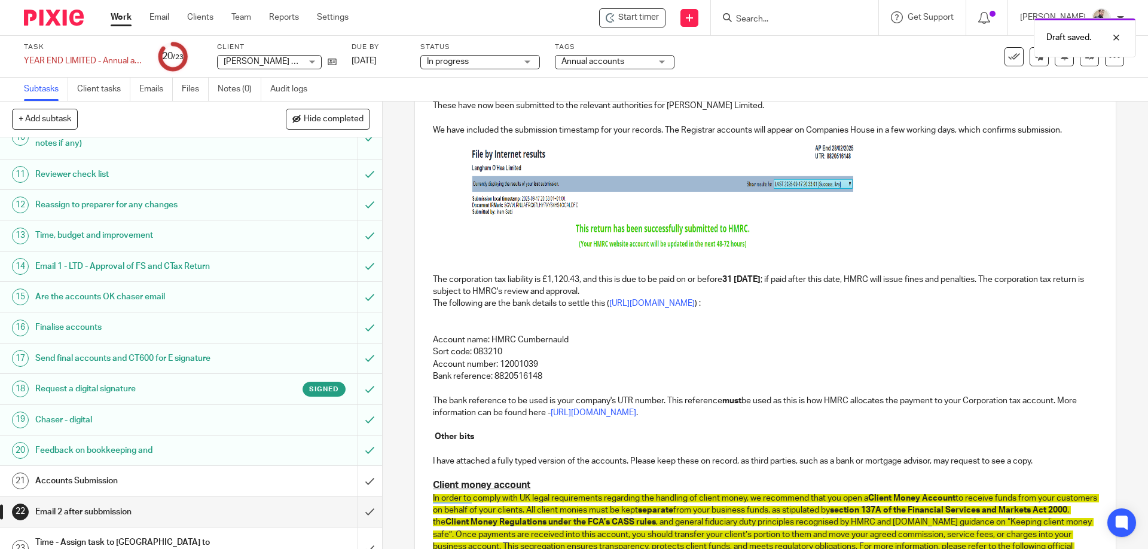
scroll to position [154, 0]
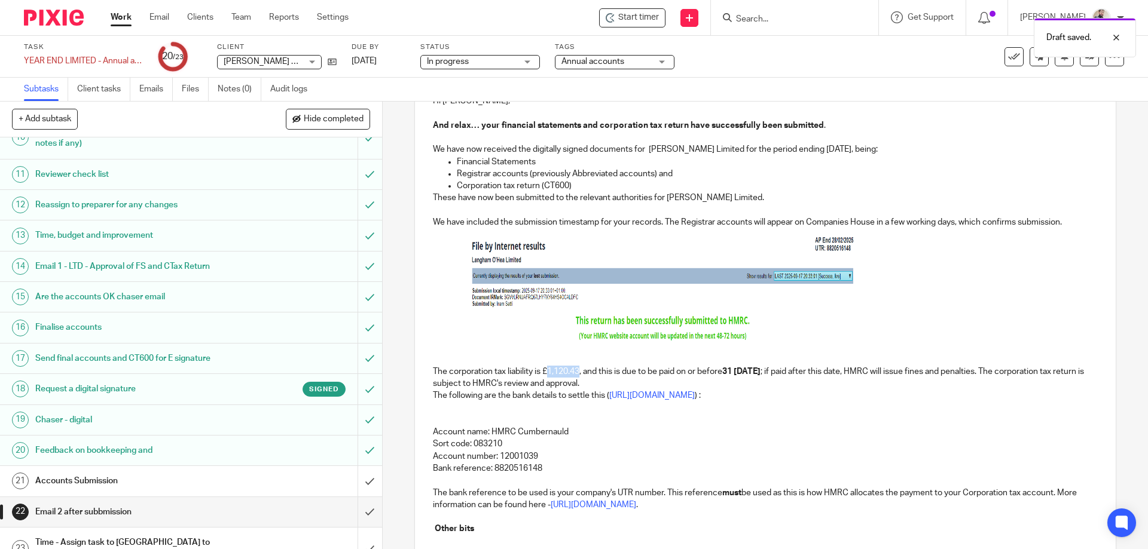
drag, startPoint x: 544, startPoint y: 371, endPoint x: 578, endPoint y: 373, distance: 33.5
click at [578, 373] on p "The corporation tax liability is £1,120.43, and this is due to be paid on or be…" at bounding box center [765, 378] width 664 height 25
click at [544, 375] on p "The corporation tax liability is £ 1,120.43 , and this is due to be paid on or …" at bounding box center [765, 378] width 664 height 25
click at [532, 393] on p "The following are the bank details to settle this ( https://www.gov.uk/pay-corp…" at bounding box center [765, 396] width 664 height 12
click at [686, 303] on img "To enrich screen reader interactions, please activate Accessibility in Grammarl…" at bounding box center [661, 288] width 389 height 121
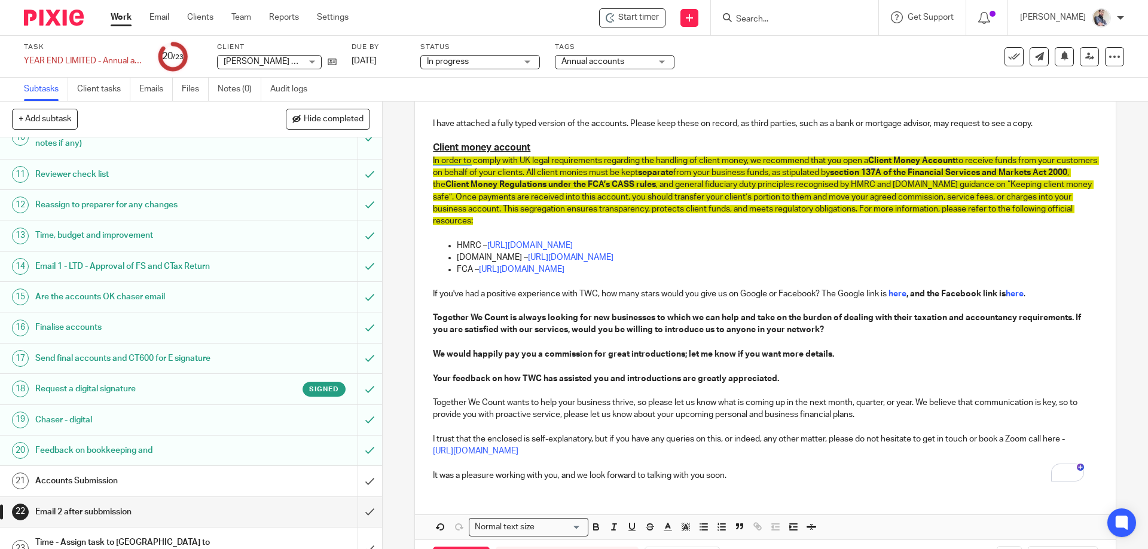
scroll to position [633, 0]
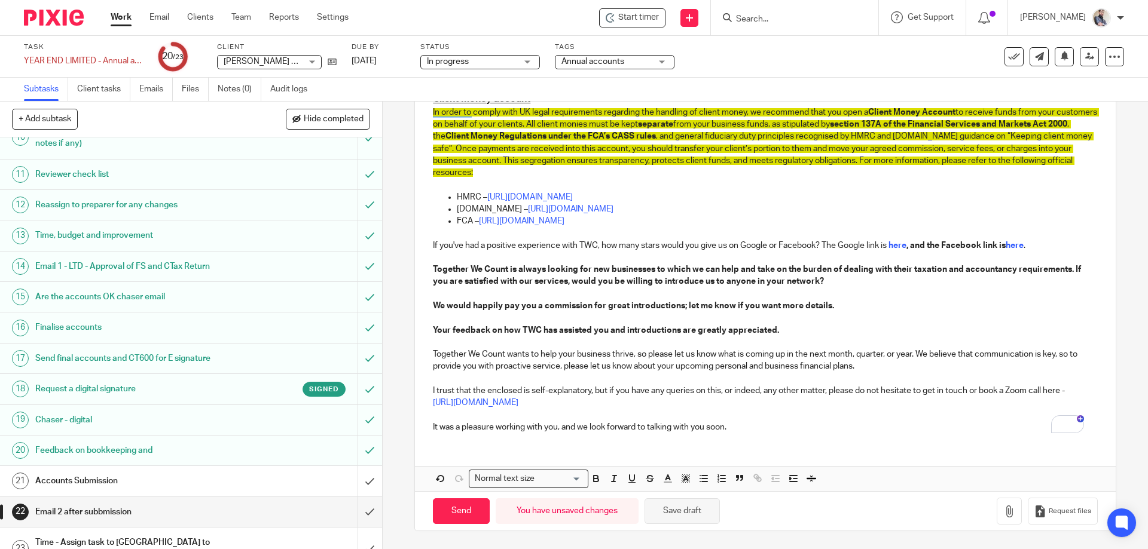
click at [675, 509] on button "Save draft" at bounding box center [682, 512] width 75 height 26
click at [268, 484] on div "Accounts Submission" at bounding box center [190, 481] width 310 height 18
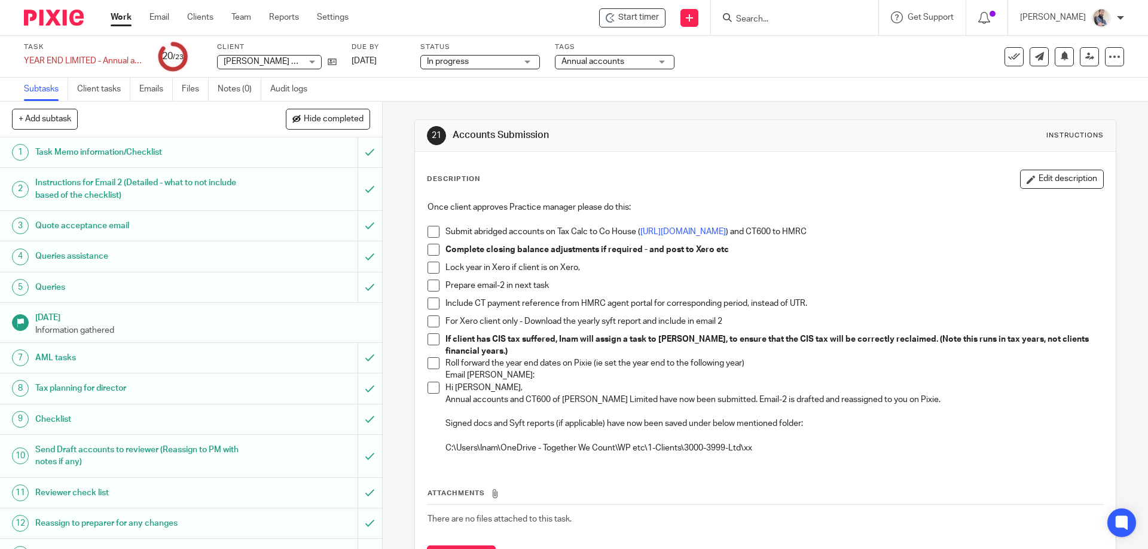
click at [431, 234] on span at bounding box center [433, 232] width 12 height 12
click at [429, 280] on span at bounding box center [433, 286] width 12 height 12
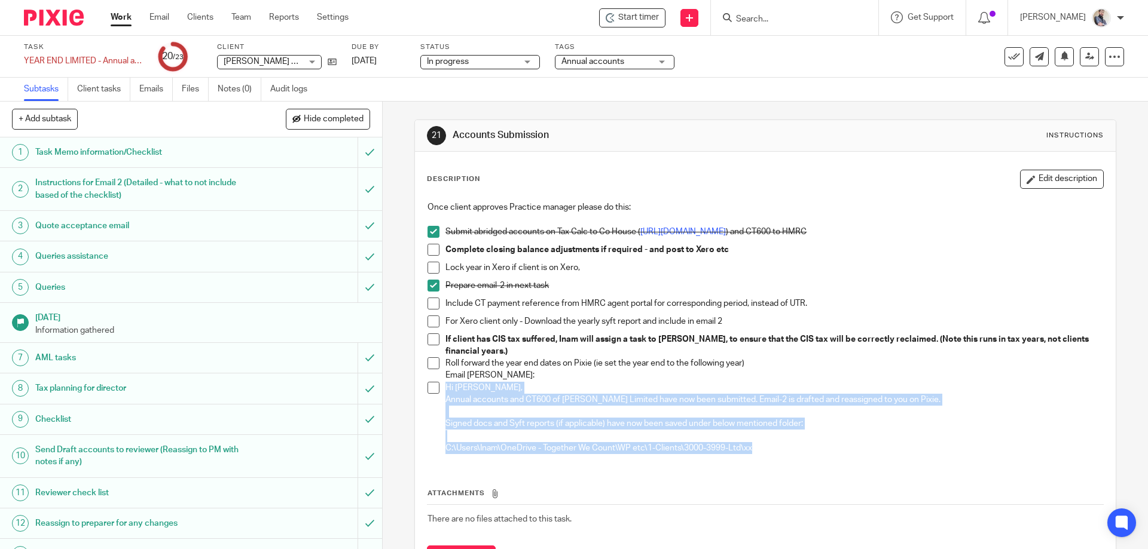
drag, startPoint x: 769, startPoint y: 442, endPoint x: 441, endPoint y: 381, distance: 333.9
click at [441, 382] on li "Hi Aaron, Annual accounts and CT600 of Langham Ohea Limited have now been submi…" at bounding box center [764, 418] width 675 height 73
copy div "Hi Aaron, Annual accounts and CT600 of Langham Ohea Limited have now been submi…"
click at [431, 362] on span at bounding box center [433, 364] width 12 height 12
click at [432, 392] on span at bounding box center [433, 388] width 12 height 12
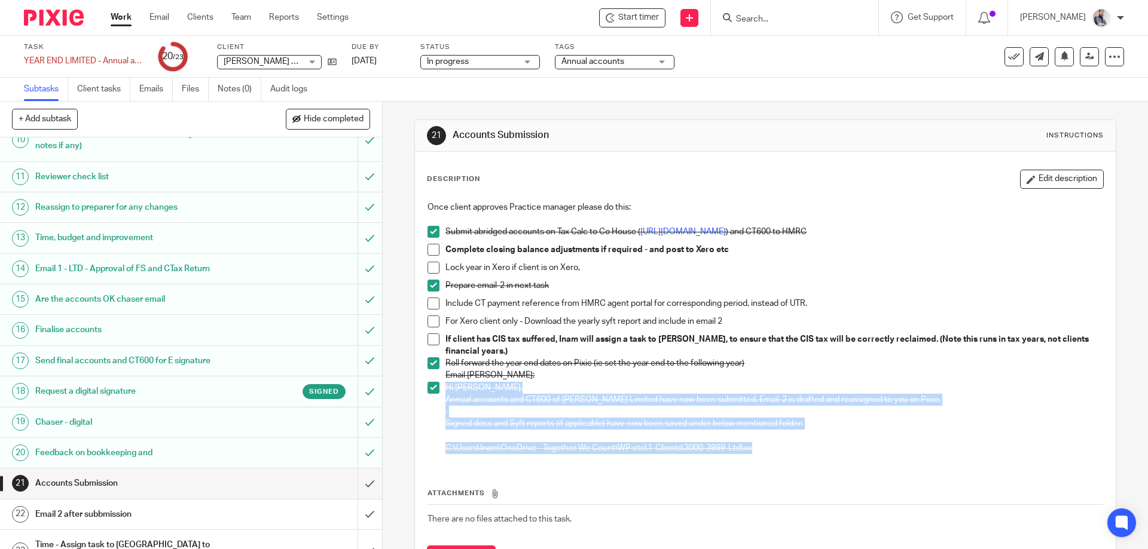
scroll to position [328, 0]
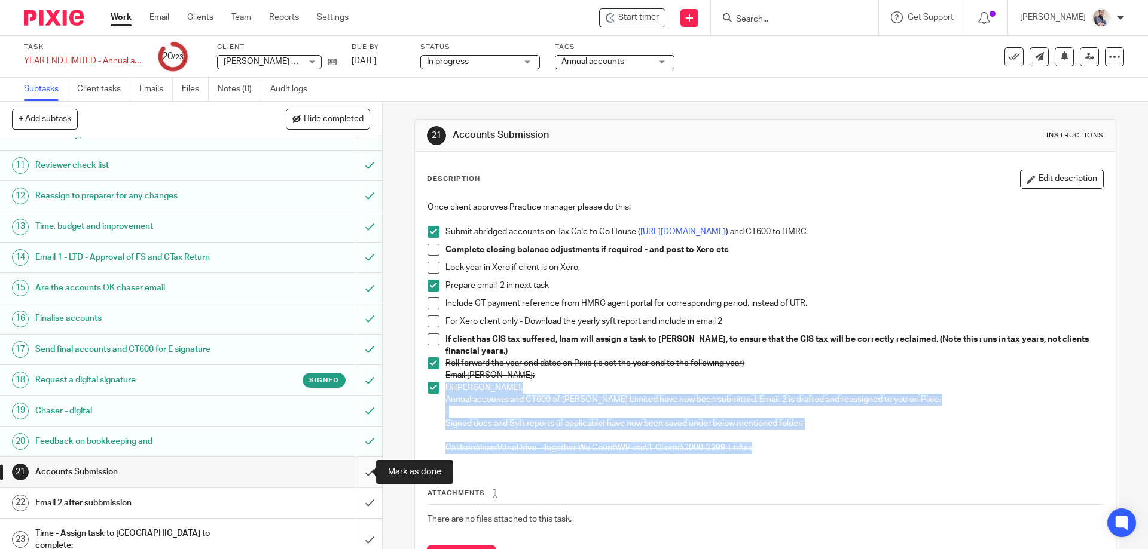
click at [360, 472] on input "submit" at bounding box center [191, 472] width 382 height 30
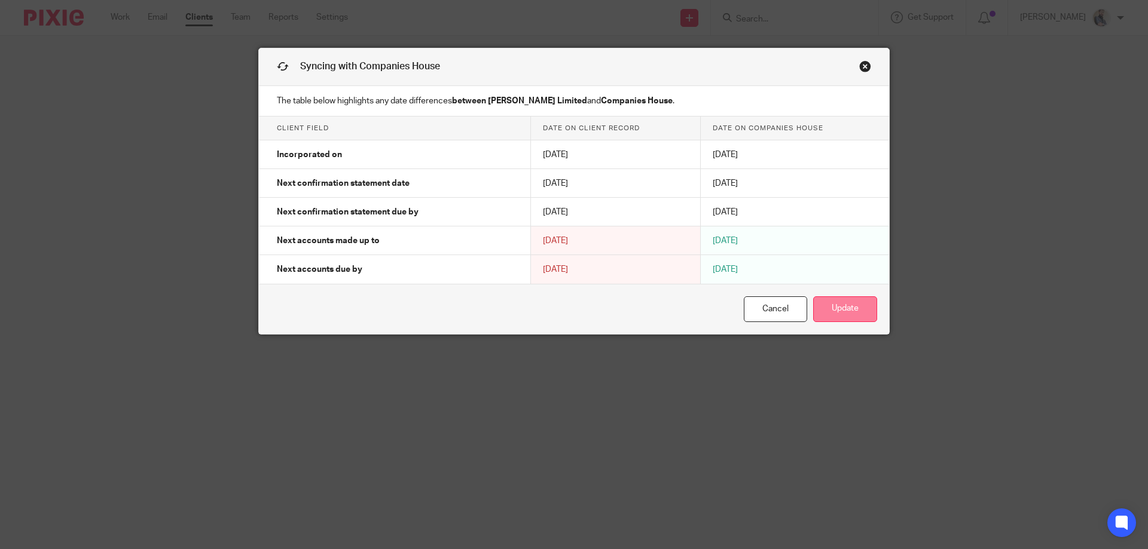
click at [864, 316] on button "Update" at bounding box center [845, 310] width 64 height 26
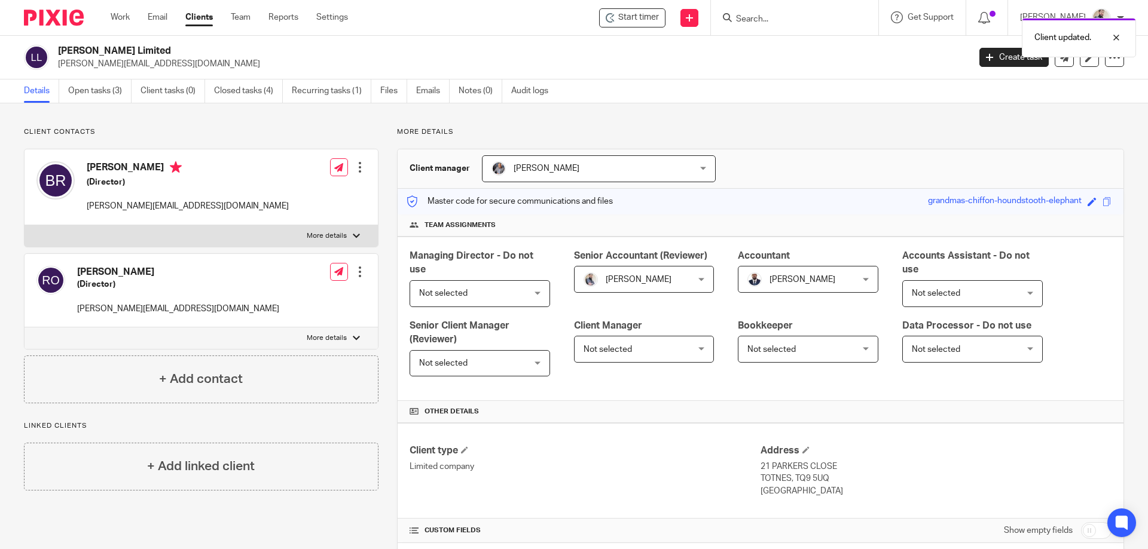
click at [479, 288] on span "Not selected" at bounding box center [471, 293] width 104 height 25
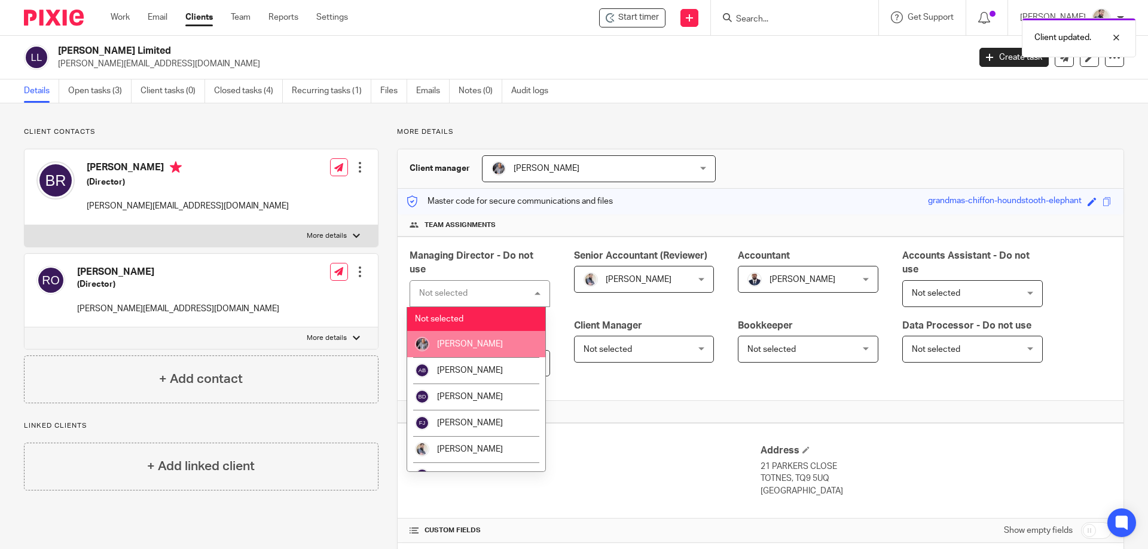
click at [456, 343] on span "[PERSON_NAME]" at bounding box center [470, 344] width 66 height 8
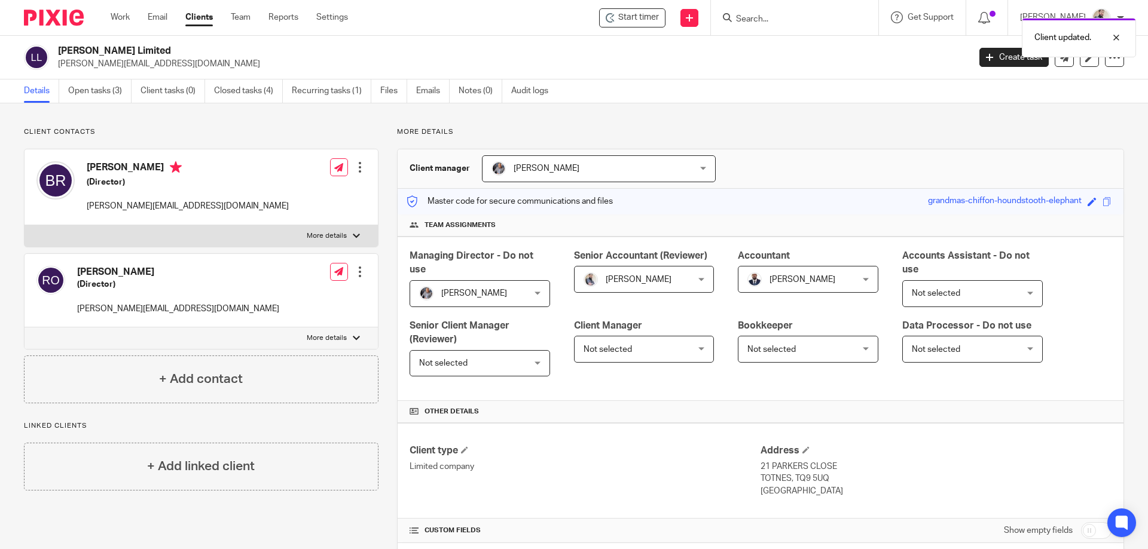
click at [761, 139] on div "More details Client manager [PERSON_NAME] [PERSON_NAME] [PERSON_NAME] [PERSON_N…" at bounding box center [751, 546] width 746 height 839
click at [101, 97] on link "Open tasks (3)" at bounding box center [99, 91] width 63 height 23
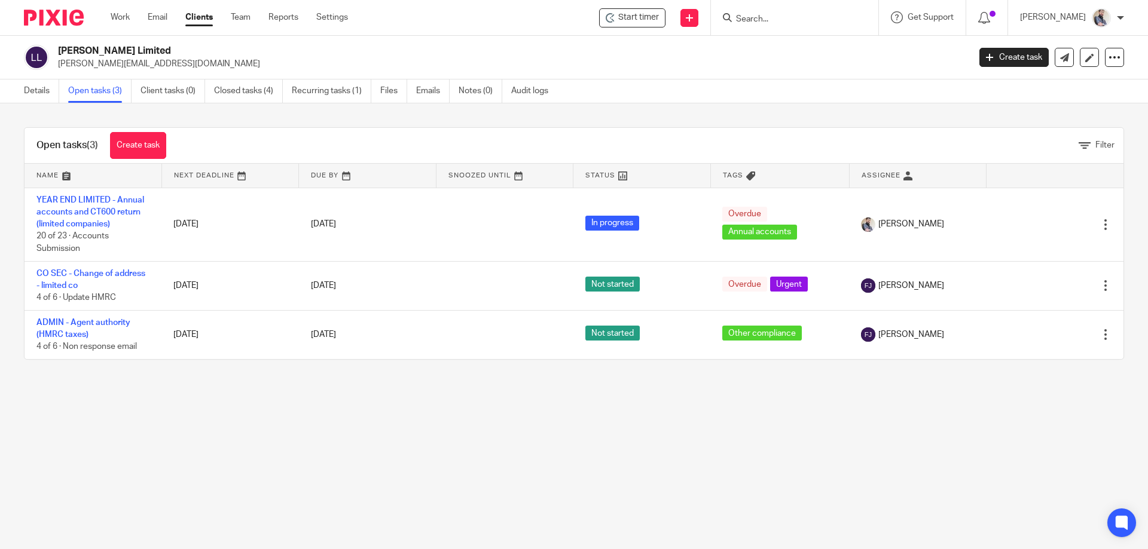
click at [325, 100] on link "Recurring tasks (1)" at bounding box center [332, 91] width 80 height 23
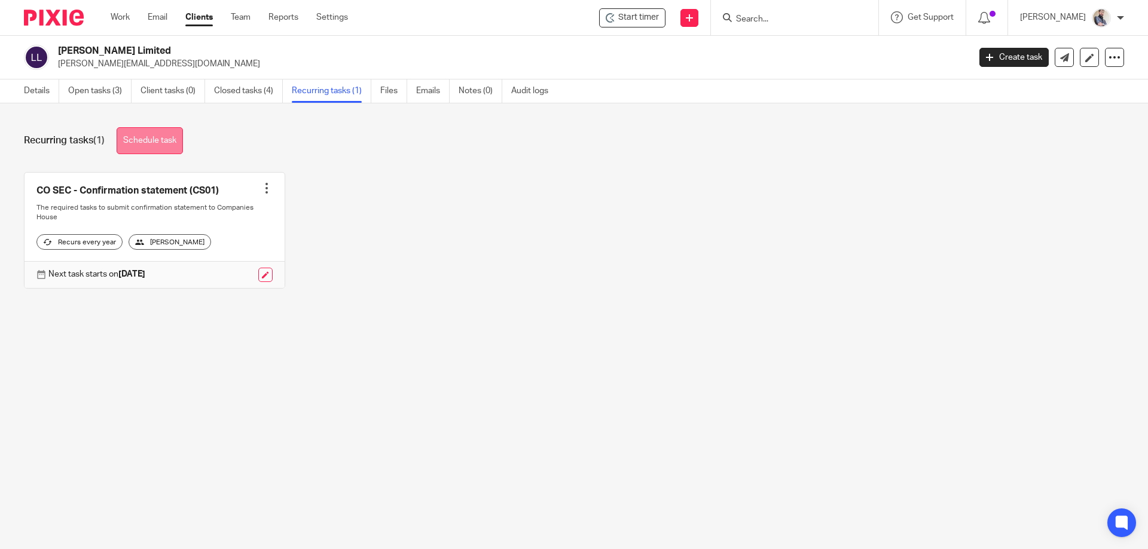
click at [158, 138] on link "Schedule task" at bounding box center [150, 140] width 66 height 27
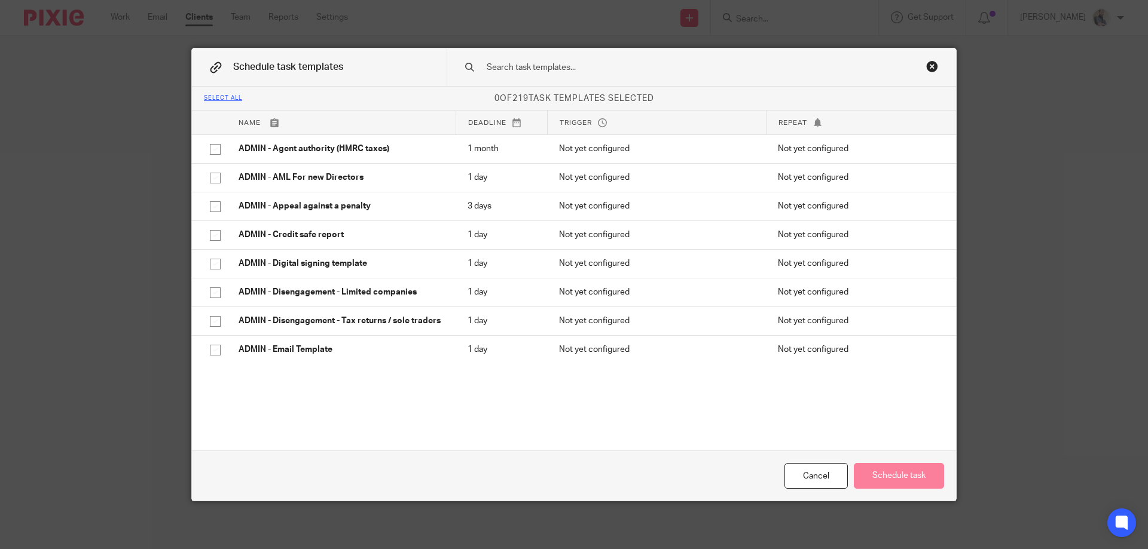
click at [613, 62] on input "text" at bounding box center [682, 67] width 394 height 13
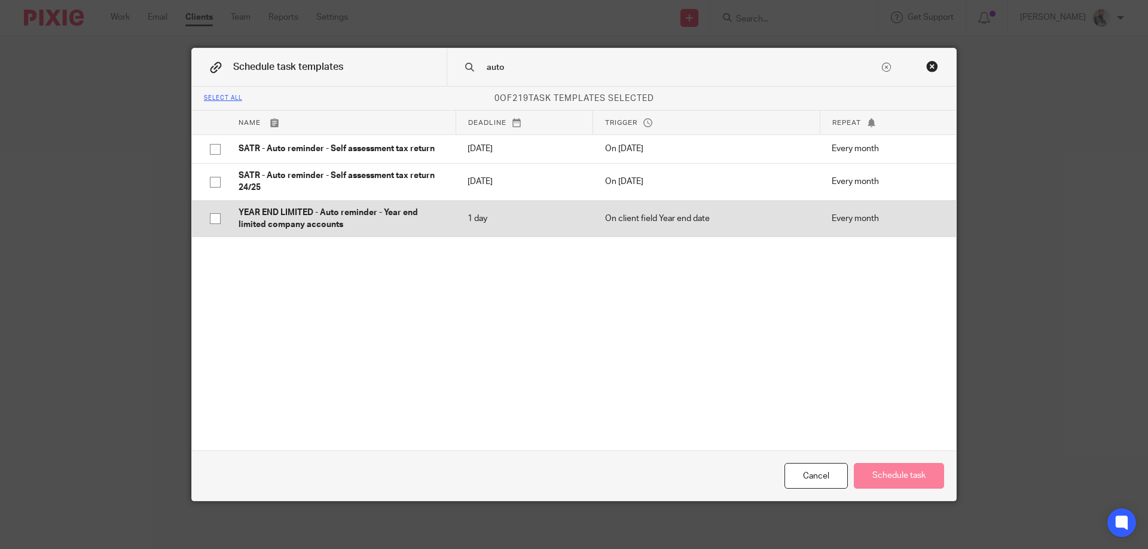
type input "auto"
click at [323, 211] on p "YEAR END LIMITED - Auto reminder - Year end limited company accounts" at bounding box center [341, 219] width 205 height 25
checkbox input "true"
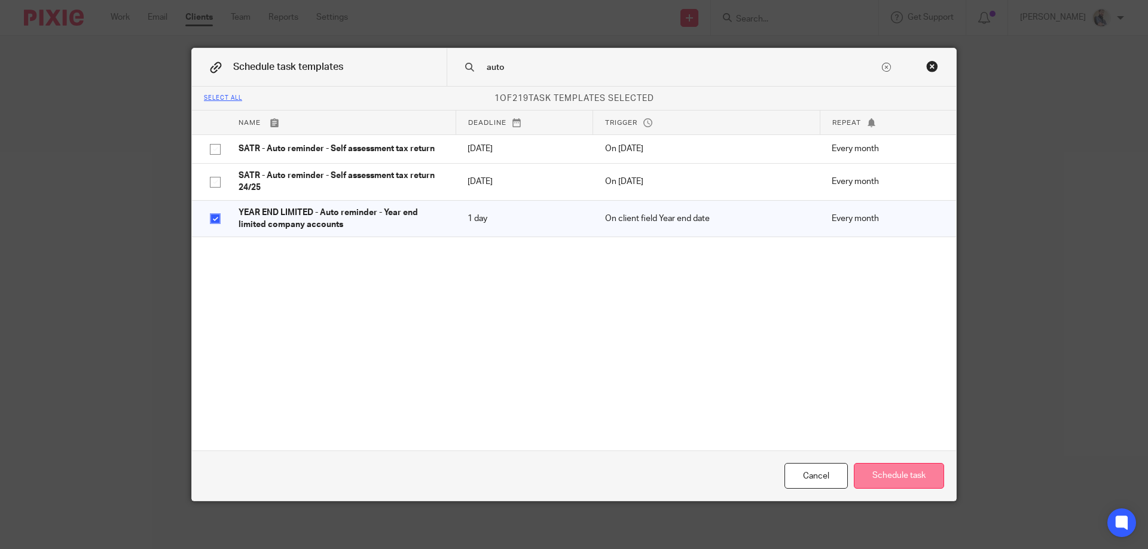
click at [883, 474] on button "Schedule task" at bounding box center [899, 476] width 90 height 26
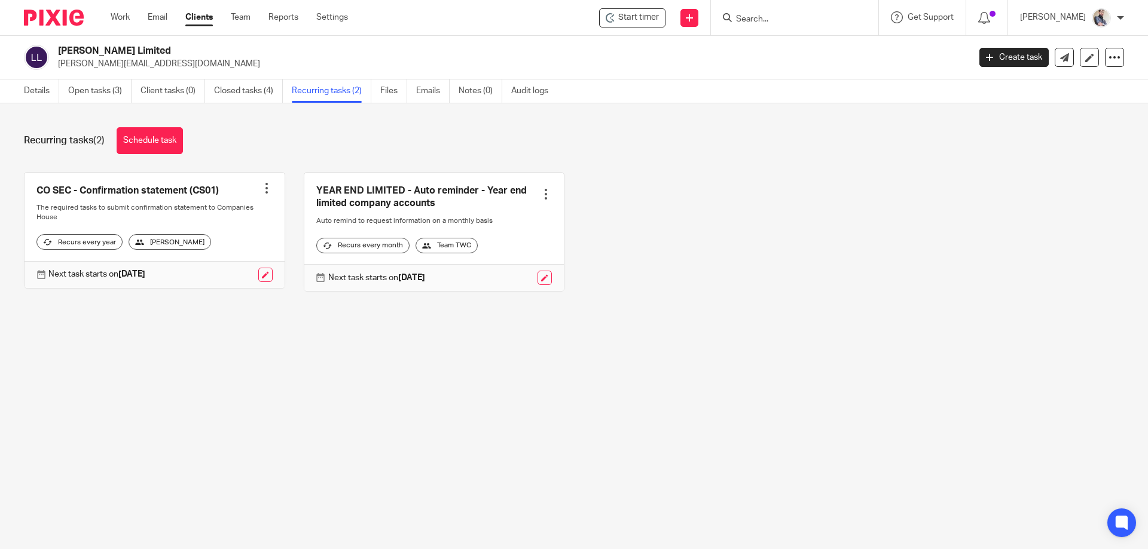
click at [681, 184] on div "CO SEC - Confirmation statement (CS01) Create task Clone template Recalculate s…" at bounding box center [564, 241] width 1119 height 138
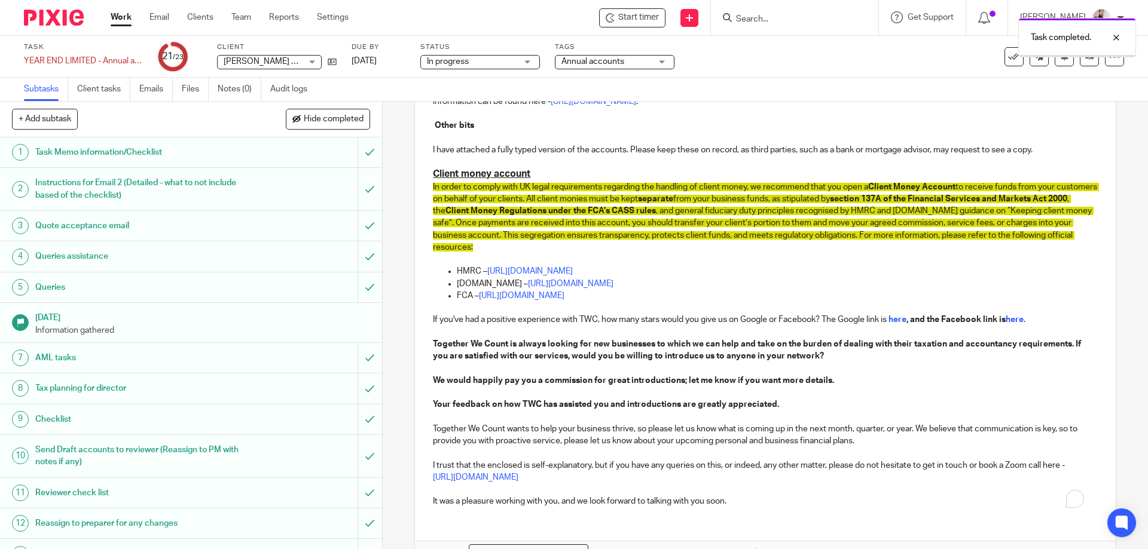
scroll to position [633, 0]
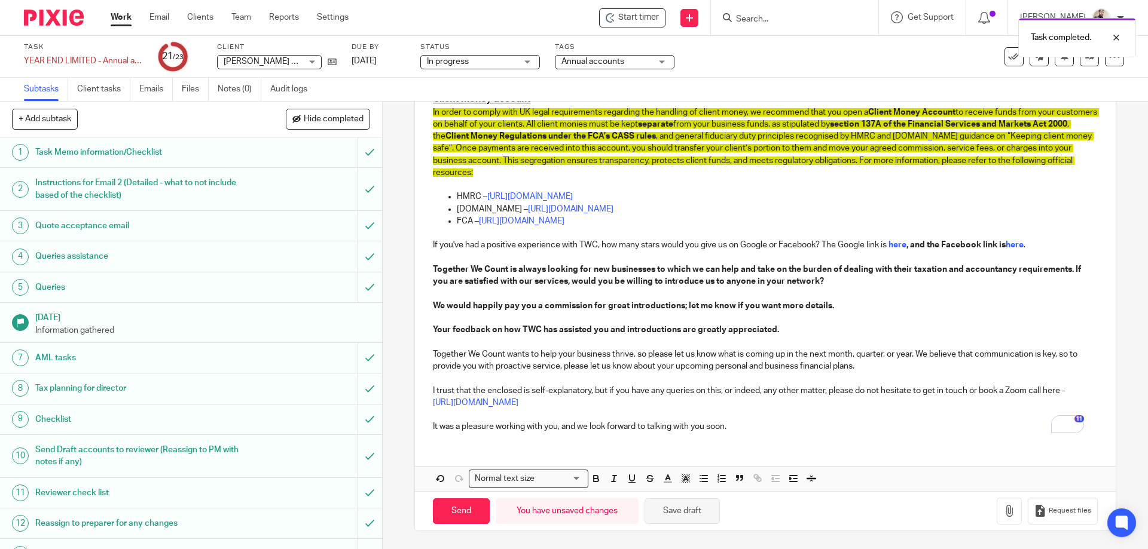
click at [683, 511] on button "Save draft" at bounding box center [682, 512] width 75 height 26
click at [1085, 56] on icon at bounding box center [1089, 56] width 9 height 9
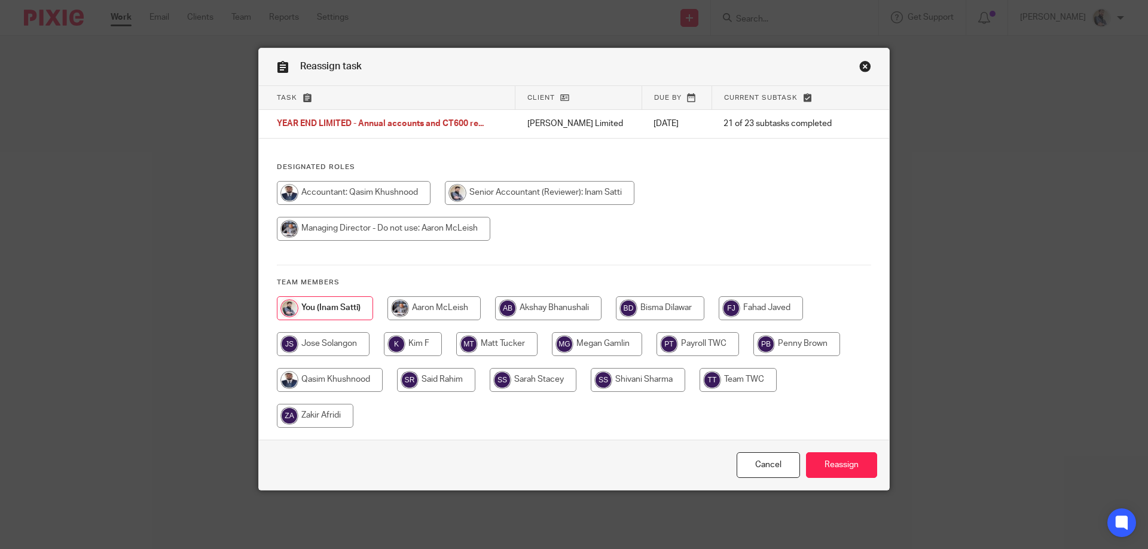
click at [432, 306] on input "radio" at bounding box center [433, 309] width 93 height 24
radio input "true"
click at [836, 460] on input "Reassign" at bounding box center [841, 466] width 71 height 26
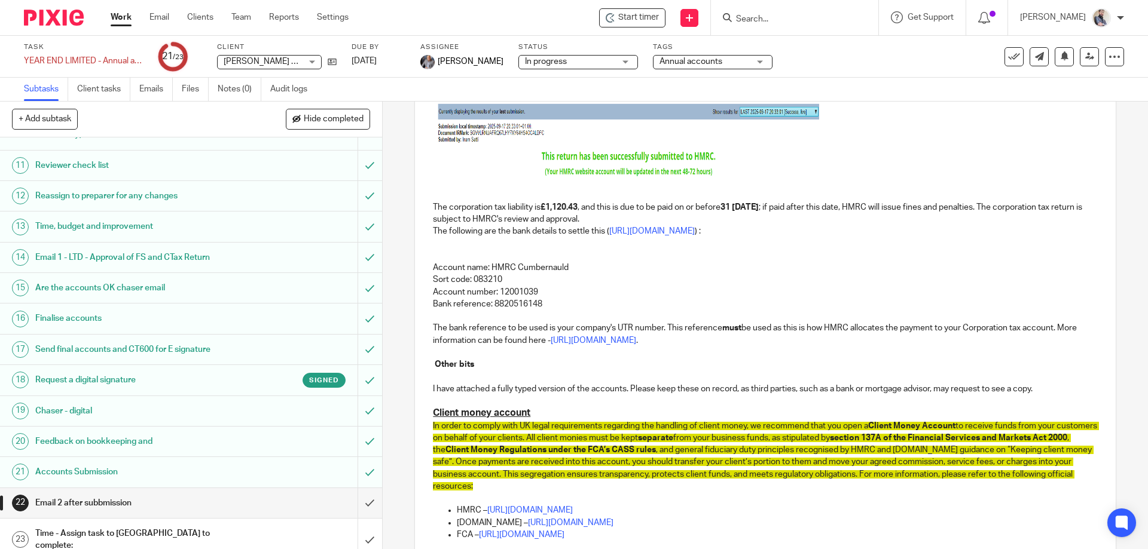
scroll to position [633, 0]
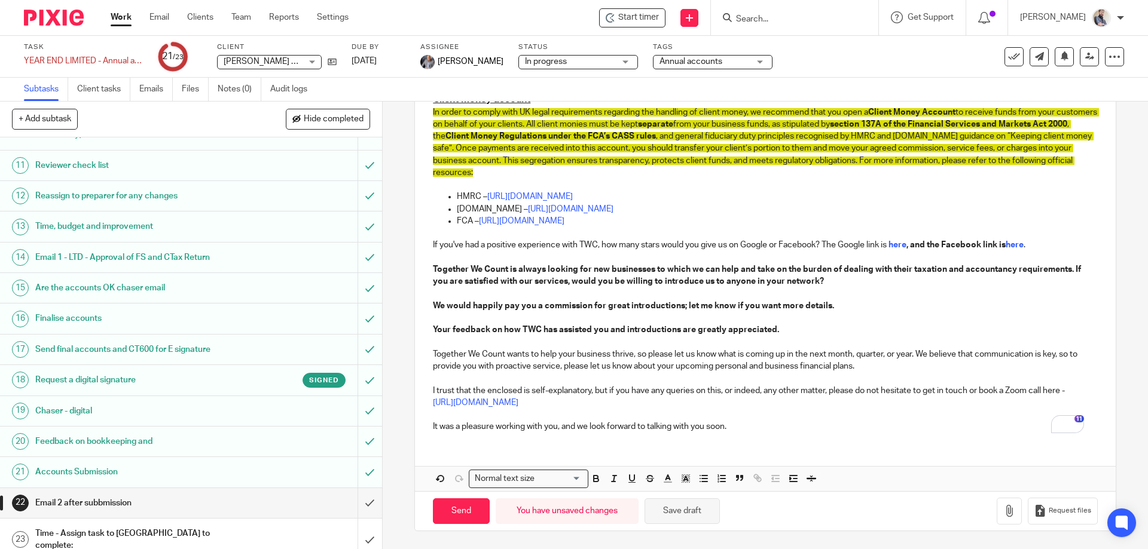
click at [696, 509] on button "Save draft" at bounding box center [682, 512] width 75 height 26
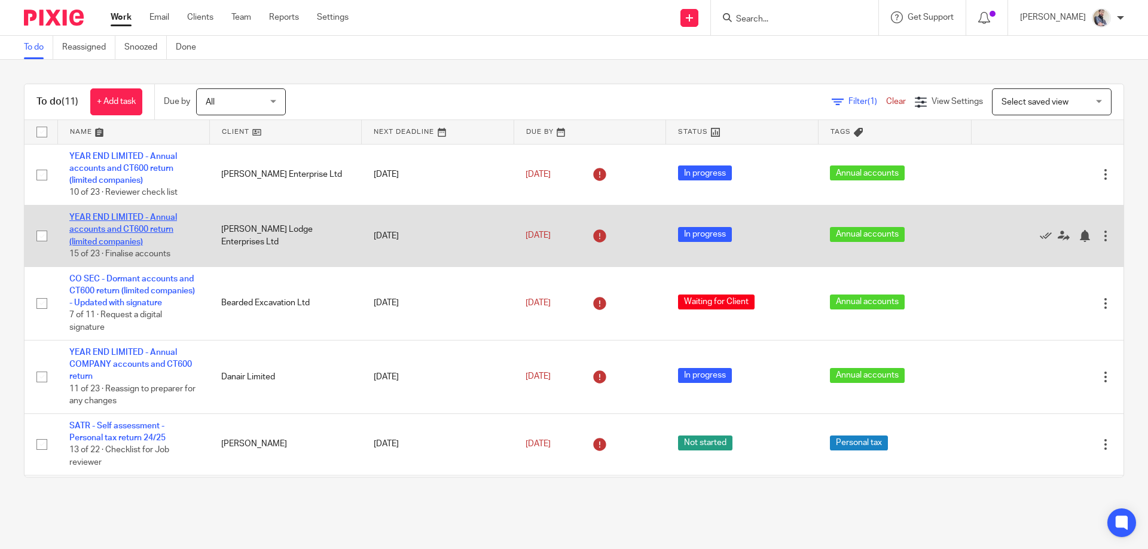
click at [155, 227] on link "YEAR END LIMITED - Annual accounts and CT600 return (limited companies)" at bounding box center [123, 229] width 108 height 33
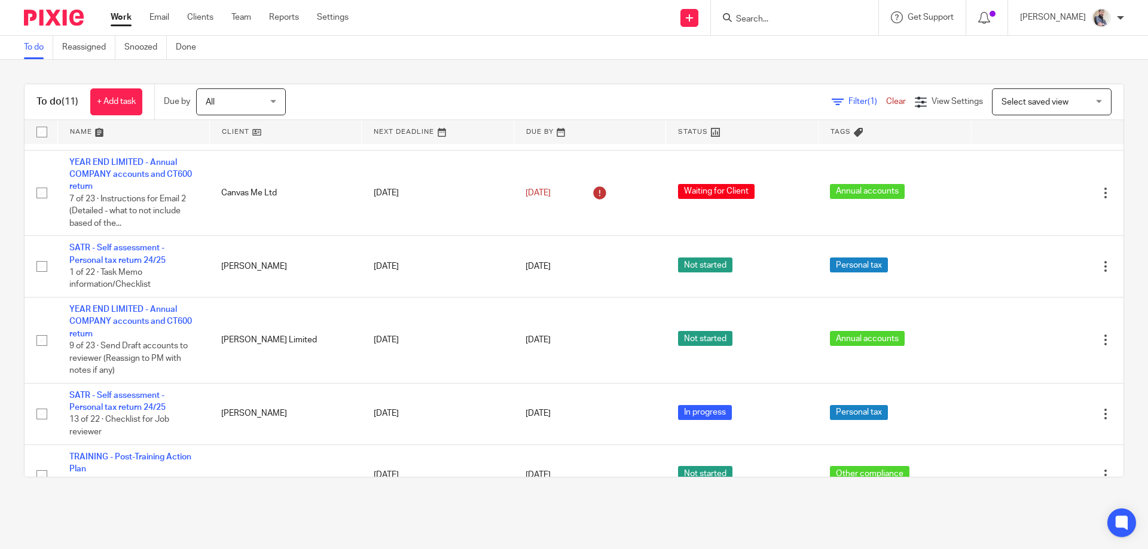
scroll to position [440, 0]
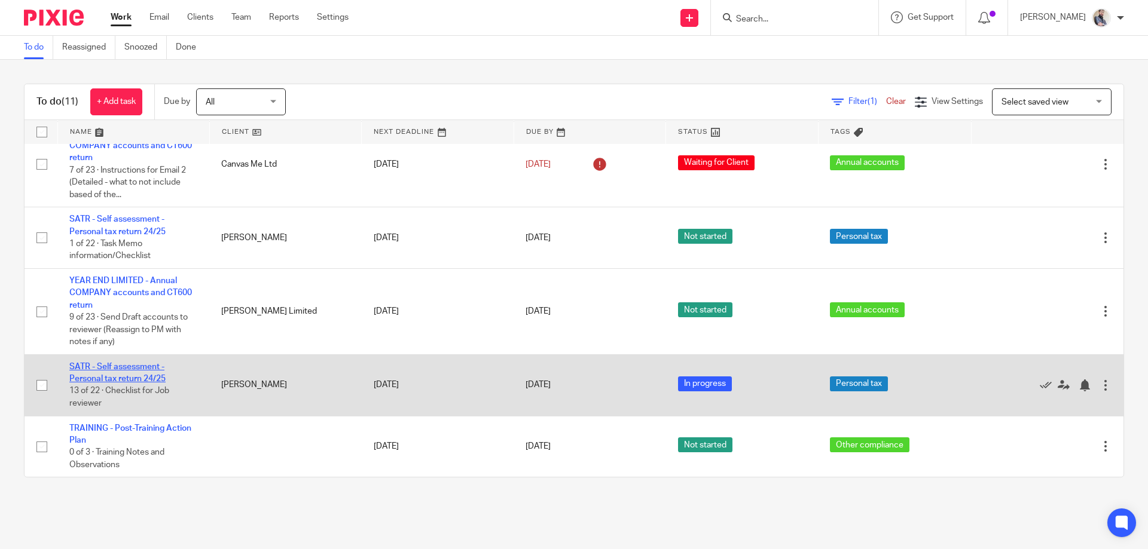
click at [137, 365] on link "SATR - Self assessment - Personal tax return 24/25" at bounding box center [117, 373] width 96 height 20
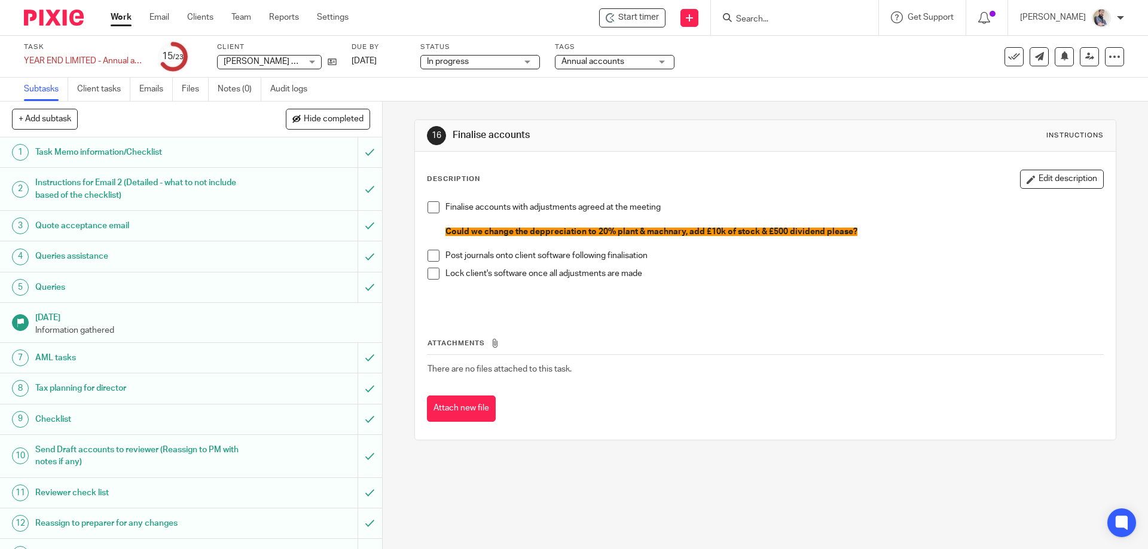
click at [590, 512] on div "16 Finalise accounts Instructions Description Edit description Finalise account…" at bounding box center [765, 326] width 765 height 448
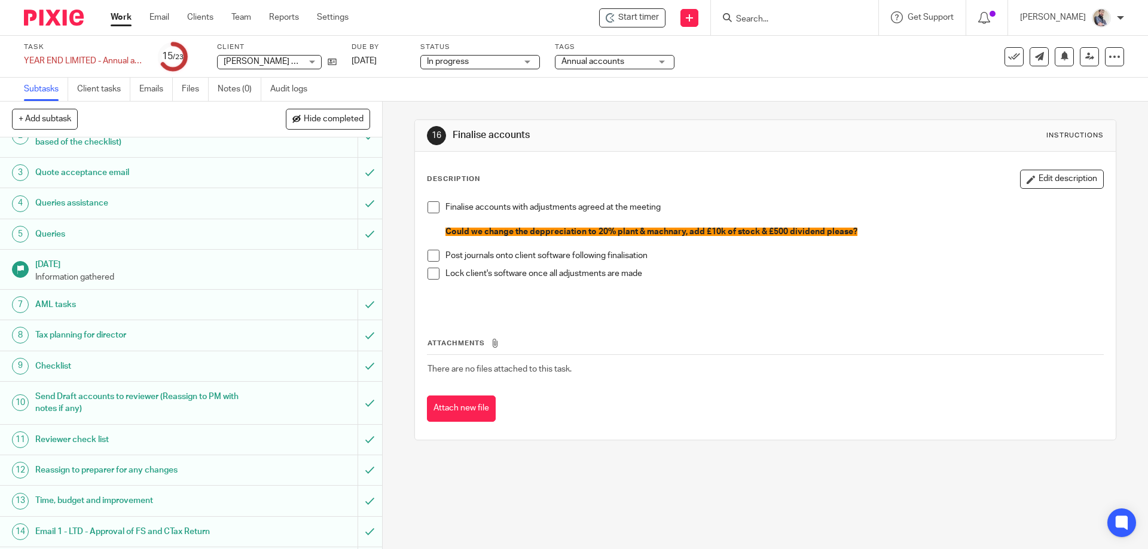
scroll to position [80, 0]
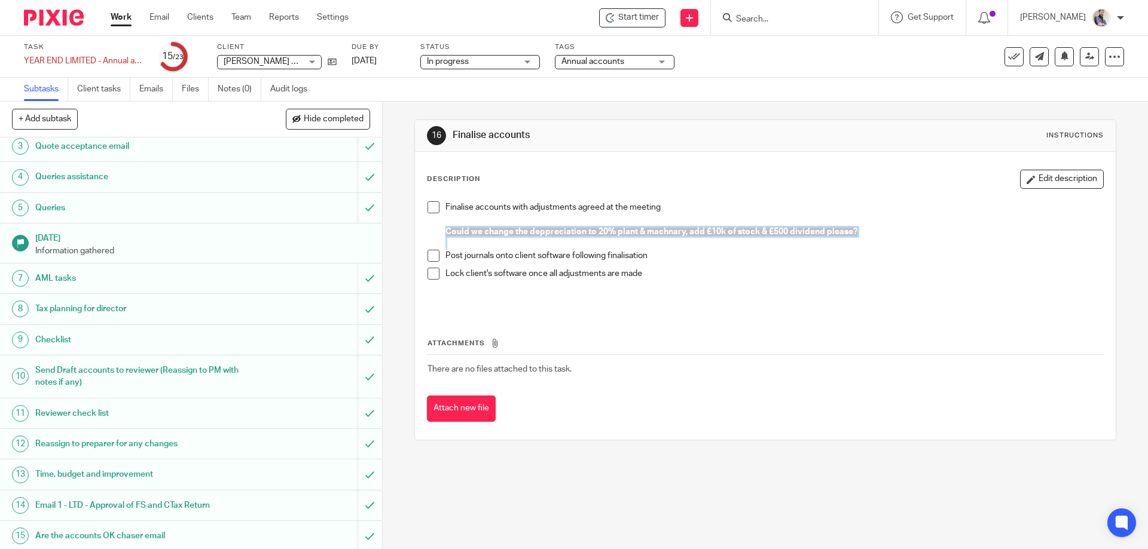
drag, startPoint x: 445, startPoint y: 233, endPoint x: 795, endPoint y: 242, distance: 350.5
click at [788, 243] on div "Finalise accounts with adjustments agreed at the meeting Could we change the de…" at bounding box center [773, 225] width 657 height 48
copy span "Could we change the deppreciation to 20% plant & machnary, add £10k of stock & …"
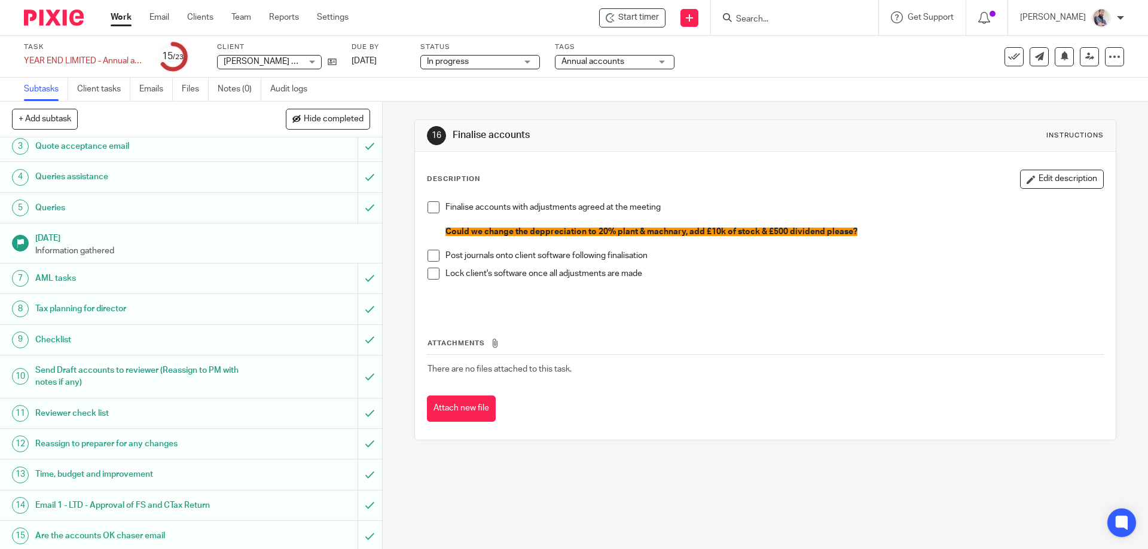
click at [427, 210] on span at bounding box center [433, 207] width 12 height 12
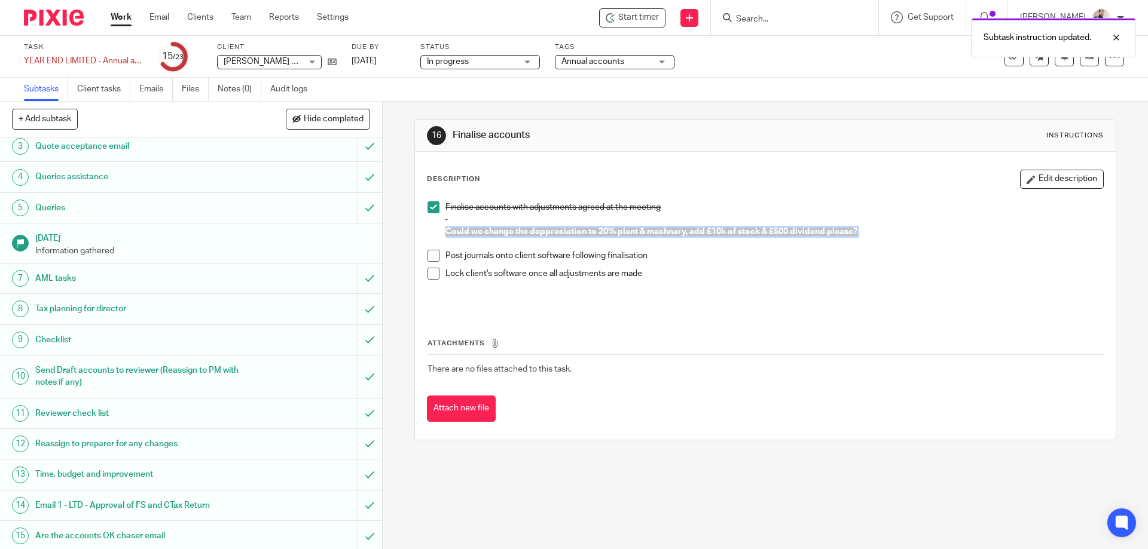
click at [427, 252] on span at bounding box center [433, 256] width 12 height 12
click at [430, 276] on span at bounding box center [433, 274] width 12 height 12
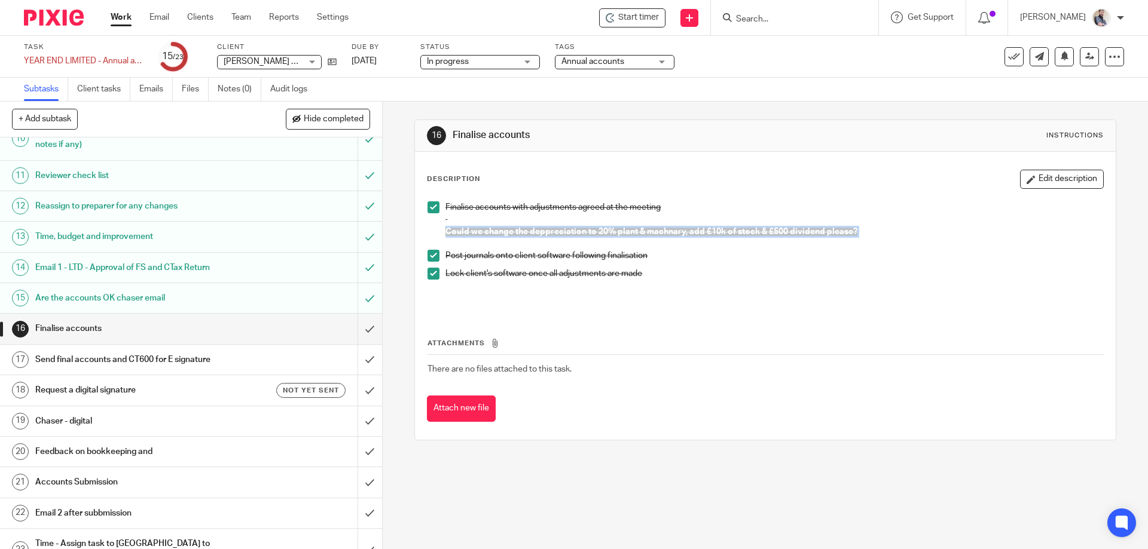
scroll to position [328, 0]
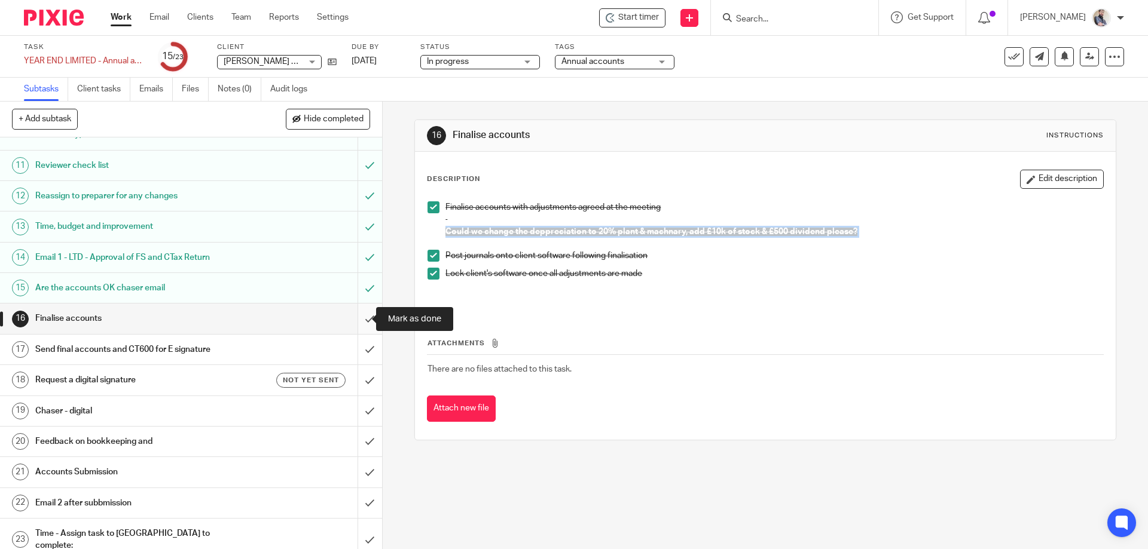
click at [353, 320] on input "submit" at bounding box center [191, 319] width 382 height 30
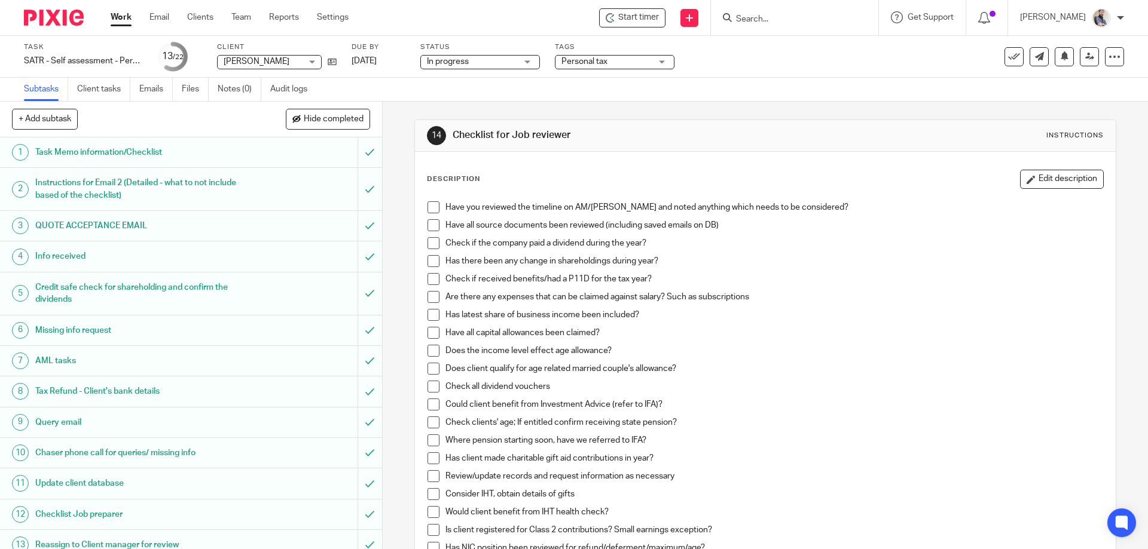
click at [436, 209] on span at bounding box center [433, 207] width 12 height 12
click at [433, 231] on li "Have all source documents been reviewed (including saved emails on DB)" at bounding box center [764, 228] width 675 height 18
click at [433, 240] on span at bounding box center [433, 243] width 12 height 12
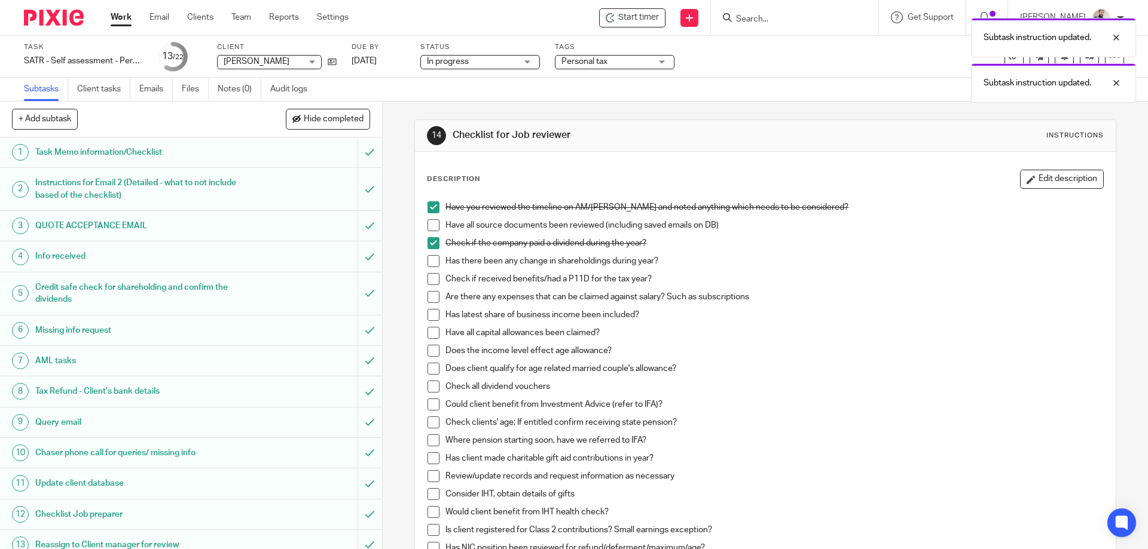
click at [433, 232] on li "Have all source documents been reviewed (including saved emails on DB)" at bounding box center [764, 228] width 675 height 18
click at [432, 228] on span at bounding box center [433, 225] width 12 height 12
click at [432, 263] on span at bounding box center [433, 261] width 12 height 12
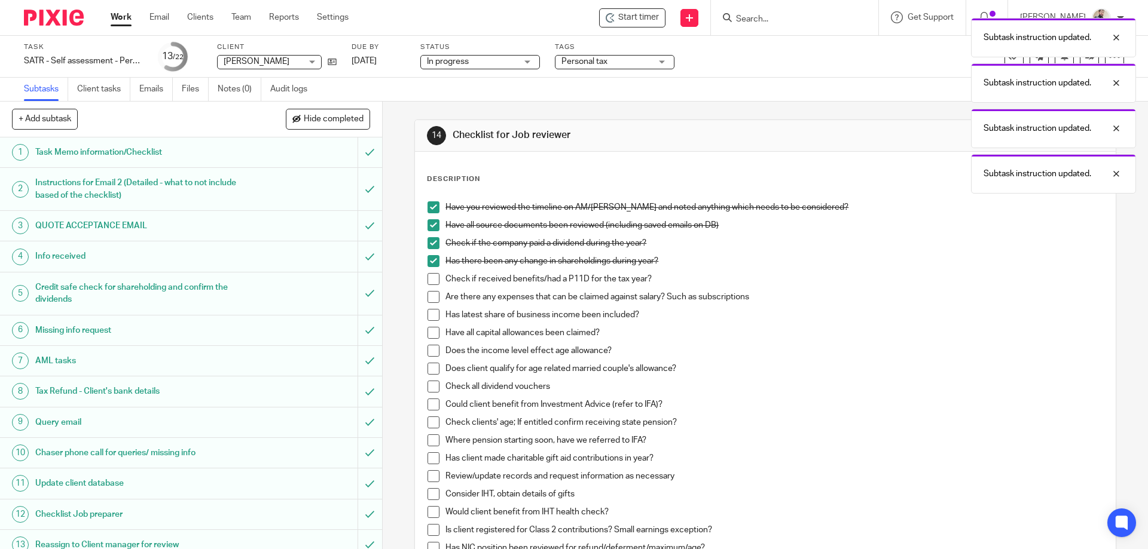
click at [432, 283] on span at bounding box center [433, 279] width 12 height 12
click at [432, 318] on span at bounding box center [433, 315] width 12 height 12
click at [430, 301] on span at bounding box center [433, 297] width 12 height 12
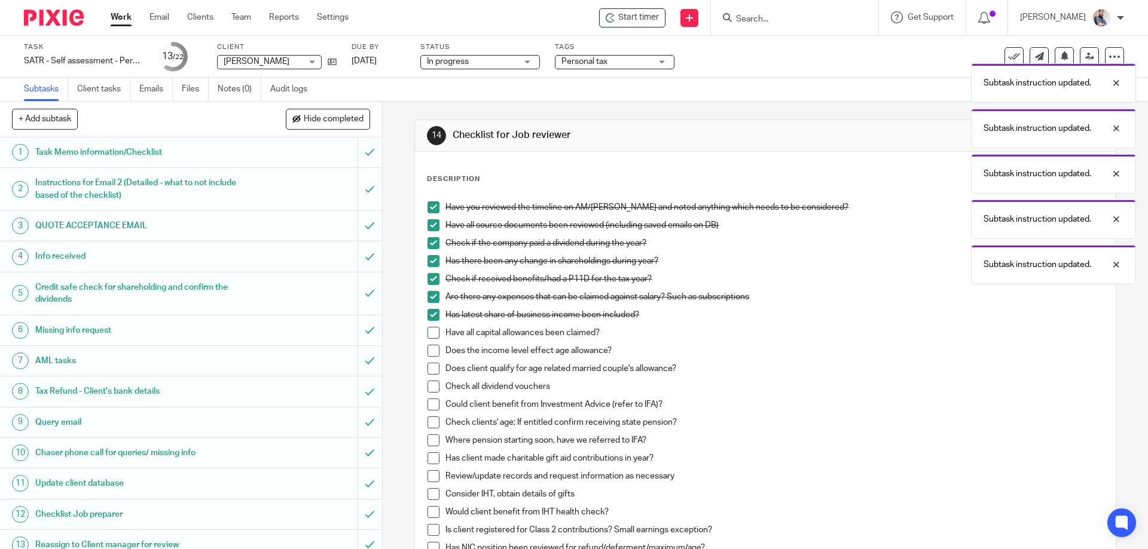
click at [430, 335] on span at bounding box center [433, 333] width 12 height 12
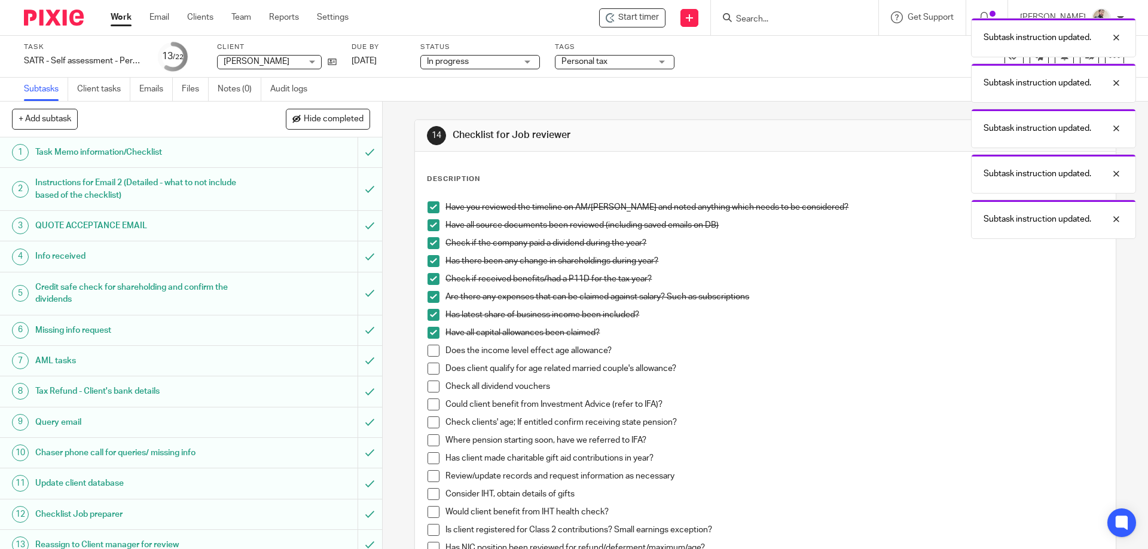
click at [430, 363] on span at bounding box center [433, 369] width 12 height 12
click at [427, 346] on span at bounding box center [433, 351] width 12 height 12
click at [429, 389] on span at bounding box center [433, 387] width 12 height 12
click at [429, 427] on span at bounding box center [433, 423] width 12 height 12
click at [429, 406] on span at bounding box center [433, 405] width 12 height 12
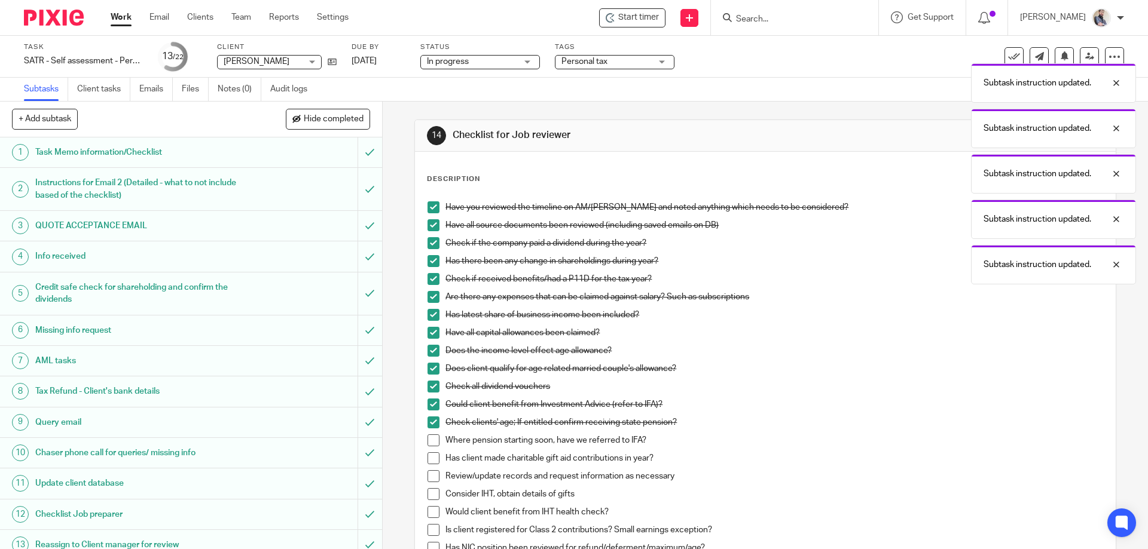
click at [435, 439] on span at bounding box center [433, 441] width 12 height 12
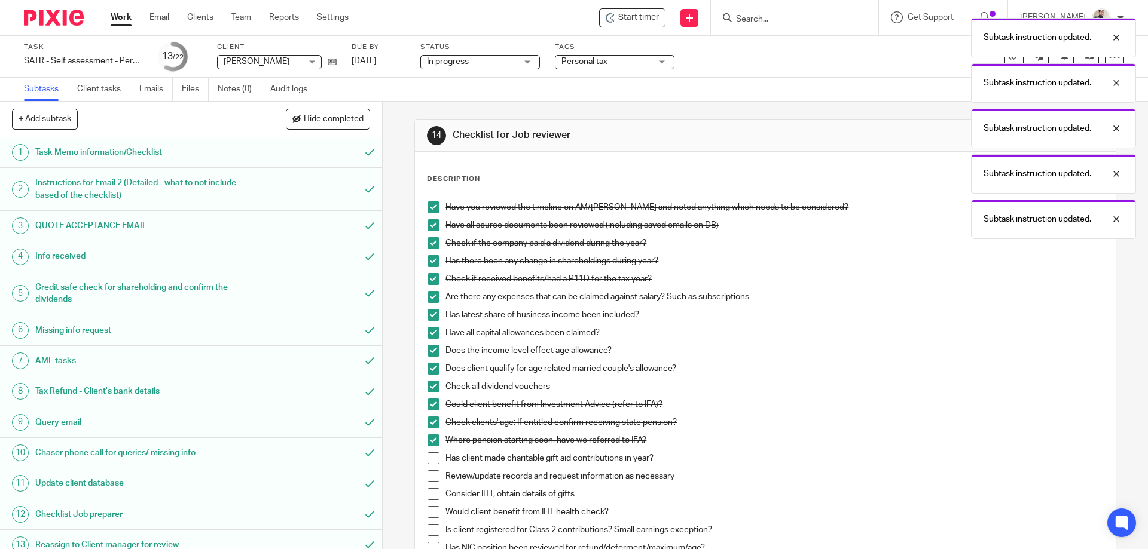
click at [433, 453] on span at bounding box center [433, 459] width 12 height 12
click at [427, 477] on span at bounding box center [433, 477] width 12 height 12
click at [427, 495] on span at bounding box center [433, 494] width 12 height 12
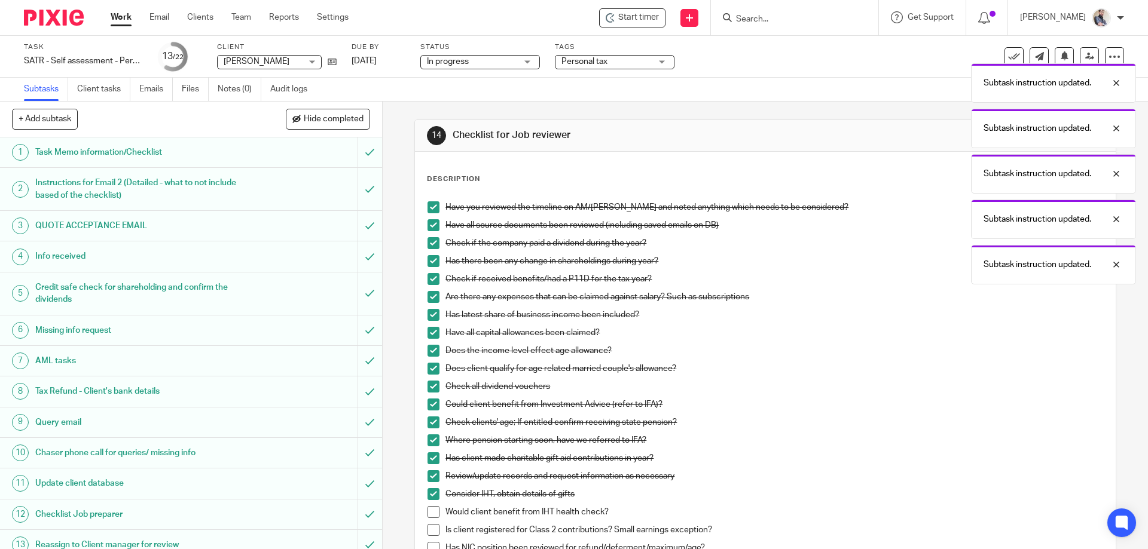
click at [427, 511] on span at bounding box center [433, 512] width 12 height 12
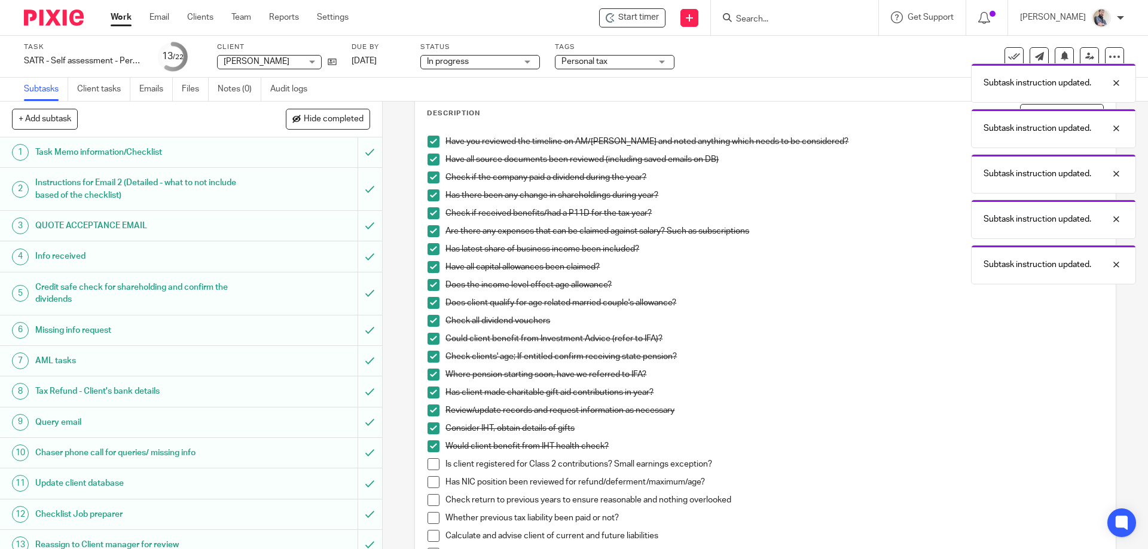
scroll to position [160, 0]
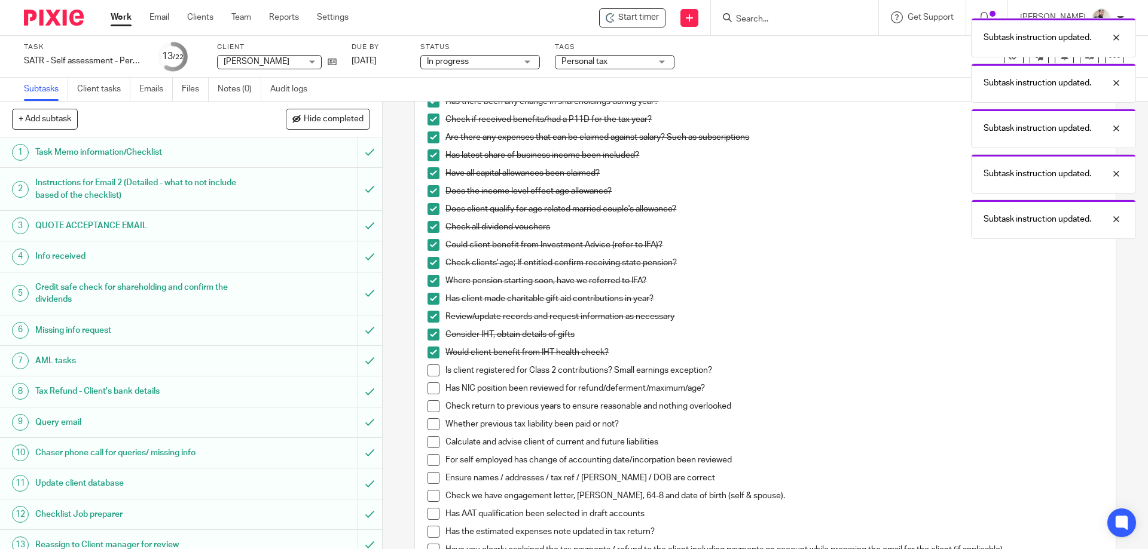
click at [427, 370] on span at bounding box center [433, 371] width 12 height 12
click at [427, 384] on span at bounding box center [433, 389] width 12 height 12
click at [427, 405] on span at bounding box center [433, 407] width 12 height 12
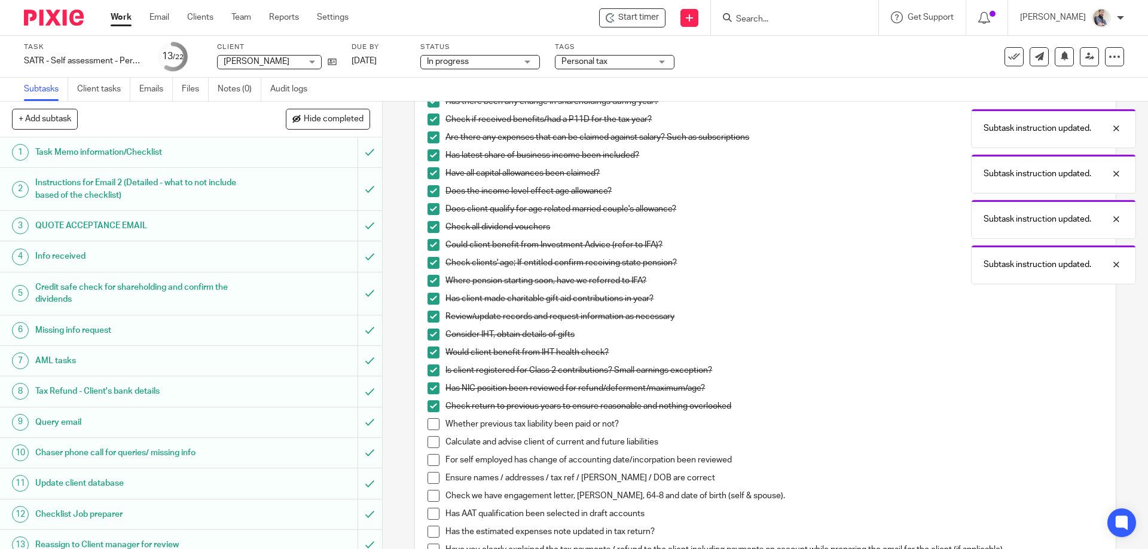
click at [427, 419] on span at bounding box center [433, 425] width 12 height 12
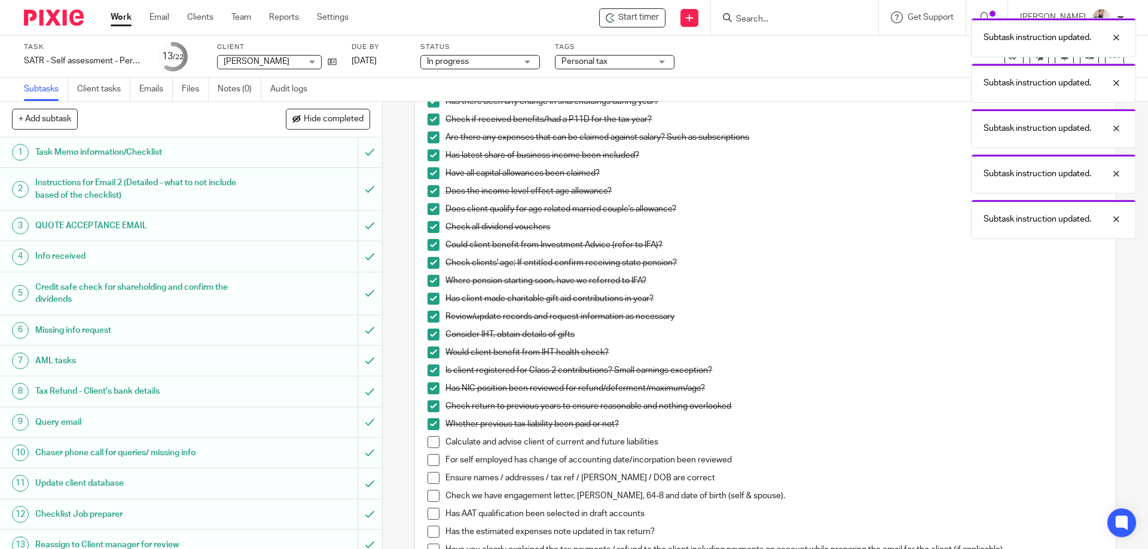
click at [428, 443] on span at bounding box center [433, 442] width 12 height 12
click at [429, 457] on span at bounding box center [433, 460] width 12 height 12
click at [430, 479] on span at bounding box center [433, 478] width 12 height 12
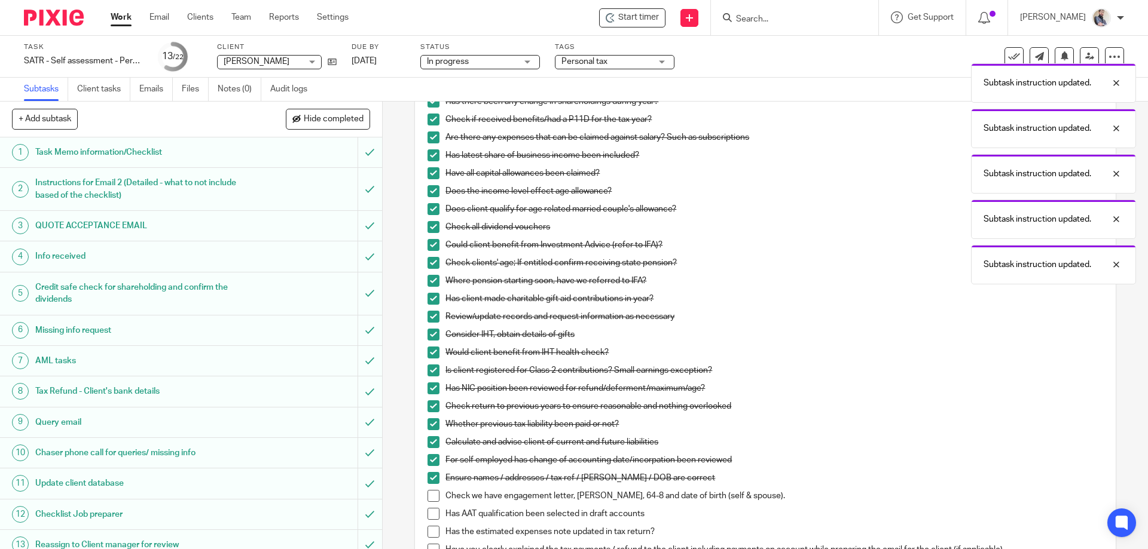
click at [430, 493] on span at bounding box center [433, 496] width 12 height 12
click at [430, 511] on span at bounding box center [433, 514] width 12 height 12
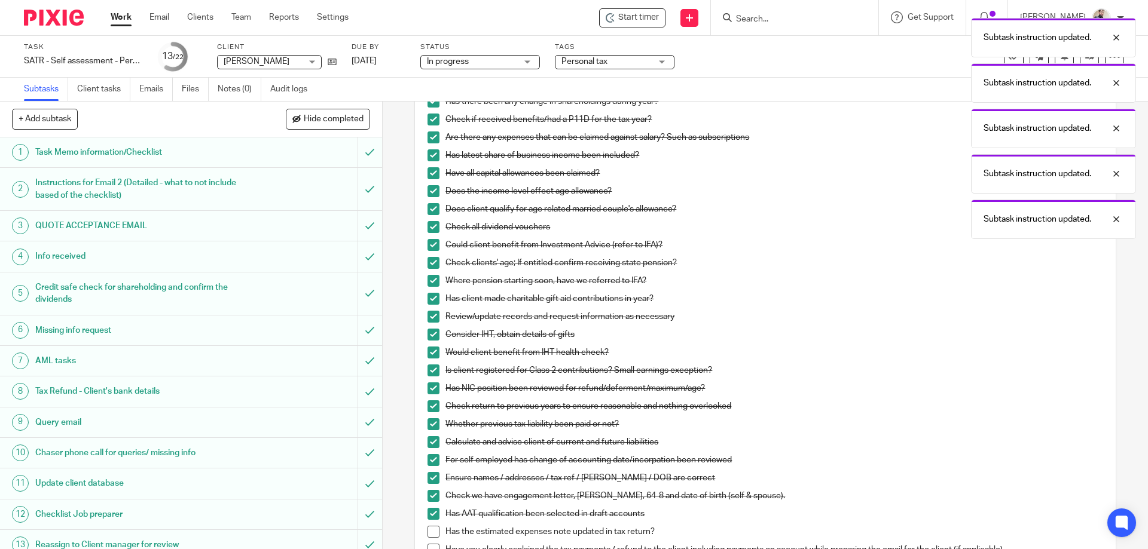
click at [430, 527] on span at bounding box center [433, 532] width 12 height 12
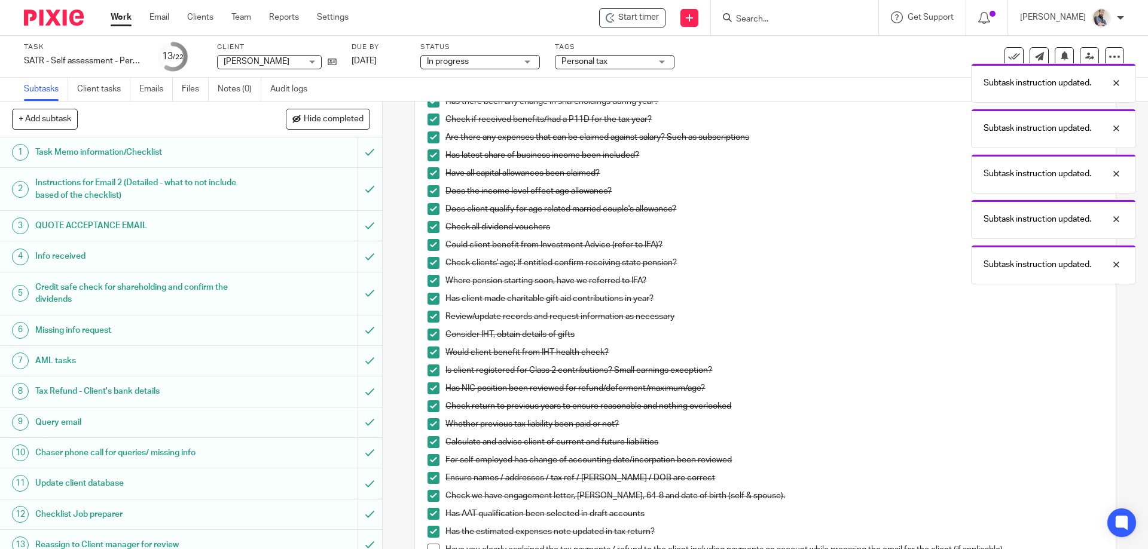
scroll to position [471, 0]
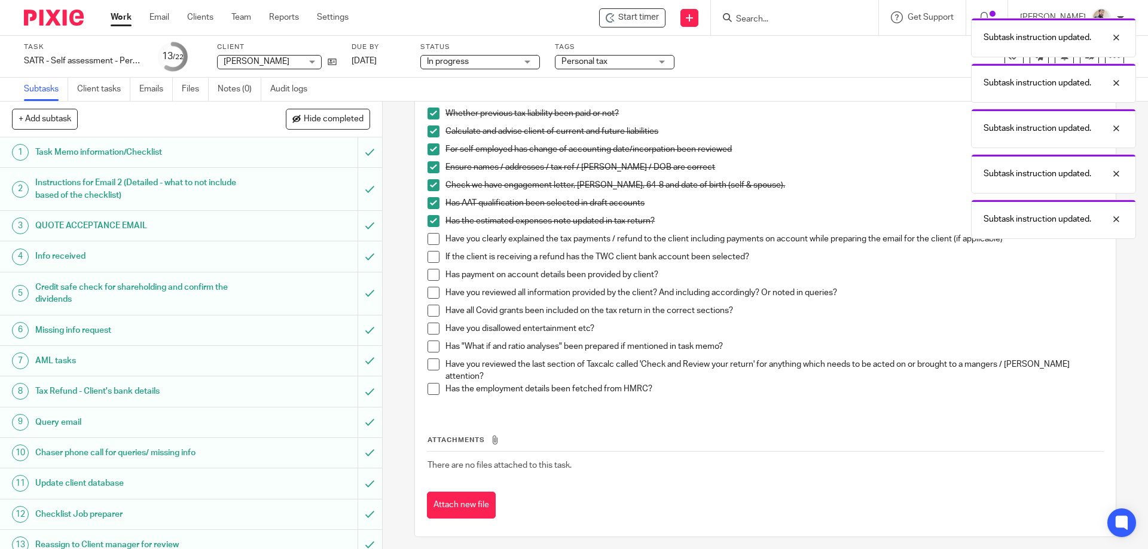
click at [429, 235] on span at bounding box center [433, 239] width 12 height 12
click at [427, 251] on span at bounding box center [433, 257] width 12 height 12
click at [427, 271] on span at bounding box center [433, 275] width 12 height 12
click at [430, 289] on span at bounding box center [433, 293] width 12 height 12
click at [431, 313] on span at bounding box center [433, 311] width 12 height 12
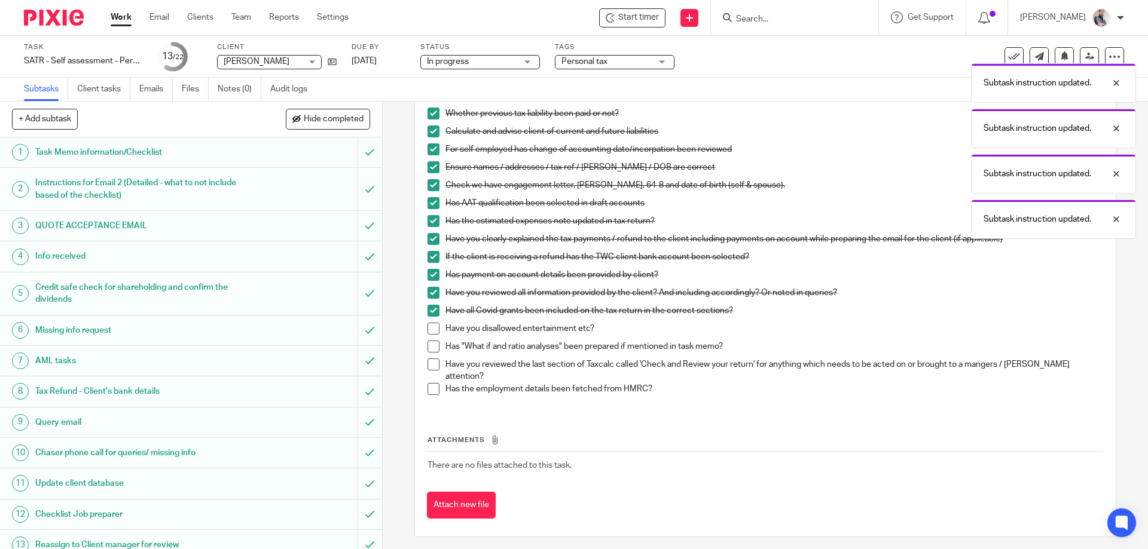
click at [430, 332] on span at bounding box center [433, 329] width 12 height 12
click at [427, 355] on li "Has "What if and ratio analyses" been prepared if mentioned in task memo?" at bounding box center [764, 350] width 675 height 18
click at [428, 369] on span at bounding box center [433, 365] width 12 height 12
click at [429, 386] on span at bounding box center [433, 389] width 12 height 12
click at [430, 346] on span at bounding box center [433, 347] width 12 height 12
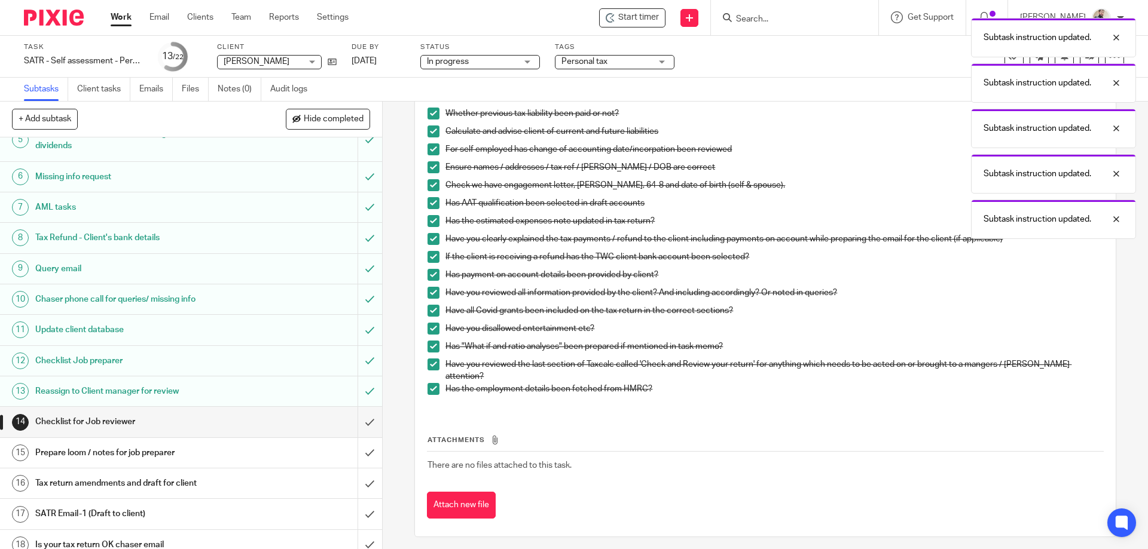
scroll to position [312, 0]
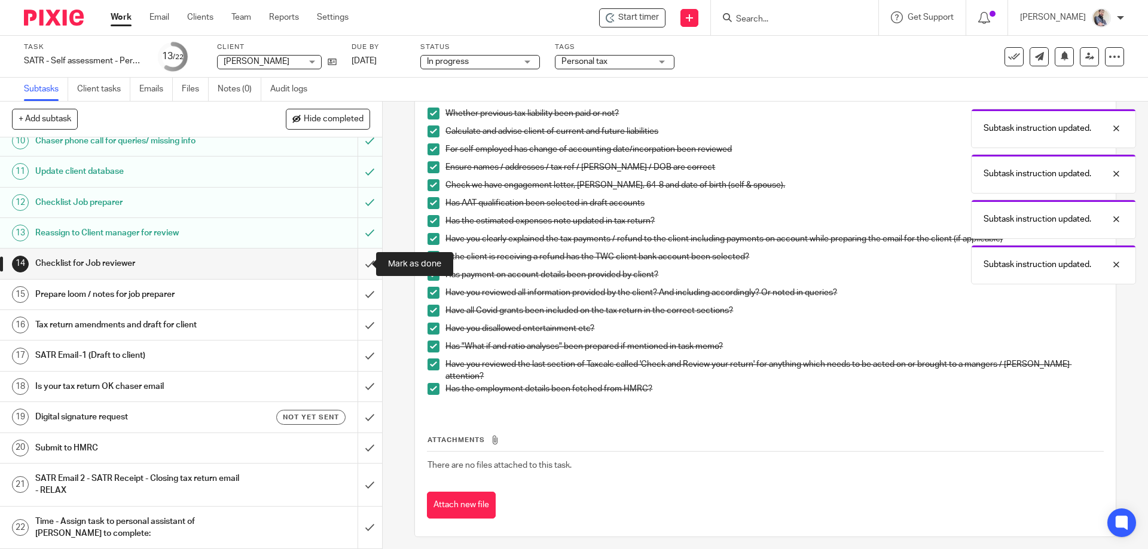
click at [364, 271] on input "submit" at bounding box center [191, 264] width 382 height 30
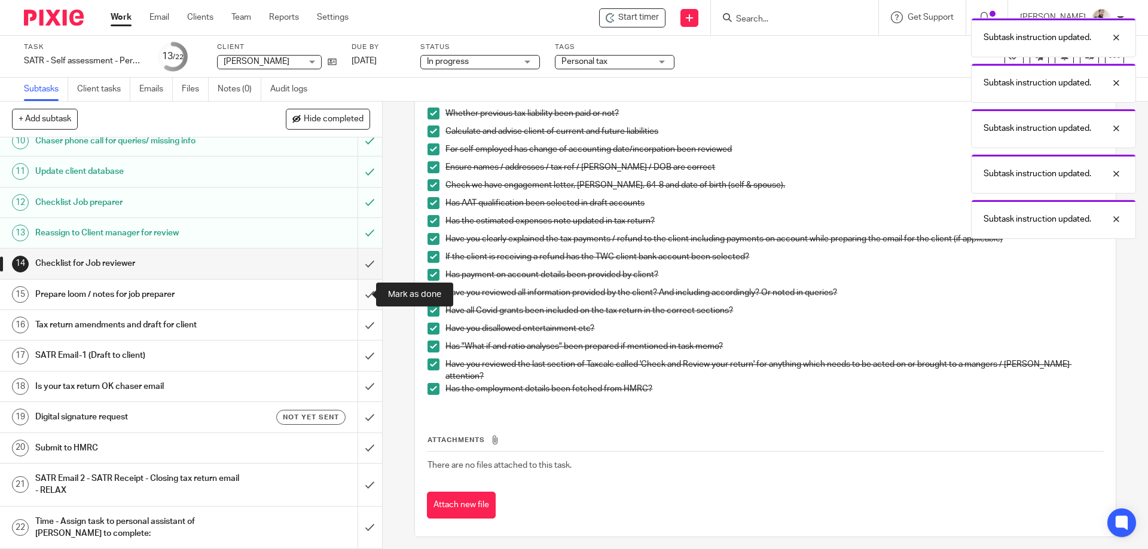
click at [360, 292] on input "submit" at bounding box center [191, 295] width 382 height 30
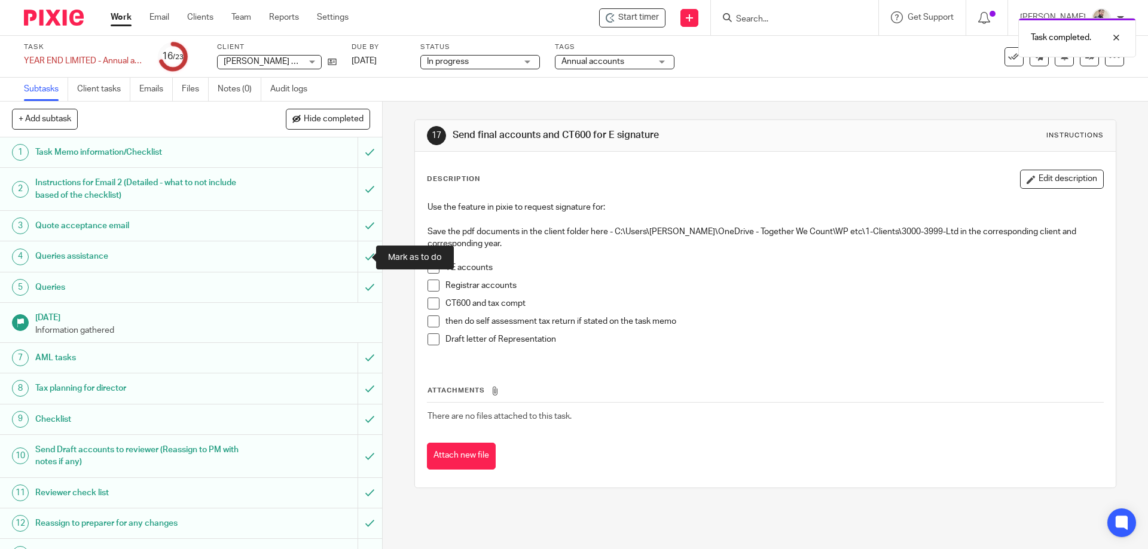
scroll to position [328, 0]
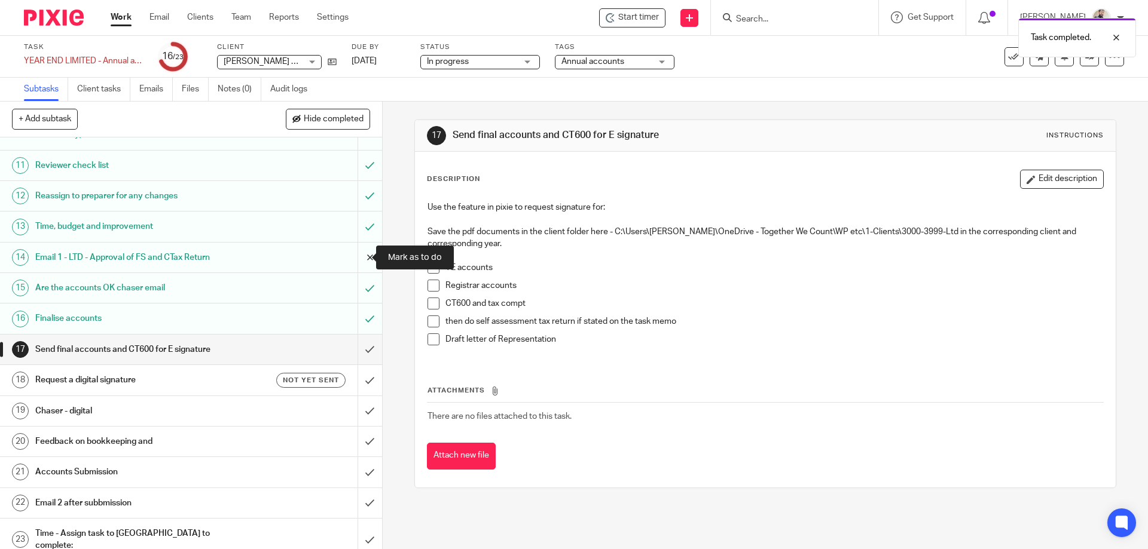
click at [360, 258] on input "submit" at bounding box center [191, 258] width 382 height 30
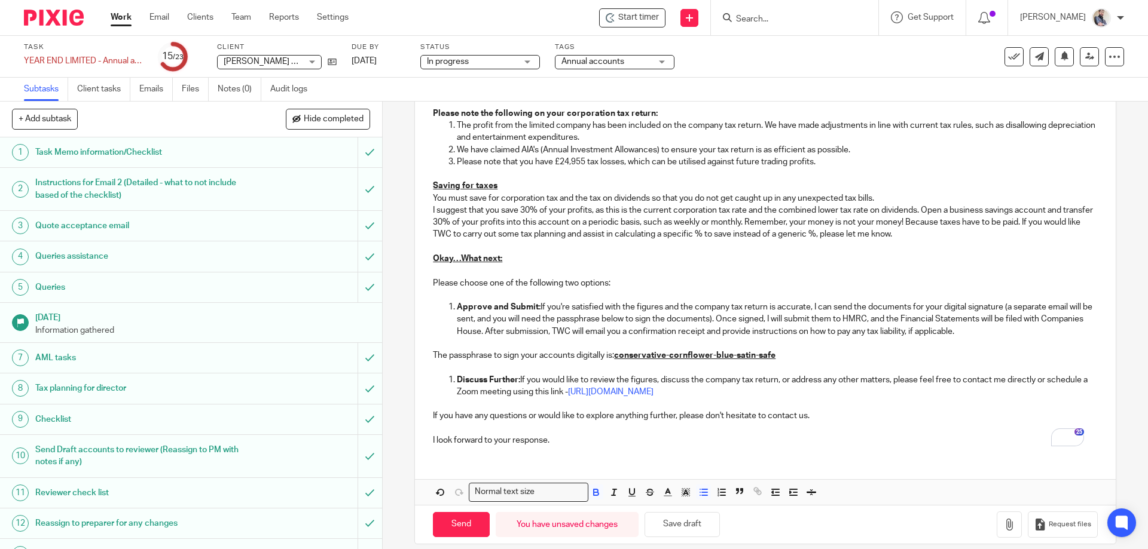
scroll to position [1003, 0]
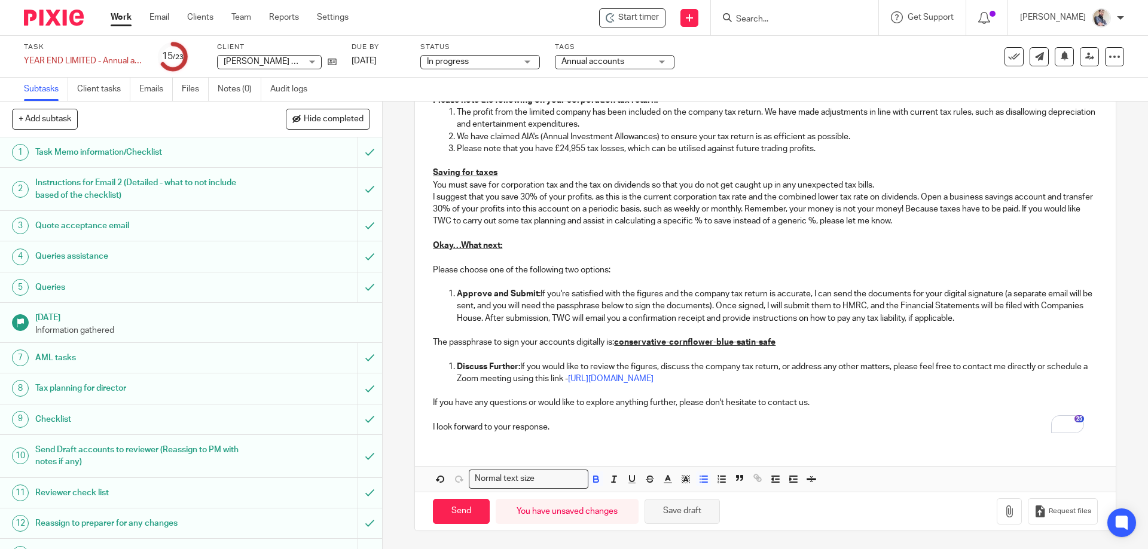
click at [675, 515] on button "Save draft" at bounding box center [682, 512] width 75 height 26
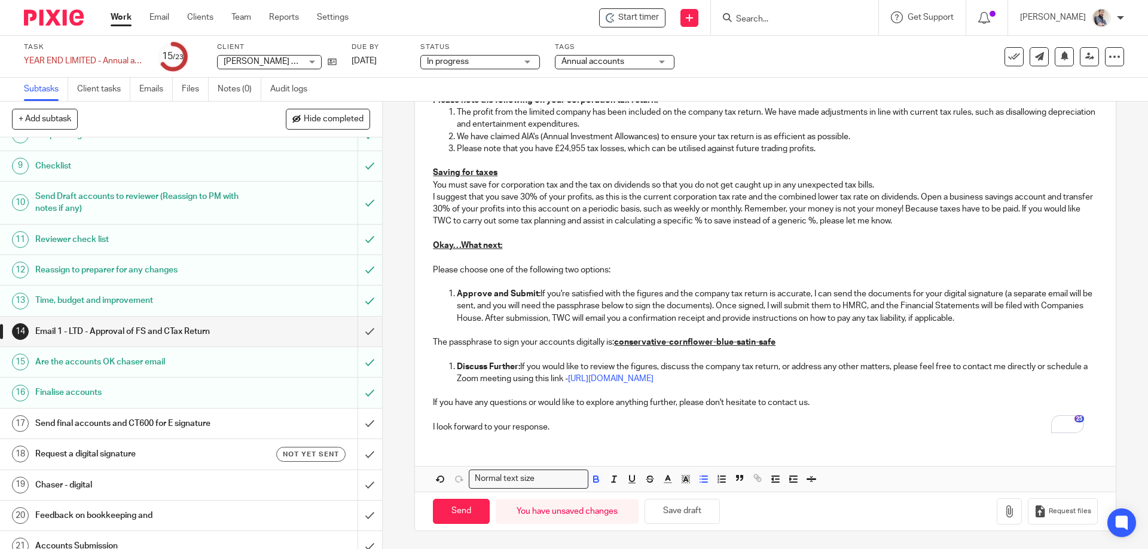
scroll to position [319, 0]
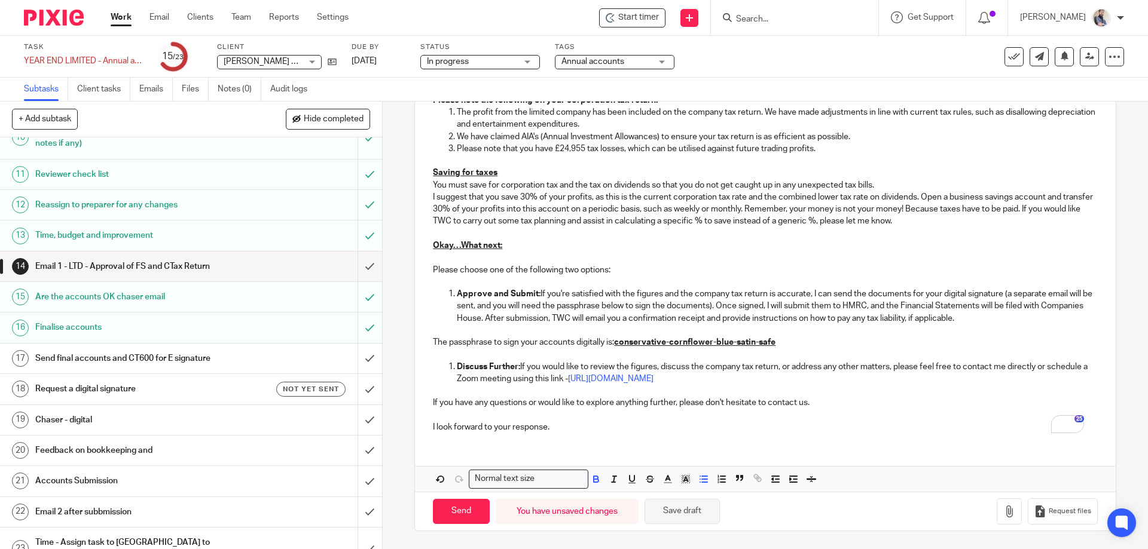
click at [691, 523] on button "Save draft" at bounding box center [682, 512] width 75 height 26
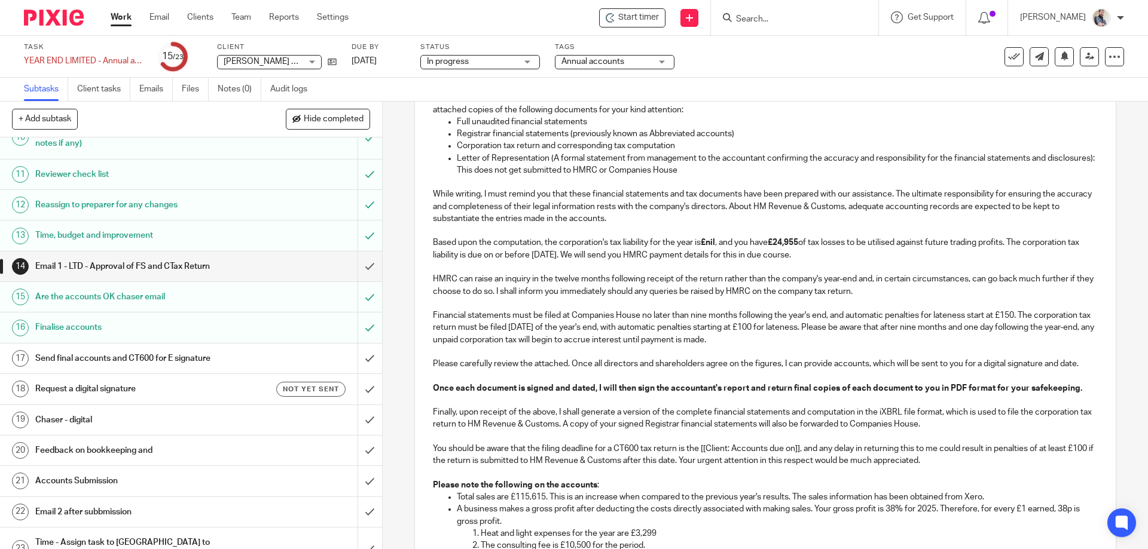
scroll to position [0, 0]
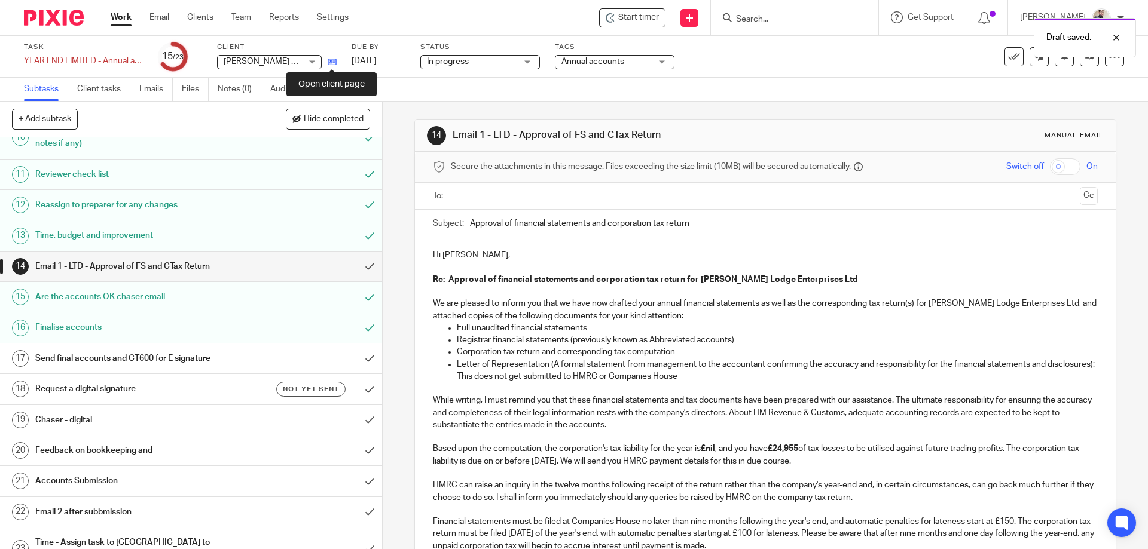
click at [333, 62] on icon at bounding box center [332, 61] width 9 height 9
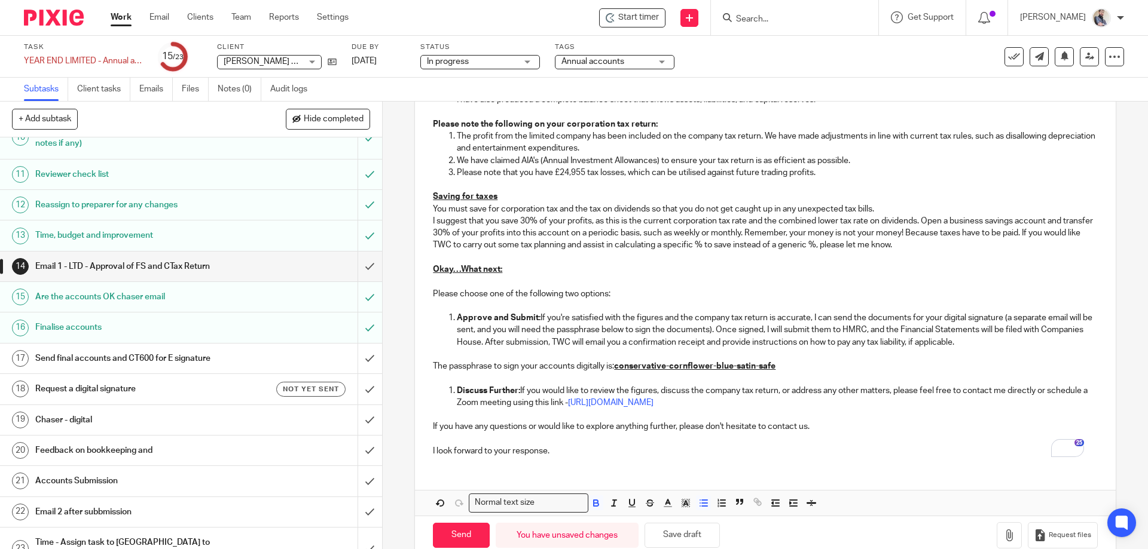
scroll to position [1003, 0]
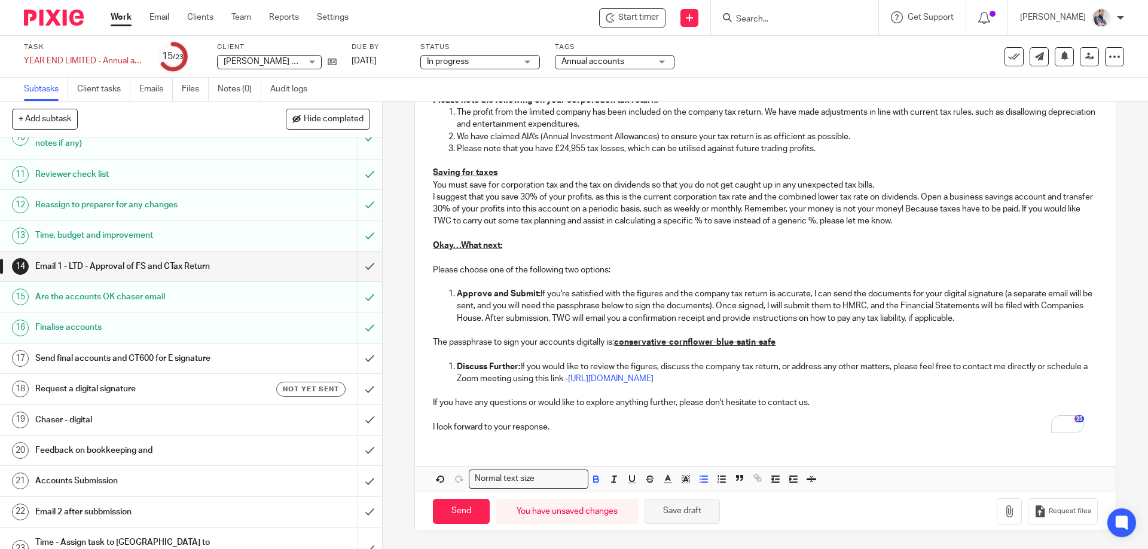
click at [680, 512] on button "Save draft" at bounding box center [682, 512] width 75 height 26
click at [1087, 60] on link at bounding box center [1089, 56] width 19 height 19
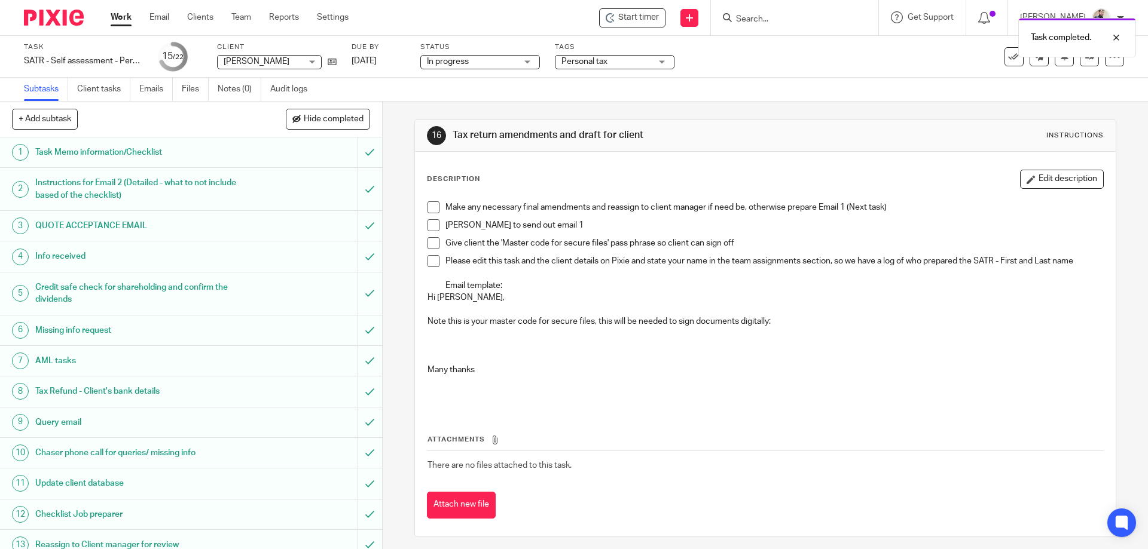
scroll to position [312, 0]
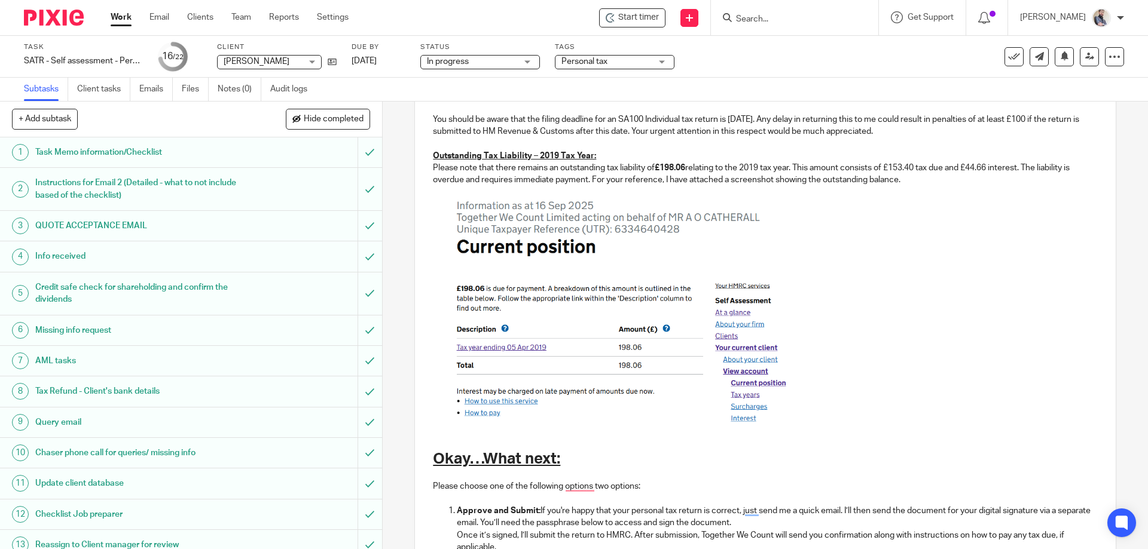
scroll to position [558, 0]
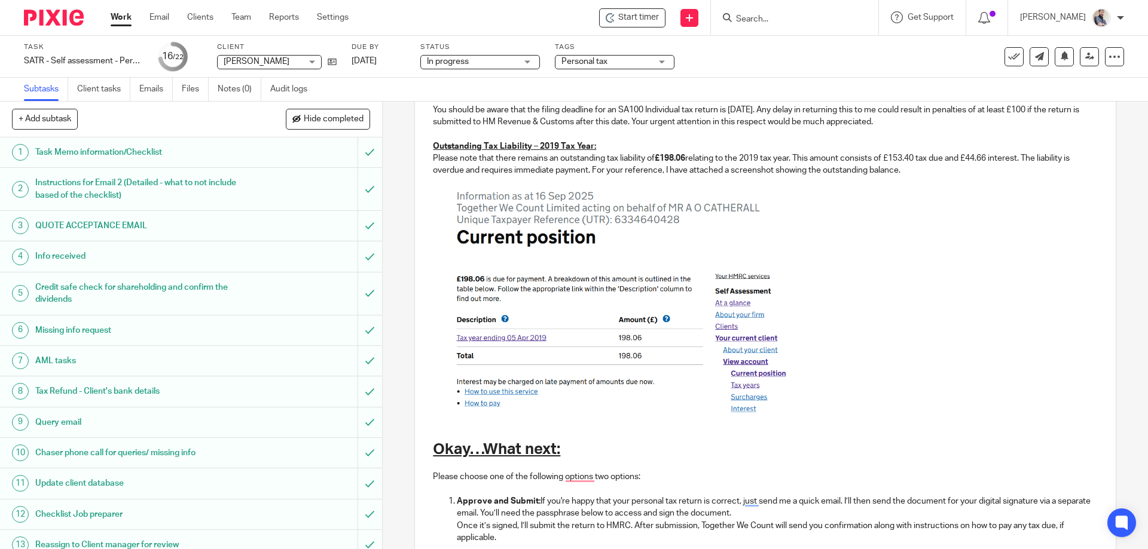
click at [520, 258] on img "To enrich screen reader interactions, please activate Accessibility in Grammarl…" at bounding box center [621, 296] width 376 height 239
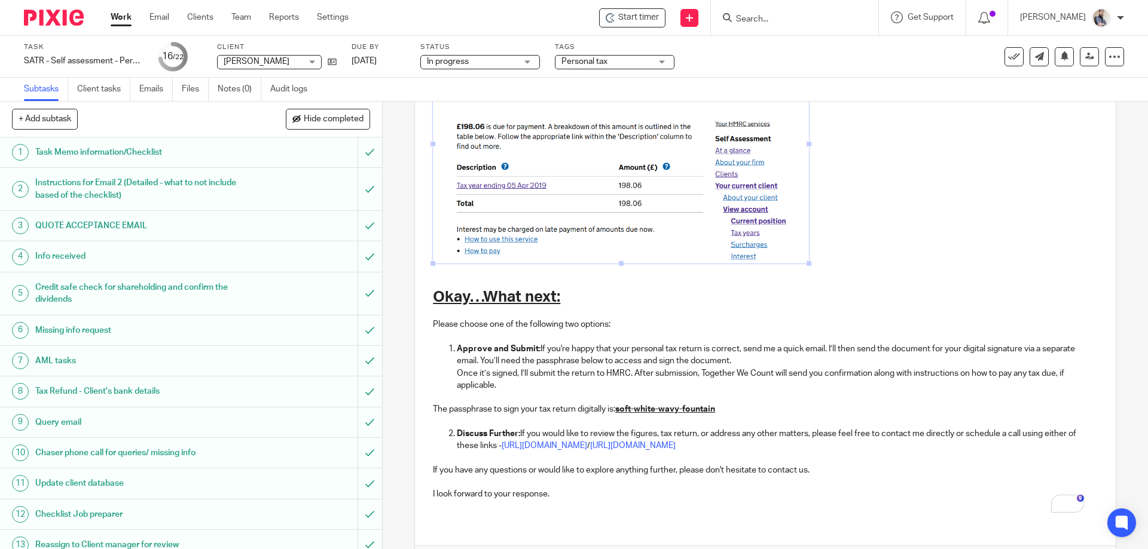
scroll to position [790, 0]
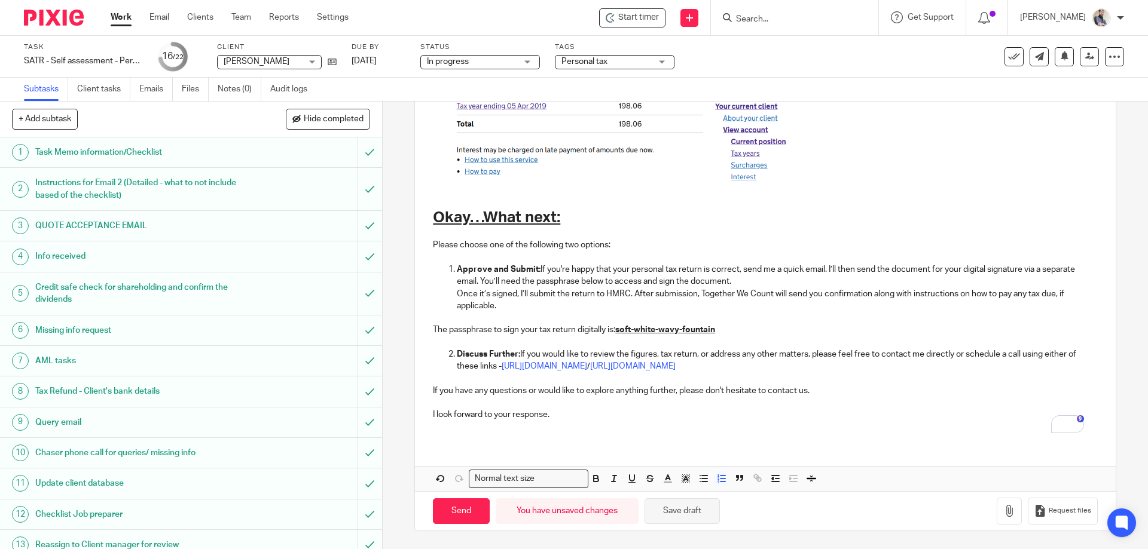
click at [694, 505] on button "Save draft" at bounding box center [682, 512] width 75 height 26
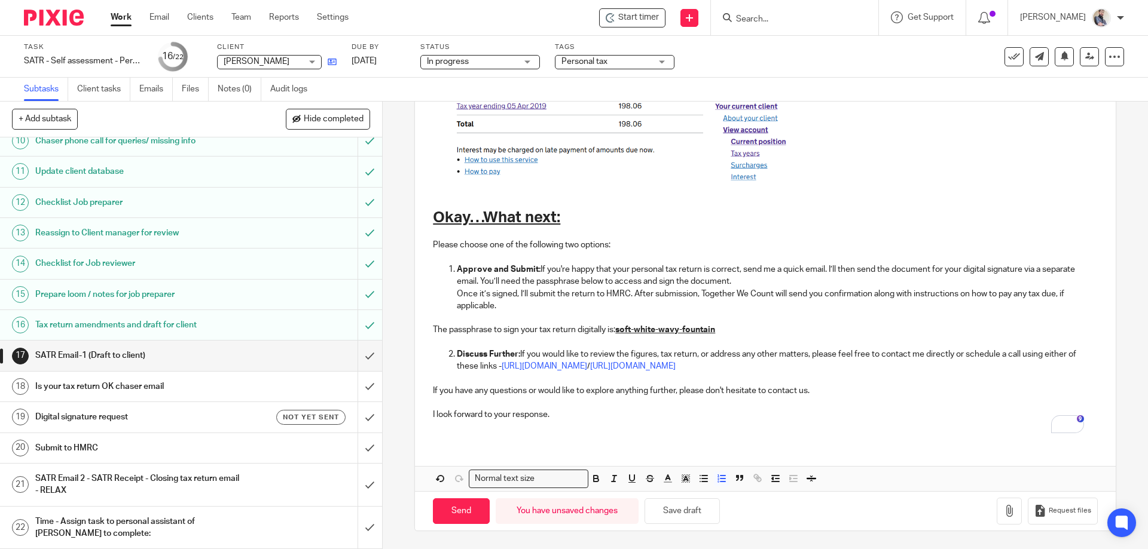
click at [326, 62] on link at bounding box center [329, 62] width 15 height 12
click at [672, 509] on button "Save draft" at bounding box center [682, 512] width 75 height 26
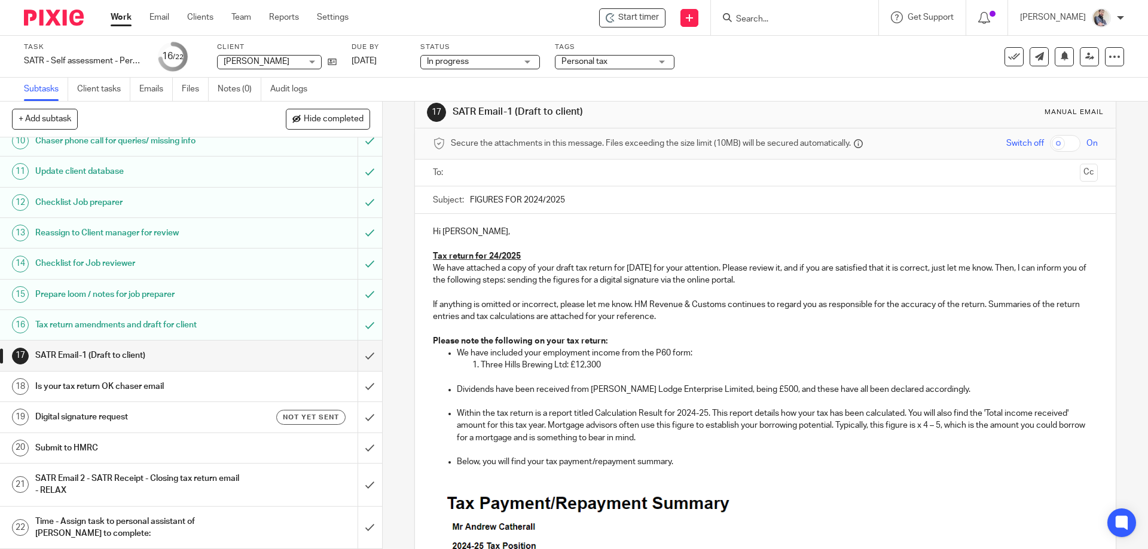
scroll to position [0, 0]
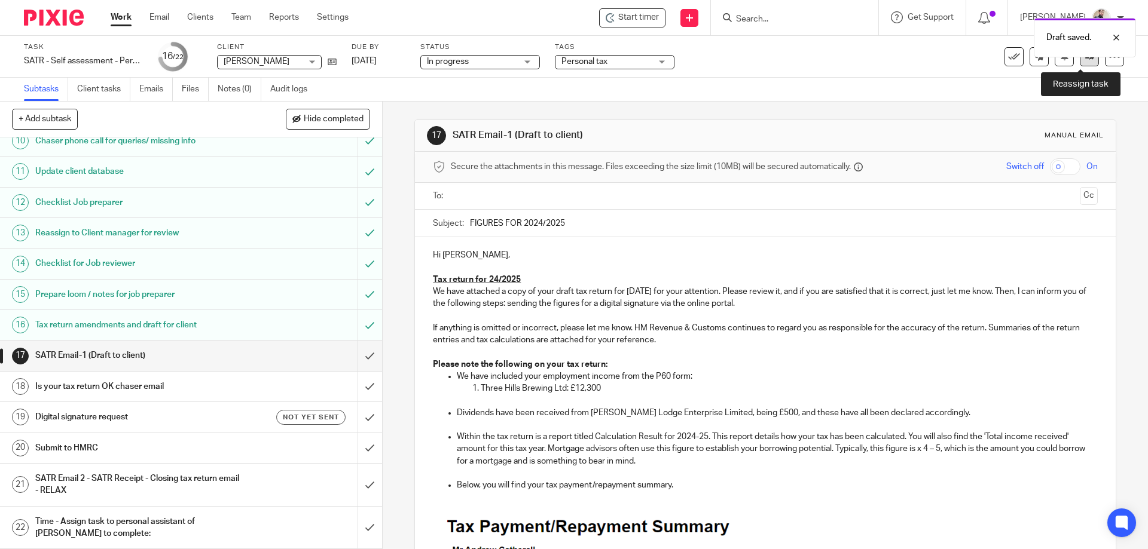
click at [1081, 65] on link at bounding box center [1089, 56] width 19 height 19
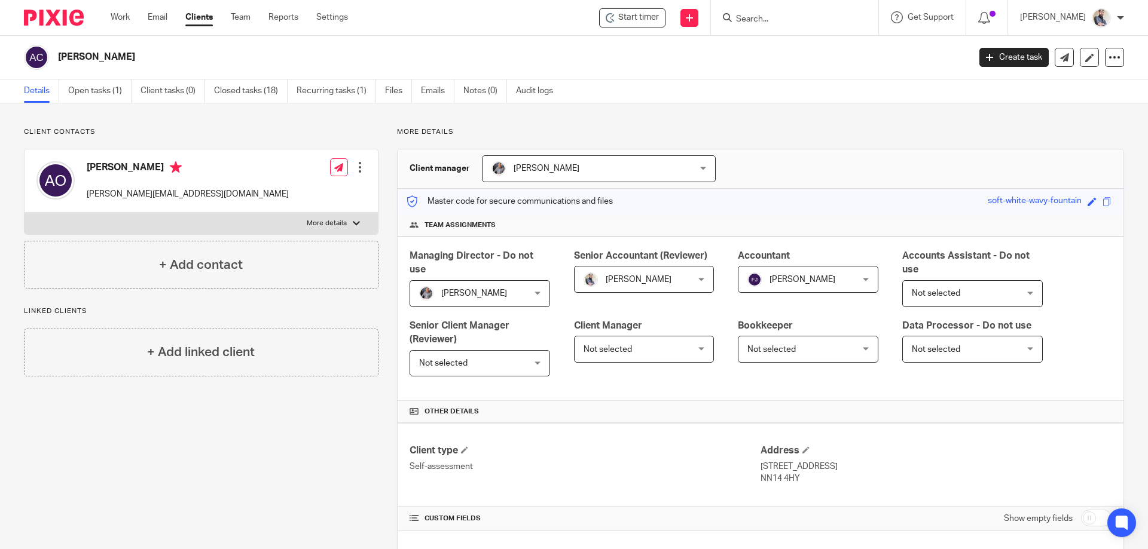
click at [56, 59] on div "[PERSON_NAME]" at bounding box center [492, 57] width 937 height 25
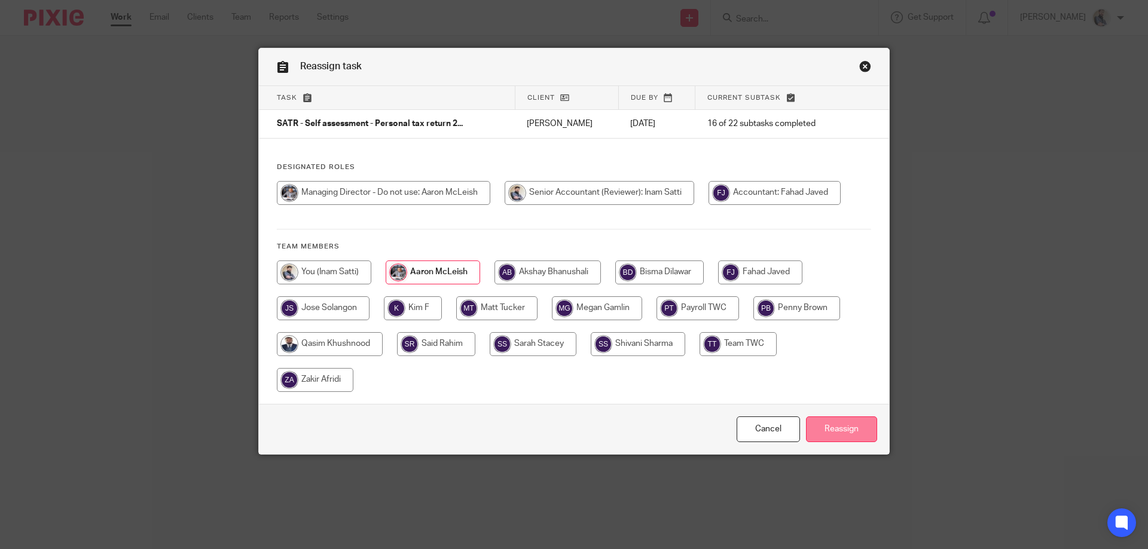
click at [836, 429] on input "Reassign" at bounding box center [841, 430] width 71 height 26
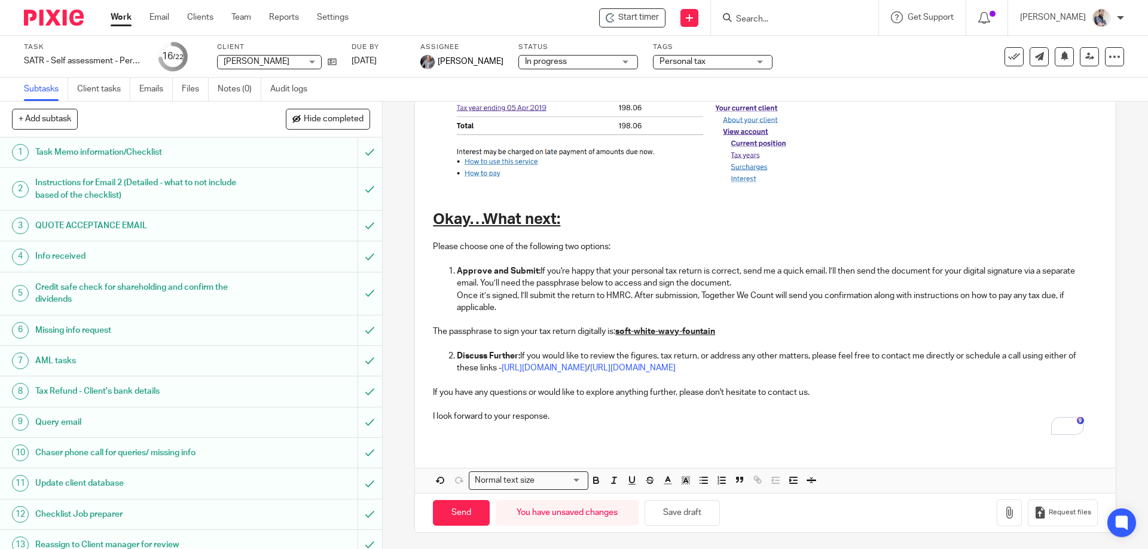
scroll to position [790, 0]
click at [685, 511] on button "Save draft" at bounding box center [682, 512] width 75 height 26
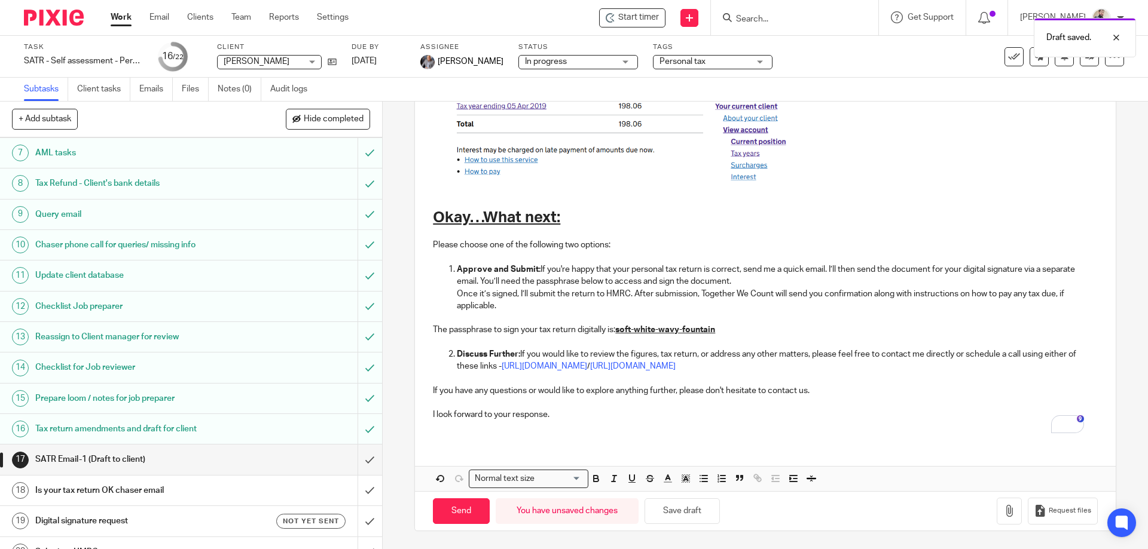
scroll to position [312, 0]
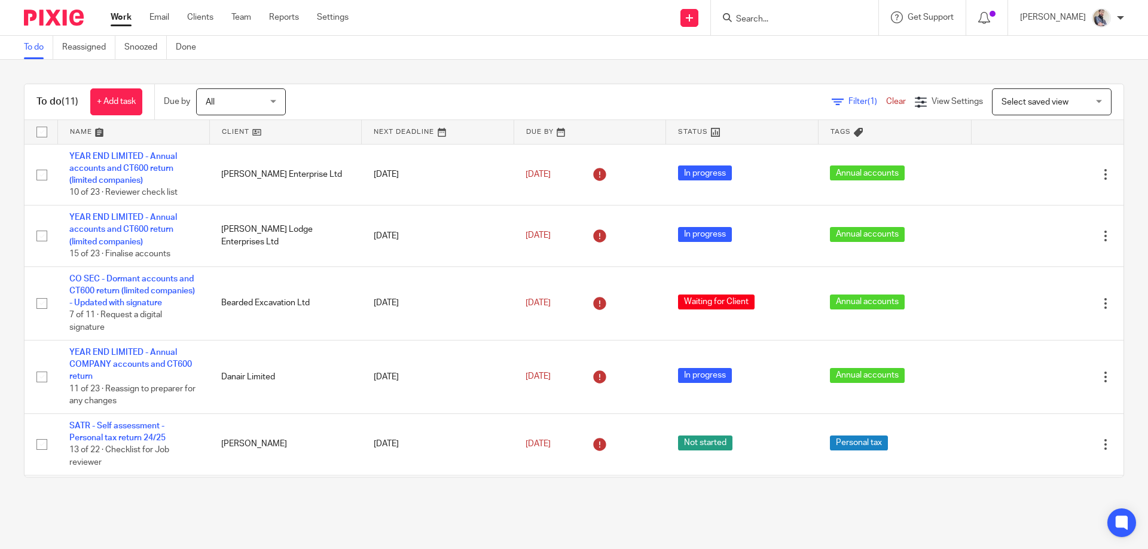
scroll to position [440, 0]
